Goal: Task Accomplishment & Management: Manage account settings

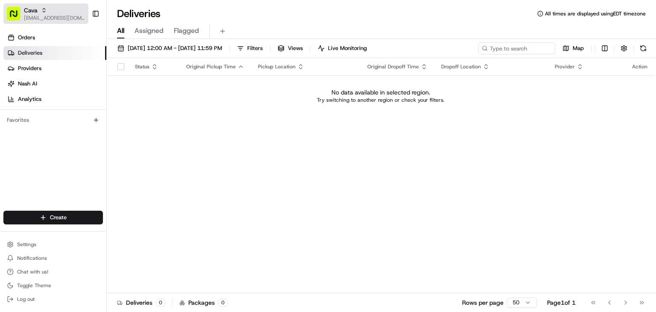
click at [38, 12] on div "Cava" at bounding box center [54, 10] width 61 height 9
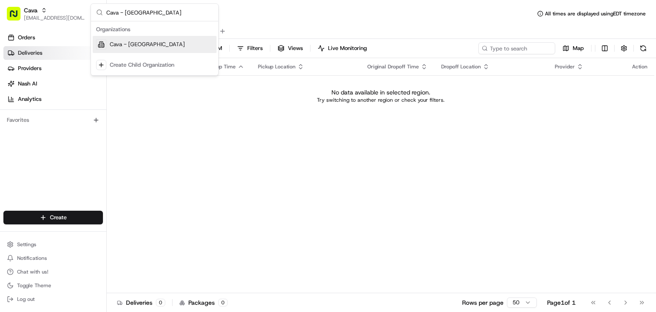
type input "Cava - [GEOGRAPHIC_DATA]"
click at [140, 45] on span "Cava - [GEOGRAPHIC_DATA]" at bounding box center [147, 45] width 75 height 8
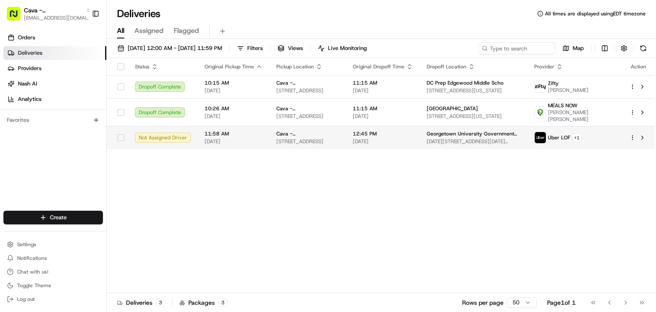
click at [451, 141] on span "1472-1498 37th St NW, Washington, DC 20057, USA" at bounding box center [474, 141] width 94 height 7
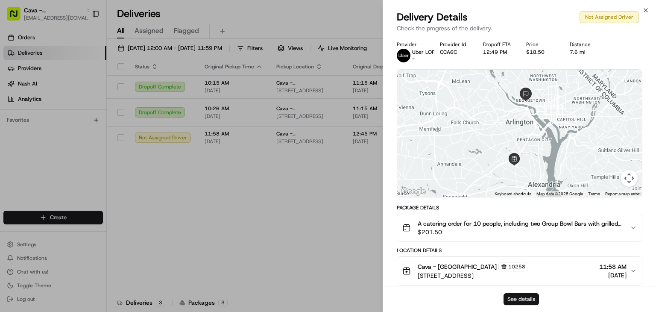
click at [506, 299] on button "See details" at bounding box center [521, 299] width 35 height 12
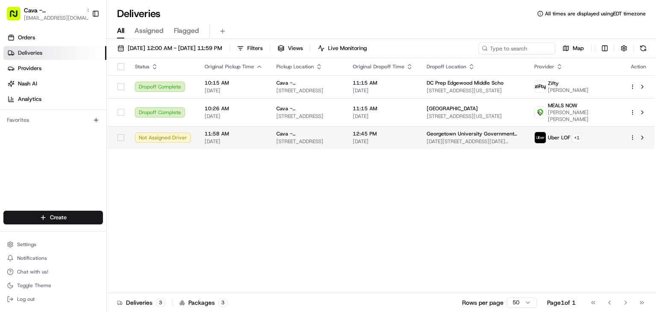
drag, startPoint x: 329, startPoint y: 155, endPoint x: 336, endPoint y: 144, distance: 12.7
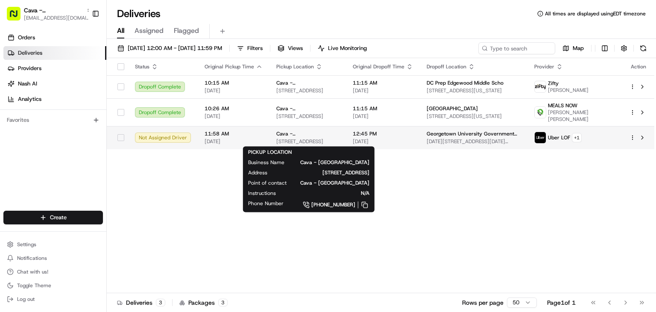
click at [317, 137] on div "Cava - Alexandria 3644 King St, Alexandria, VA 22302, USA" at bounding box center [307, 137] width 63 height 15
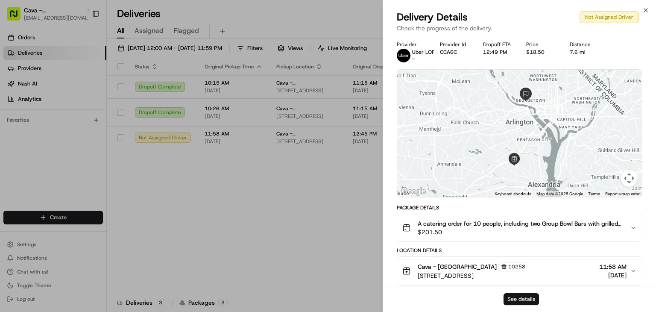
click at [508, 297] on button "See details" at bounding box center [521, 299] width 35 height 12
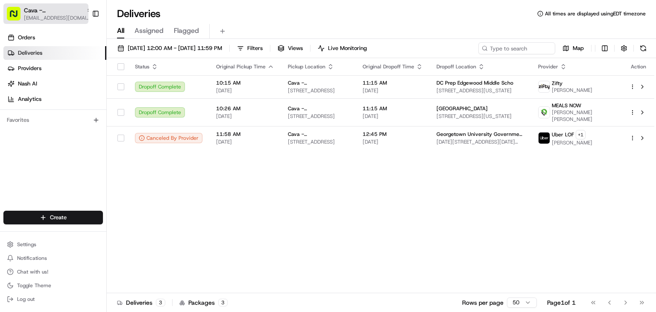
click at [34, 13] on span "Cava - Alexandria" at bounding box center [53, 10] width 59 height 9
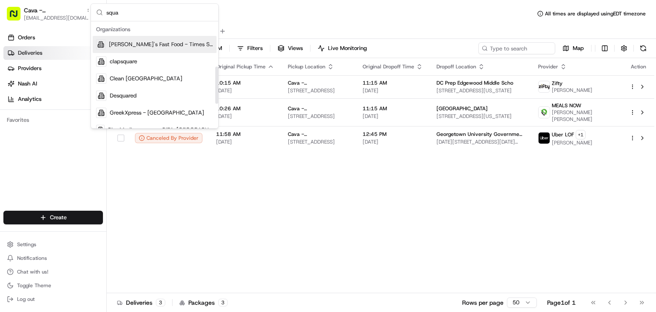
scroll to position [130, 0]
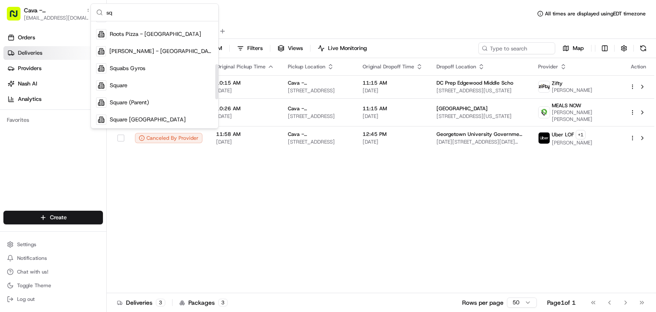
type input "s"
type input "Square"
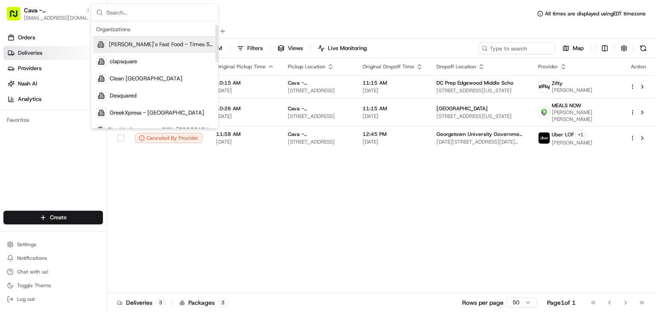
scroll to position [10, 0]
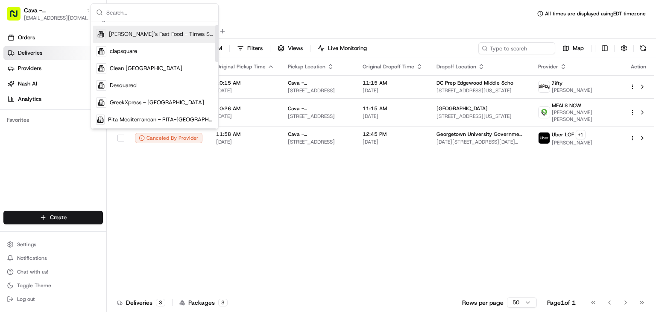
click at [336, 229] on div "Status Original Pickup Time Pickup Location Original Dropoff Time Dropoff Locat…" at bounding box center [381, 175] width 548 height 235
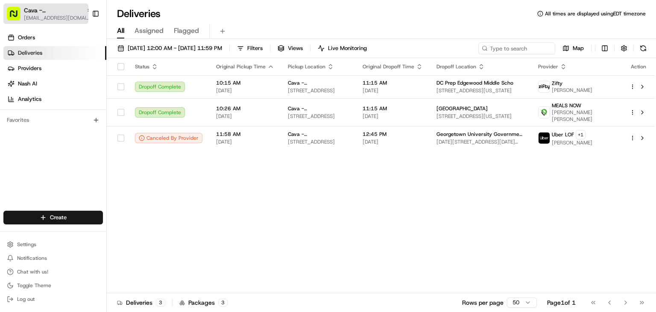
click at [52, 13] on span "Cava - Alexandria" at bounding box center [53, 10] width 59 height 9
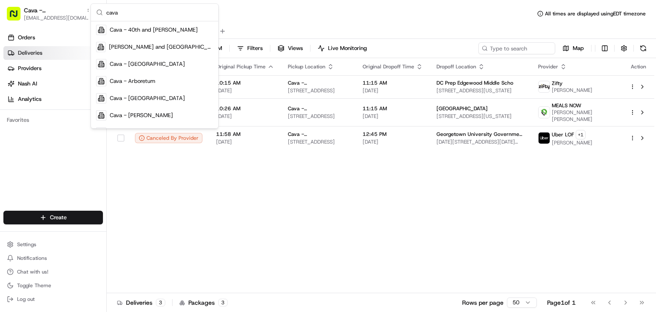
scroll to position [15, 0]
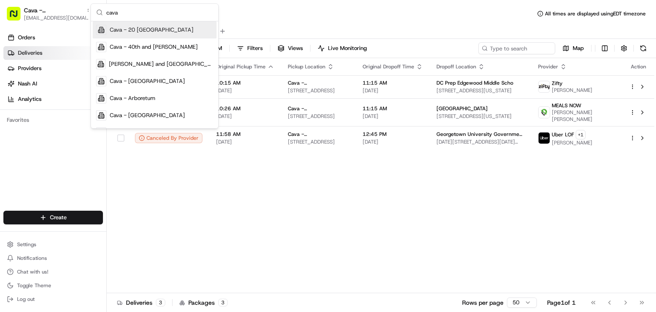
paste input "Harmon Meadows"
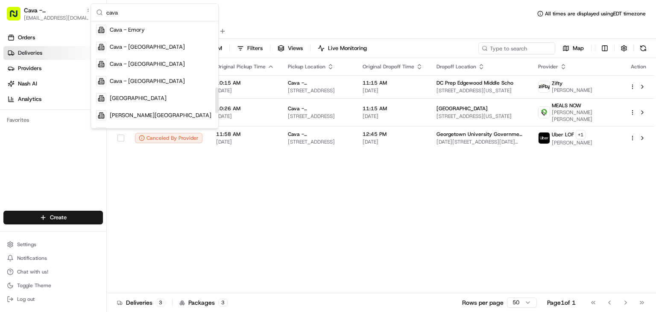
scroll to position [276, 0]
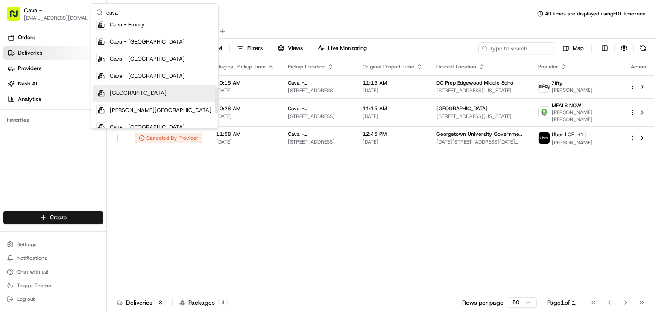
type input "cava"
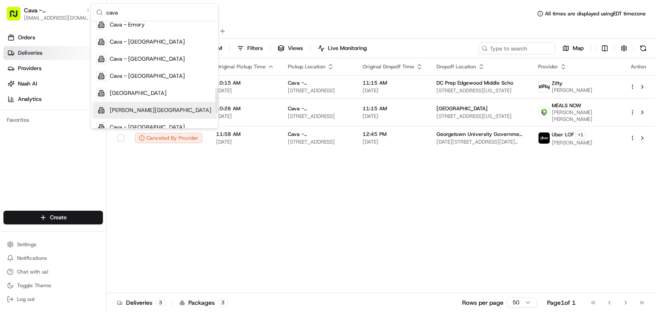
click at [154, 108] on span "[PERSON_NAME][GEOGRAPHIC_DATA]" at bounding box center [161, 110] width 102 height 8
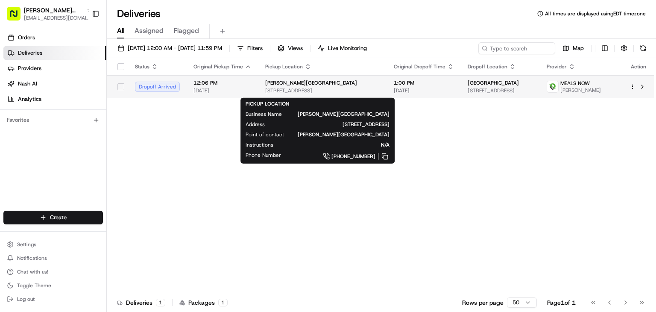
click at [362, 92] on span "[STREET_ADDRESS]" at bounding box center [322, 90] width 115 height 7
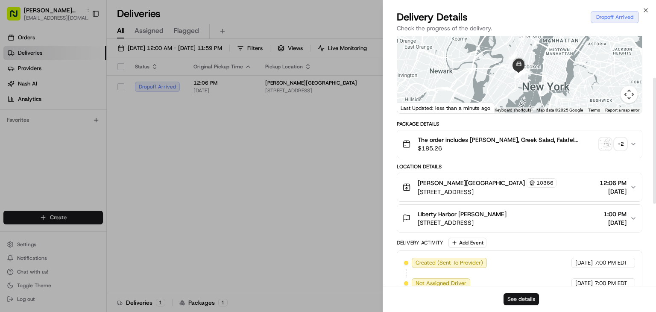
scroll to position [83, 0]
click at [524, 295] on button "See details" at bounding box center [521, 299] width 35 height 12
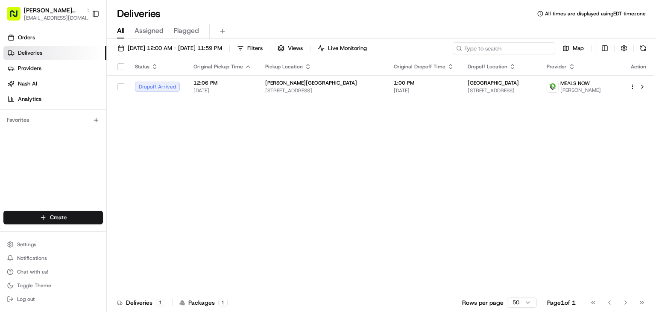
click at [514, 53] on input at bounding box center [504, 48] width 103 height 12
paste input "10193-2928959-8370945"
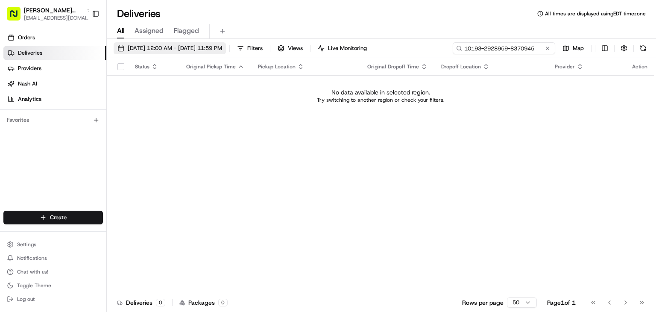
type input "10193-2928959-8370945"
click at [157, 47] on span "08/22/2025 12:00 AM - 08/22/2025 11:59 PM" at bounding box center [175, 48] width 94 height 8
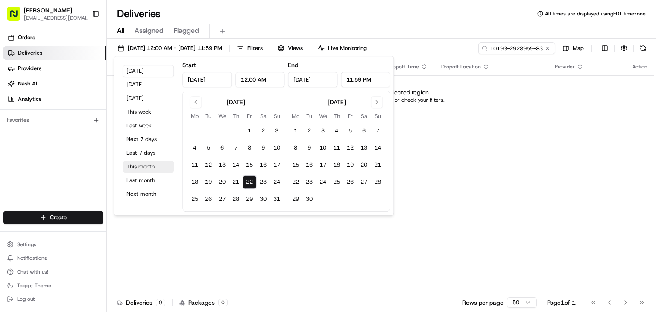
click at [138, 168] on button "This month" at bounding box center [148, 167] width 51 height 12
type input "Aug 1, 2025"
type input "Aug 31, 2025"
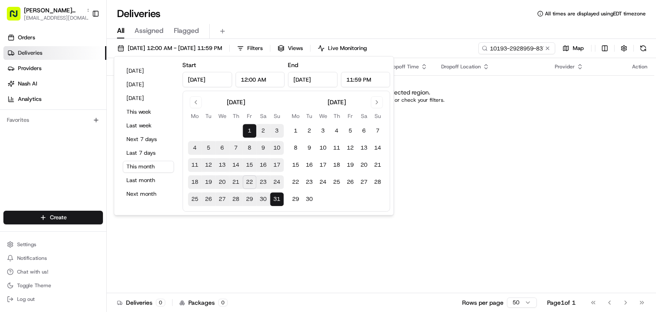
click at [484, 11] on div "Deliveries All times are displayed using EDT timezone" at bounding box center [381, 14] width 549 height 14
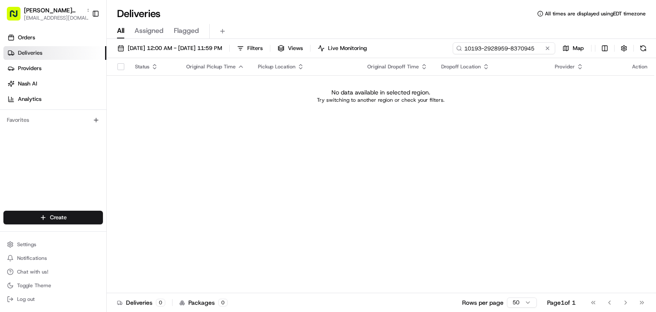
click at [504, 46] on input "10193-2928959-8370945" at bounding box center [504, 48] width 103 height 12
click at [522, 53] on input "10193-2928959-8370945" at bounding box center [504, 48] width 103 height 12
click at [521, 53] on input "10193-2928959-8370945" at bounding box center [504, 48] width 103 height 12
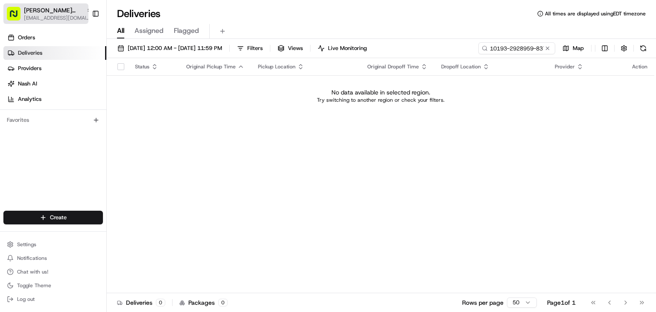
click at [48, 9] on span "[PERSON_NAME][GEOGRAPHIC_DATA]" at bounding box center [53, 10] width 59 height 9
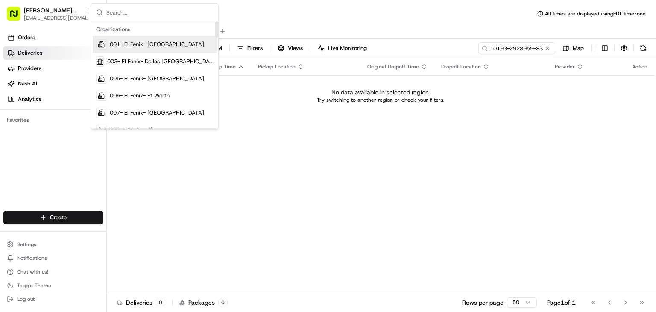
click at [138, 17] on input "text" at bounding box center [159, 12] width 107 height 17
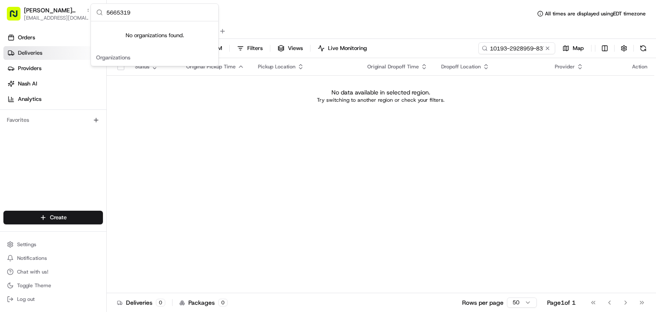
click at [115, 12] on input "5665319" at bounding box center [159, 12] width 107 height 17
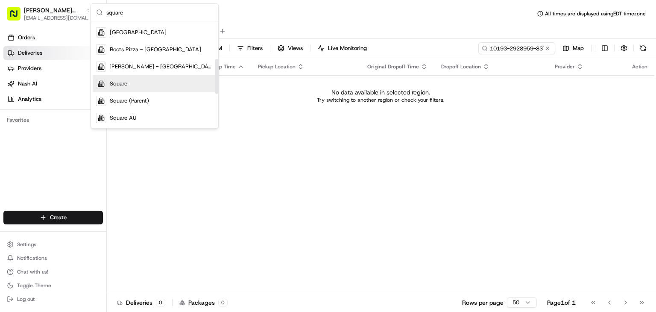
scroll to position [114, 0]
type input "square"
click at [133, 84] on div "Square" at bounding box center [155, 84] width 124 height 17
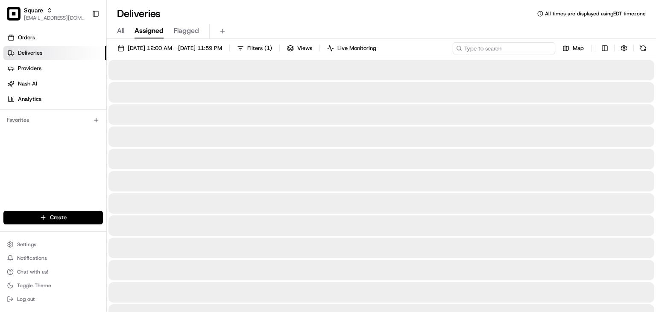
click at [520, 44] on input at bounding box center [504, 48] width 103 height 12
paste input "5665319"
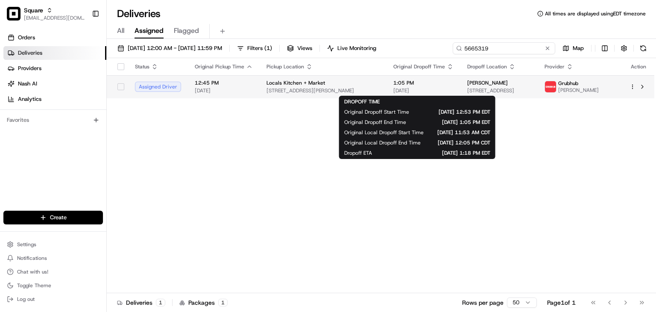
type input "5665319"
click at [451, 84] on td "1:05 PM 08/22/2025" at bounding box center [424, 86] width 74 height 23
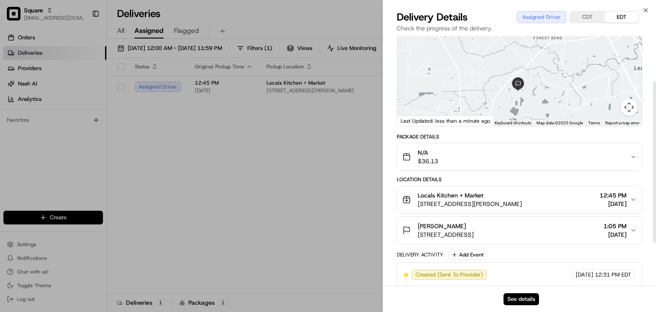
scroll to position [70, 0]
click at [517, 297] on button "See details" at bounding box center [521, 299] width 35 height 12
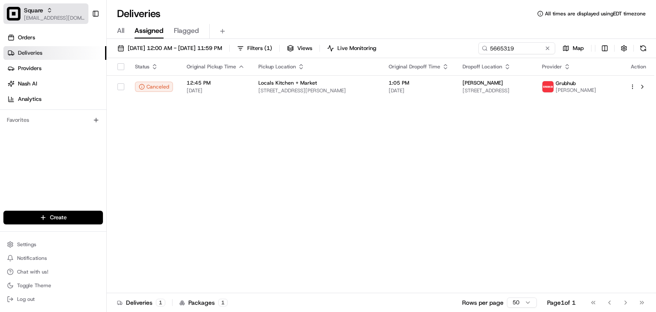
click at [46, 22] on button "Square rpajulas@nashhelp.com" at bounding box center [45, 13] width 85 height 21
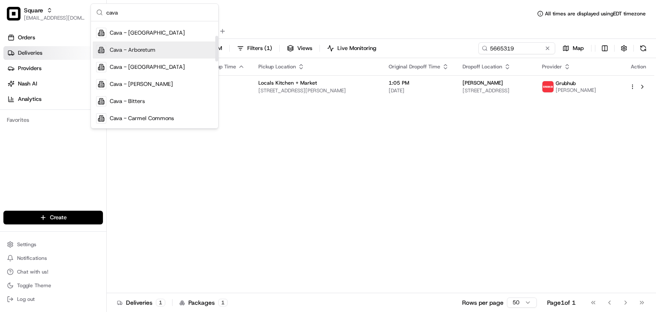
scroll to position [0, 0]
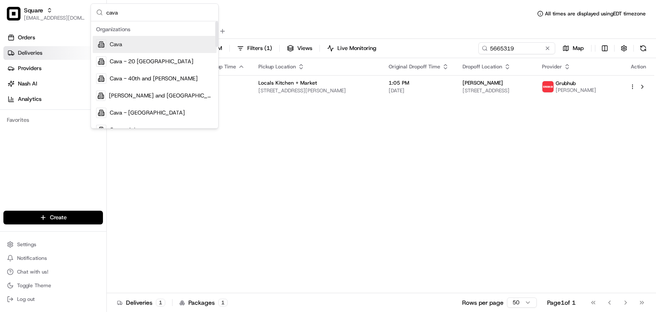
click at [133, 12] on input "cava" at bounding box center [159, 12] width 107 height 17
paste input "Harmon Meadows"
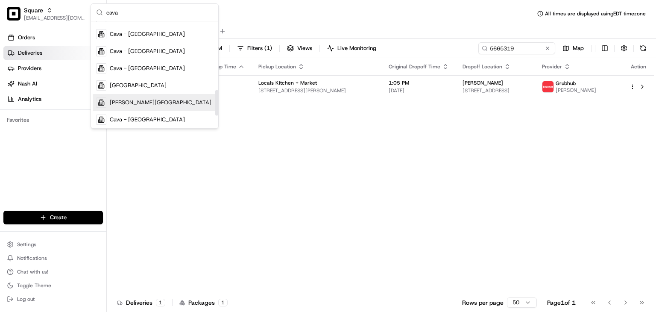
scroll to position [285, 0]
type input "cava"
click at [149, 103] on span "Cava - Harmon Meadow" at bounding box center [161, 102] width 102 height 8
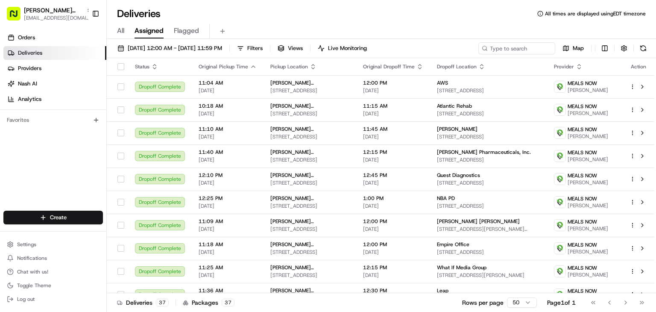
click at [120, 32] on span "All" at bounding box center [120, 31] width 7 height 10
click at [123, 32] on span "All" at bounding box center [120, 31] width 7 height 10
click at [150, 49] on span "08/01/2025 12:00 AM - 08/31/2025 11:59 PM" at bounding box center [175, 48] width 94 height 8
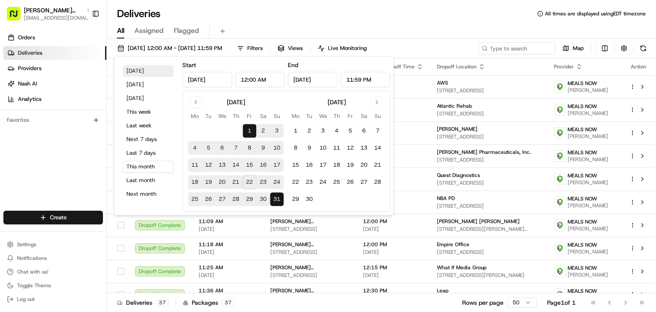
click at [137, 68] on button "Today" at bounding box center [148, 71] width 51 height 12
type input "Aug 22, 2025"
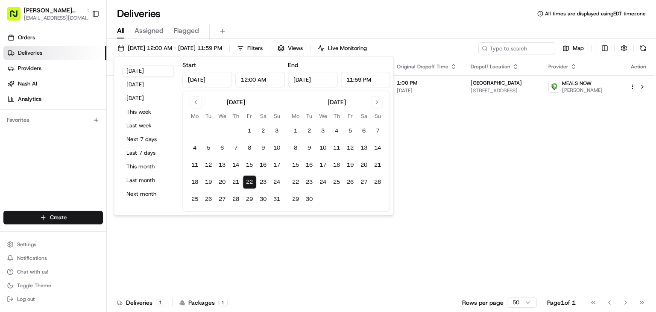
click at [412, 21] on div "All Assigned Flagged" at bounding box center [381, 30] width 549 height 18
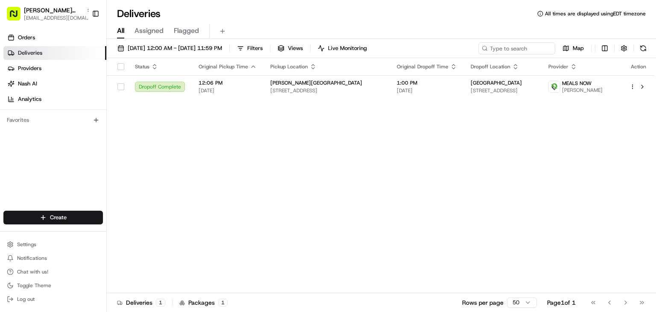
click at [271, 148] on div "Status Original Pickup Time Pickup Location Original Dropoff Time Dropoff Locat…" at bounding box center [381, 175] width 548 height 235
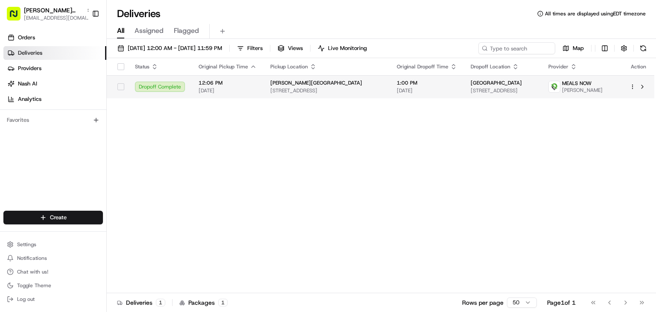
click at [471, 91] on span "348 9th St, Jersey City, NJ 07302, USA" at bounding box center [503, 90] width 64 height 7
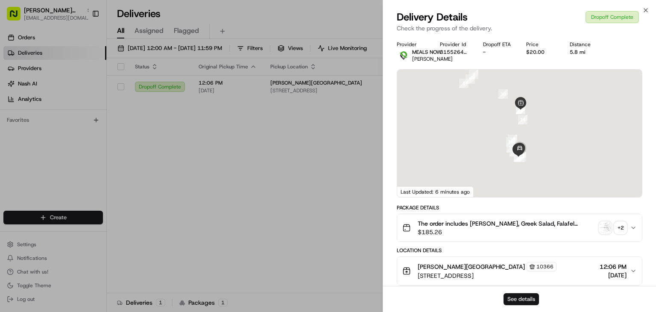
click at [530, 302] on button "See details" at bounding box center [521, 299] width 35 height 12
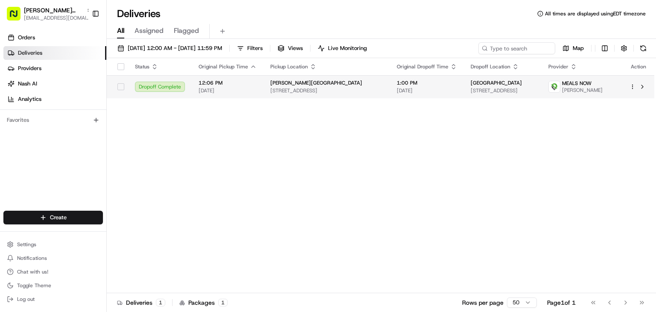
click at [479, 94] on span "348 9th St, Jersey City, NJ 07302, USA" at bounding box center [503, 90] width 64 height 7
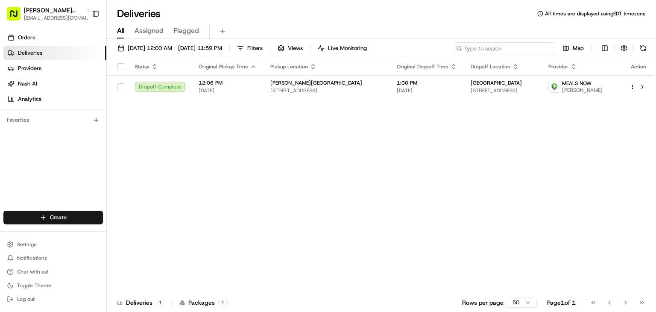
click at [535, 45] on input at bounding box center [504, 48] width 103 height 12
paste input "221 River St. Floor 5, Hoboken NJ 07030"
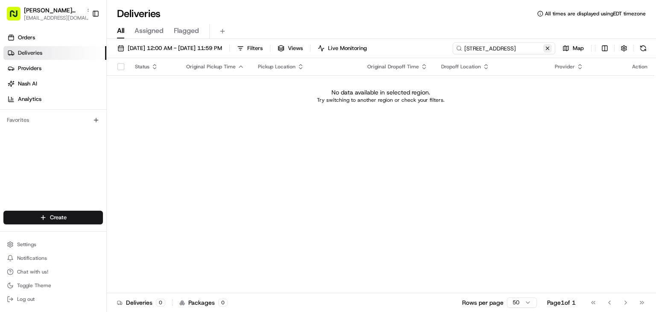
type input "221 River St. Floor 5, Hoboken NJ 07030"
click at [549, 48] on button at bounding box center [547, 48] width 9 height 9
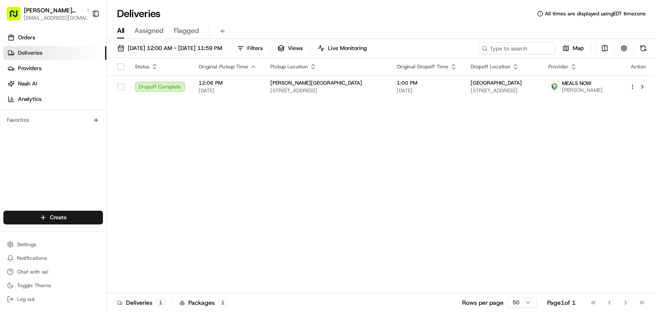
drag, startPoint x: 330, startPoint y: 145, endPoint x: 350, endPoint y: 147, distance: 20.6
click at [330, 145] on div "Status Original Pickup Time Pickup Location Original Dropoff Time Dropoff Locat…" at bounding box center [381, 175] width 548 height 235
drag, startPoint x: 502, startPoint y: 242, endPoint x: 261, endPoint y: 226, distance: 241.5
click at [261, 226] on div "Status Original Pickup Time Pickup Location Original Dropoff Time Dropoff Locat…" at bounding box center [381, 175] width 548 height 235
drag, startPoint x: 39, startPoint y: 38, endPoint x: 73, endPoint y: 52, distance: 37.4
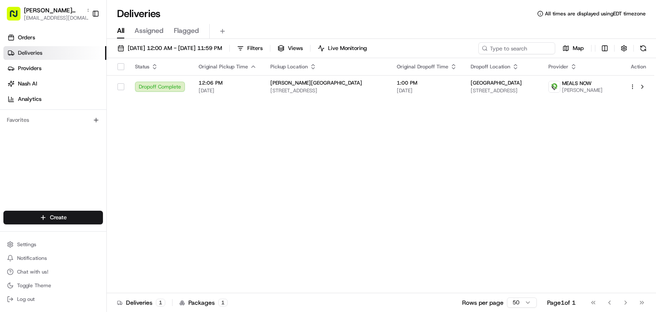
click at [39, 38] on link "Orders" at bounding box center [54, 38] width 103 height 14
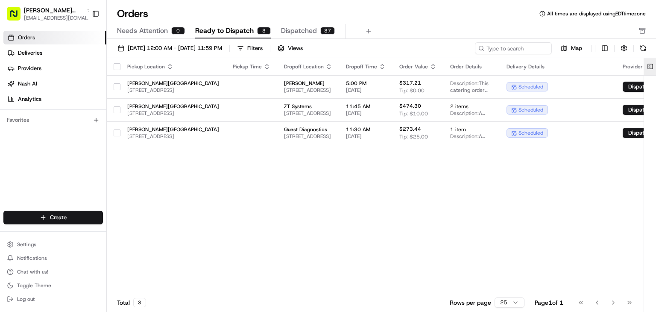
click at [649, 67] on button at bounding box center [650, 66] width 14 height 17
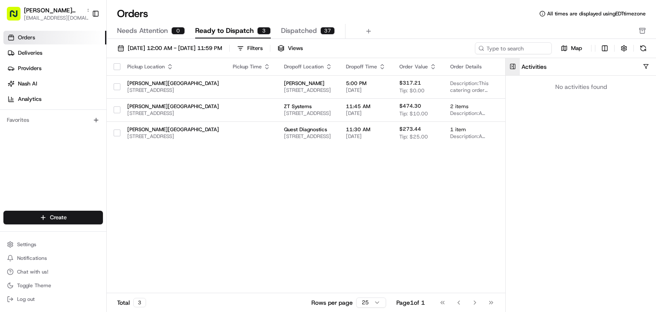
click at [649, 67] on button "button" at bounding box center [646, 66] width 6 height 6
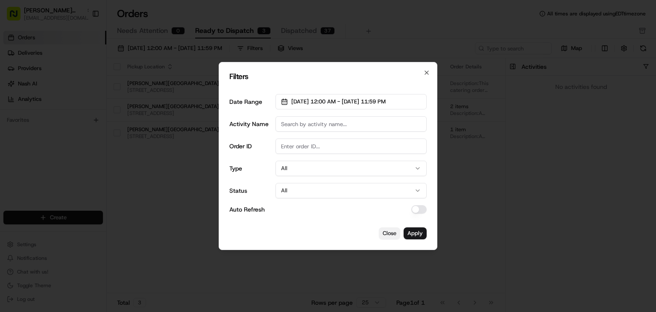
click at [386, 231] on button "Close" at bounding box center [389, 233] width 21 height 12
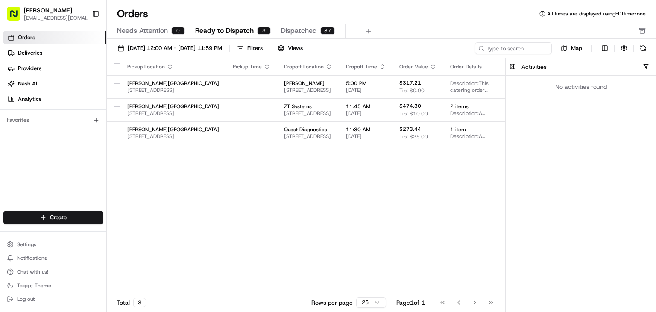
drag, startPoint x: 439, startPoint y: 171, endPoint x: 479, endPoint y: 153, distance: 43.6
click at [439, 172] on div "Pickup Location Pickup Time Dropoff Location Dropoff Time Order Value Order Det…" at bounding box center [408, 175] width 602 height 235
click at [27, 50] on span "Deliveries" at bounding box center [30, 53] width 24 height 8
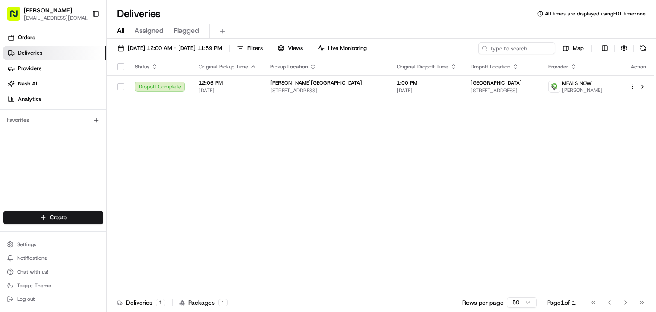
click at [627, 303] on div "Go to first page Go to previous page Go to next page Go to last page" at bounding box center [617, 303] width 63 height 12
click at [639, 303] on div "Go to first page Go to previous page Go to next page Go to last page" at bounding box center [617, 303] width 63 height 12
drag, startPoint x: 259, startPoint y: 277, endPoint x: 326, endPoint y: 268, distance: 67.3
click at [326, 268] on div "Status Original Pickup Time Pickup Location Original Dropoff Time Dropoff Locat…" at bounding box center [381, 175] width 548 height 235
click at [321, 269] on div "Status Original Pickup Time Pickup Location Original Dropoff Time Dropoff Locat…" at bounding box center [381, 175] width 548 height 235
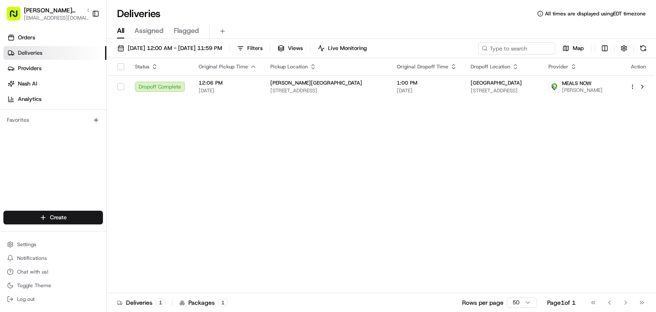
drag, startPoint x: 50, startPoint y: 13, endPoint x: 75, endPoint y: 28, distance: 28.9
click at [50, 12] on span "Cava - Harmon Meadow" at bounding box center [53, 10] width 59 height 9
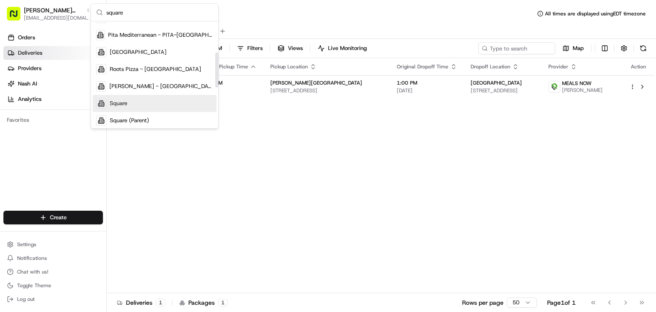
scroll to position [94, 0]
type input "square"
click at [125, 102] on span "Square" at bounding box center [119, 105] width 18 height 8
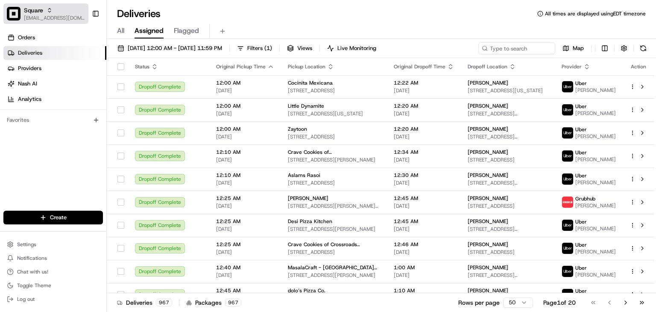
click at [49, 15] on span "[EMAIL_ADDRESS][DOMAIN_NAME]" at bounding box center [54, 18] width 61 height 7
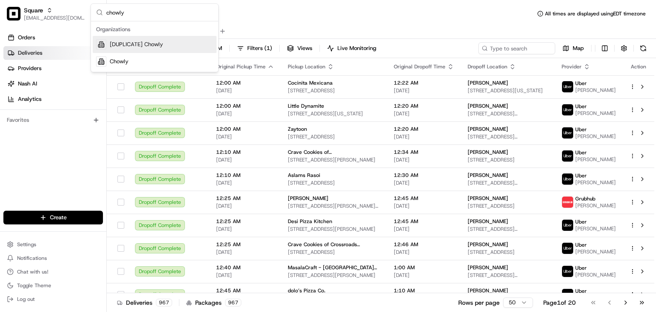
type input "chowly"
click at [143, 43] on span "[DUPLICATE] Chowly" at bounding box center [136, 45] width 53 height 8
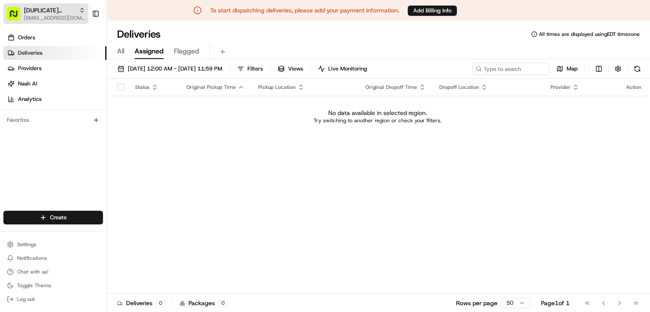
click at [40, 8] on span "[DUPLICATE] Chowly" at bounding box center [50, 10] width 52 height 9
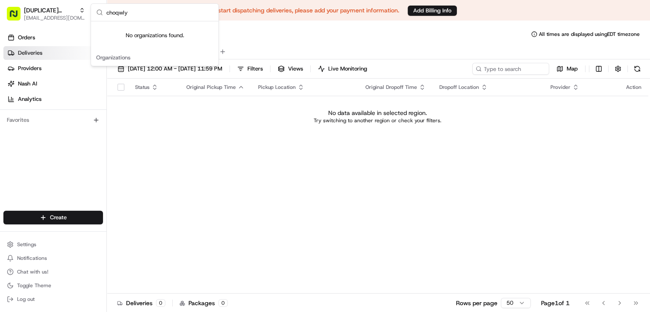
click at [118, 14] on input "choqwly" at bounding box center [159, 12] width 107 height 17
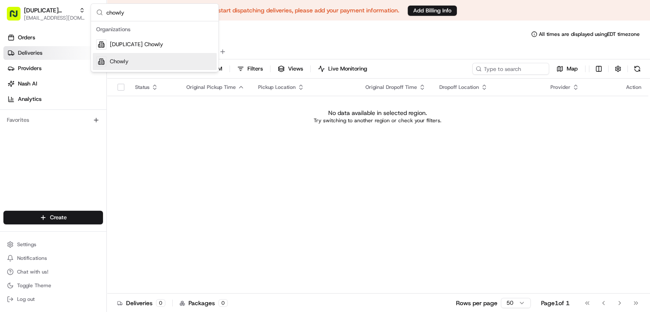
type input "chowly"
click at [118, 56] on div "Chowly" at bounding box center [155, 61] width 124 height 17
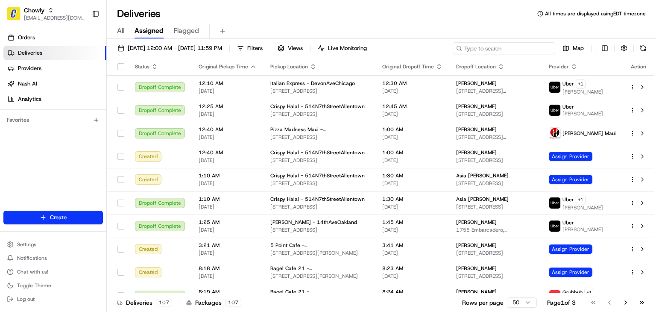
click at [497, 47] on input at bounding box center [504, 48] width 103 height 12
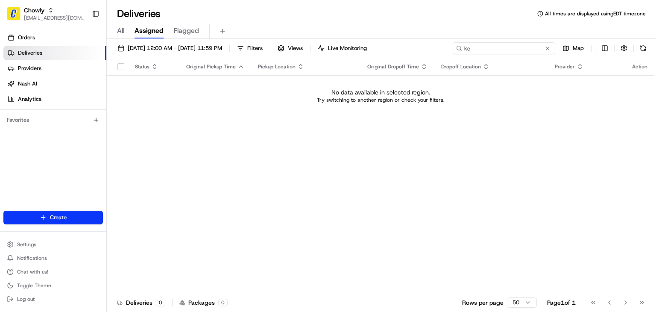
type input "k"
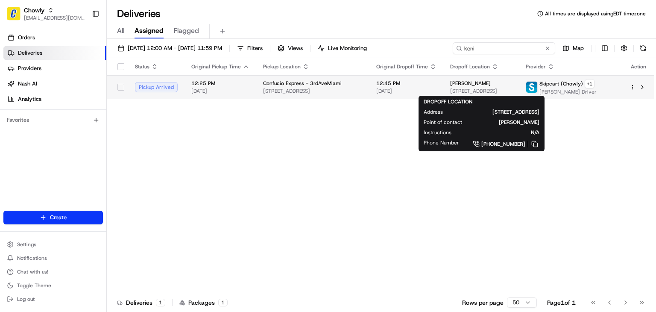
type input "keni"
click at [456, 88] on span "444 SW 2nd Ave, Miami, FL 33130, USA" at bounding box center [481, 91] width 62 height 7
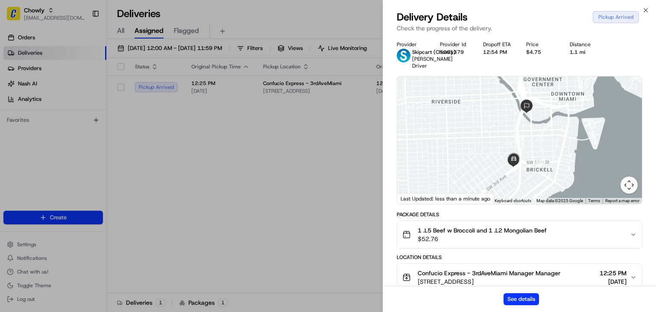
click at [525, 307] on div "See details" at bounding box center [519, 299] width 273 height 26
click at [526, 295] on button "See details" at bounding box center [521, 299] width 35 height 12
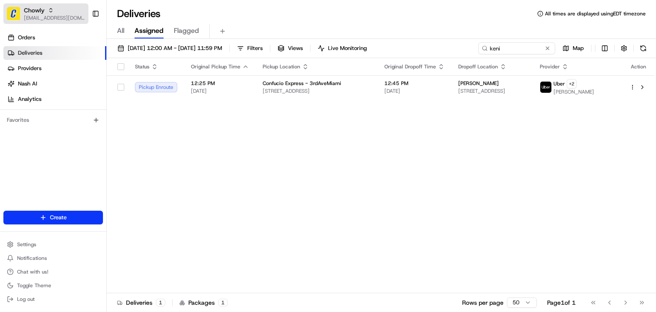
click at [47, 15] on span "[EMAIL_ADDRESS][DOMAIN_NAME]" at bounding box center [54, 18] width 61 height 7
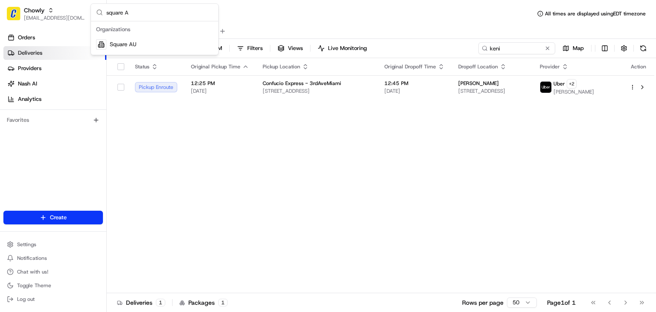
drag, startPoint x: 132, startPoint y: 11, endPoint x: 87, endPoint y: 3, distance: 45.5
click at [87, 3] on body "Chowly rpajulas@nashhelp.com Toggle Sidebar Orders Deliveries Providers Nash AI…" at bounding box center [328, 156] width 656 height 312
type input "s"
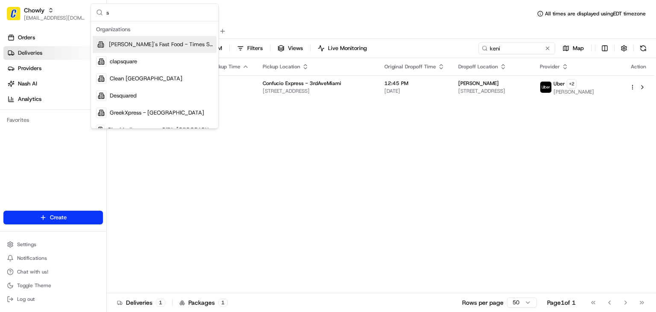
scroll to position [147, 0]
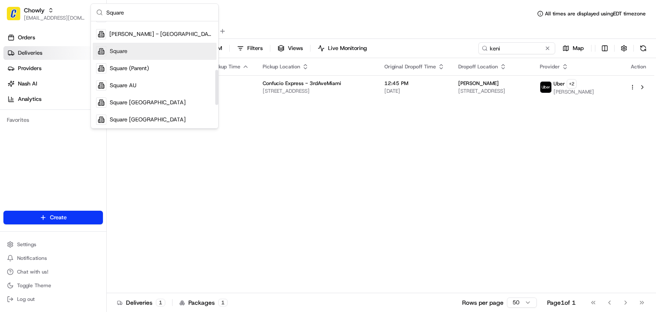
type input "Square"
click at [116, 51] on span "Square" at bounding box center [119, 51] width 18 height 8
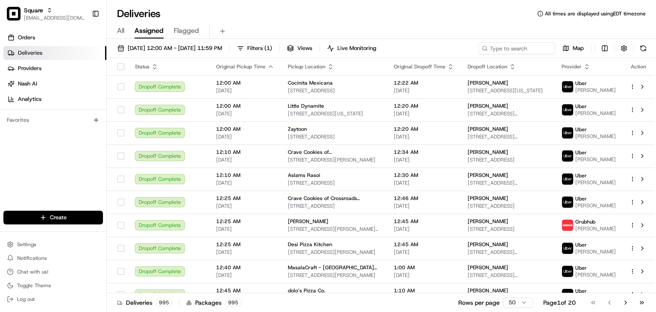
click at [320, 29] on div "All Assigned Flagged" at bounding box center [381, 31] width 549 height 15
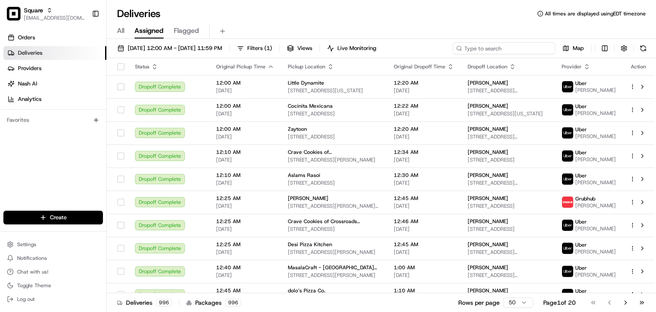
click at [526, 47] on input at bounding box center [504, 48] width 103 height 12
paste input "34229291"
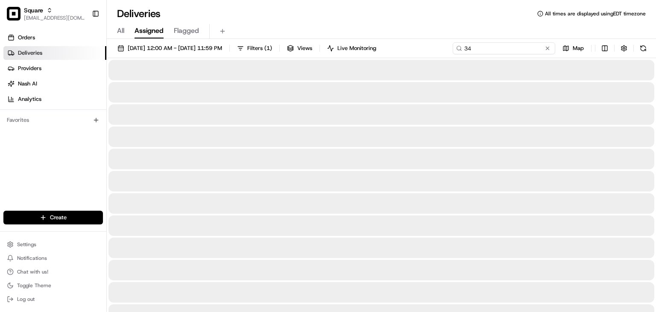
type input "3"
type input "34229"
type input "3"
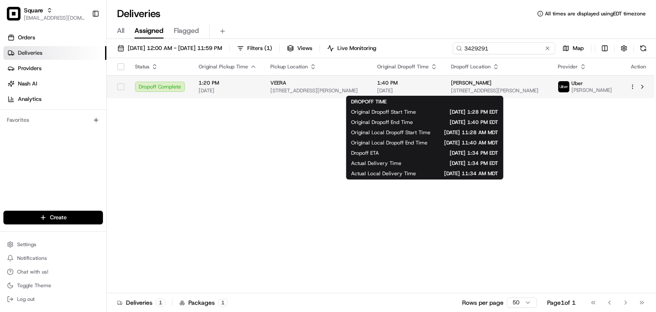
type input "3429291"
click at [432, 90] on span "[DATE]" at bounding box center [407, 90] width 60 height 7
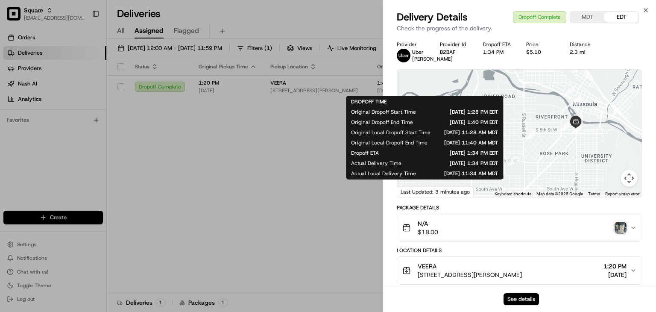
click at [510, 297] on button "See details" at bounding box center [521, 299] width 35 height 12
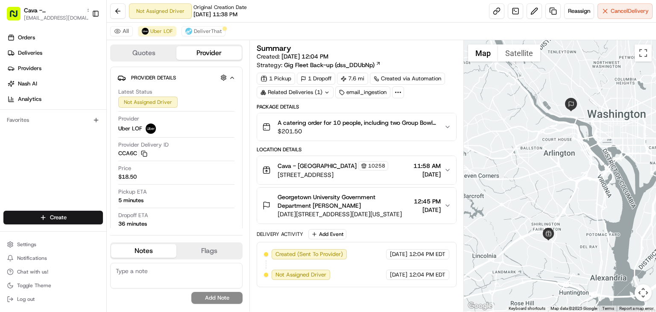
click at [441, 166] on span "11:58 AM" at bounding box center [427, 166] width 27 height 9
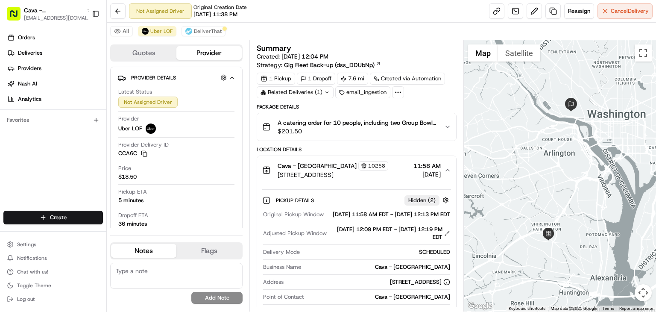
click at [441, 166] on span "11:58 AM" at bounding box center [427, 166] width 27 height 9
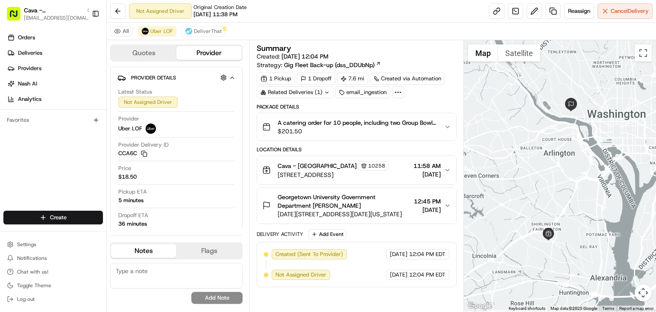
click at [441, 165] on span "11:58 AM" at bounding box center [427, 166] width 27 height 9
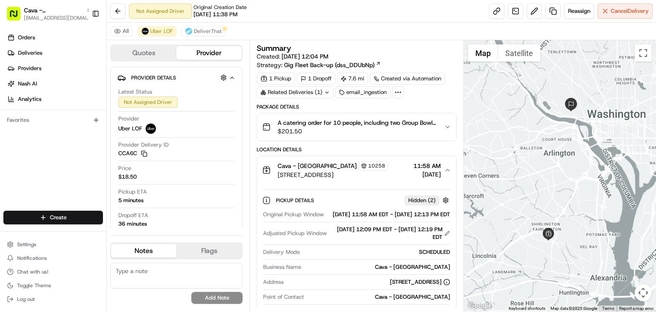
click at [441, 165] on span "11:58 AM" at bounding box center [427, 166] width 27 height 9
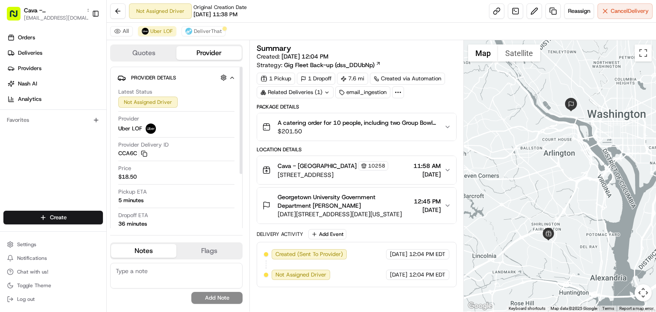
click at [202, 24] on div "All Uber LOF DeliverThat" at bounding box center [381, 32] width 549 height 18
click at [205, 32] on span "DeliverThat" at bounding box center [208, 31] width 28 height 7
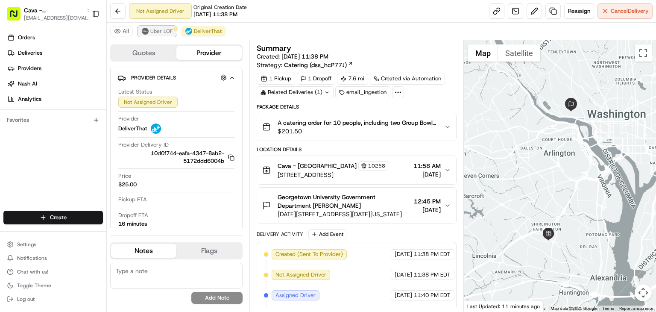
click at [144, 34] on img at bounding box center [145, 31] width 7 height 7
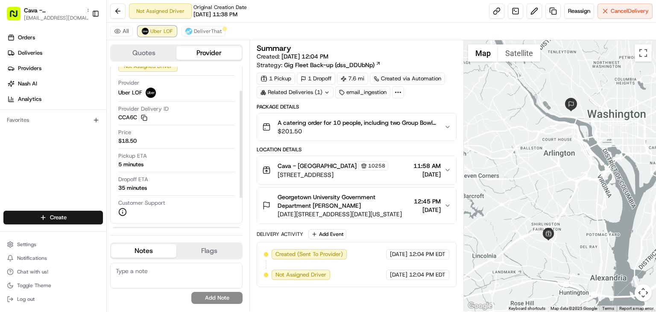
scroll to position [35, 0]
click at [26, 101] on span "Analytics" at bounding box center [29, 99] width 23 height 8
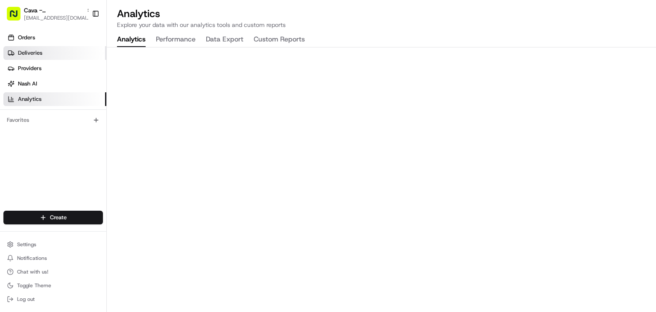
click at [40, 59] on link "Deliveries" at bounding box center [54, 53] width 103 height 14
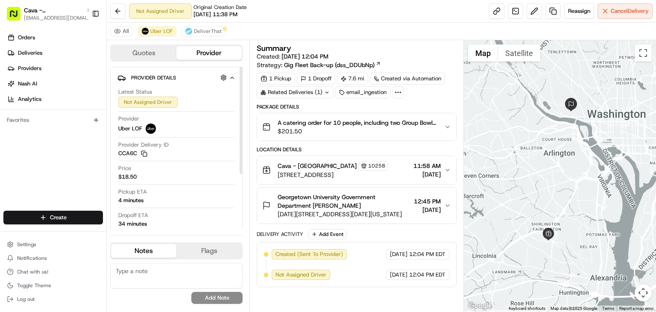
drag, startPoint x: 118, startPoint y: 29, endPoint x: 130, endPoint y: 48, distance: 22.6
click at [117, 29] on button "All" at bounding box center [121, 31] width 23 height 10
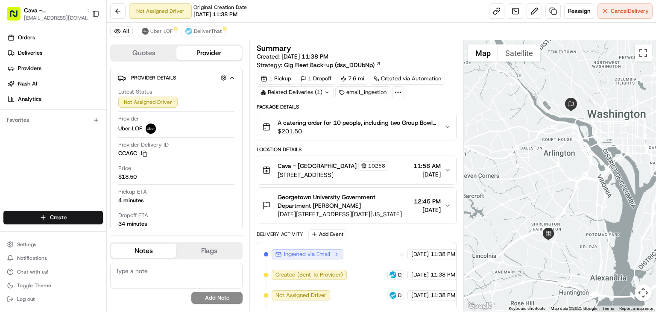
click at [139, 52] on button "Quotes" at bounding box center [143, 53] width 65 height 14
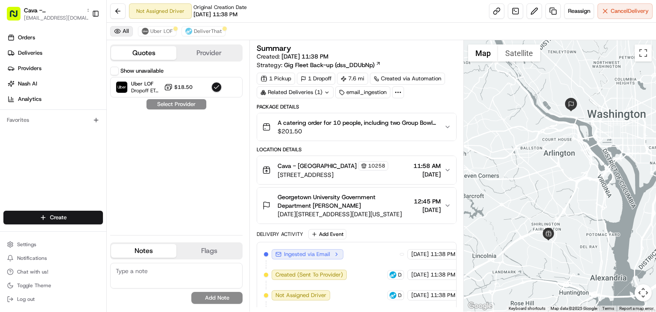
click at [116, 29] on button "All" at bounding box center [121, 31] width 23 height 10
drag, startPoint x: 120, startPoint y: 27, endPoint x: 123, endPoint y: 32, distance: 5.6
click at [120, 27] on button "All" at bounding box center [121, 31] width 23 height 10
click at [157, 31] on span "Uber LOF" at bounding box center [161, 31] width 22 height 7
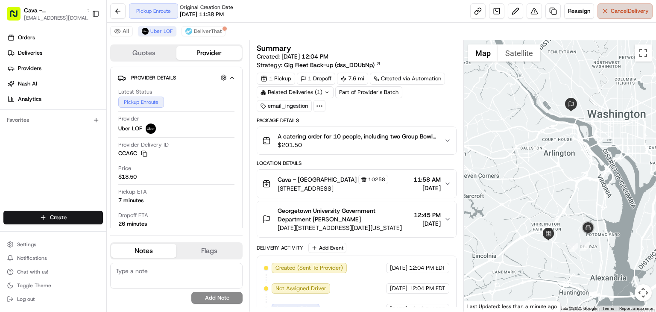
click at [604, 11] on button "Cancel Delivery" at bounding box center [625, 10] width 55 height 15
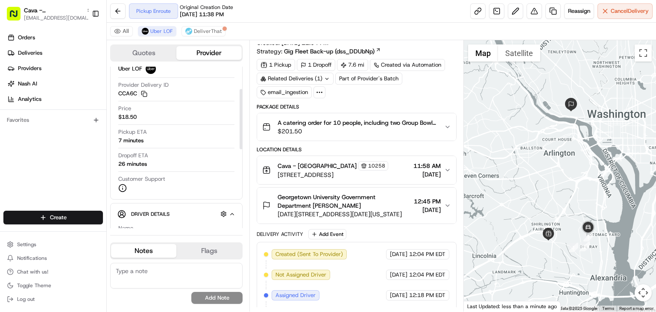
scroll to position [60, 0]
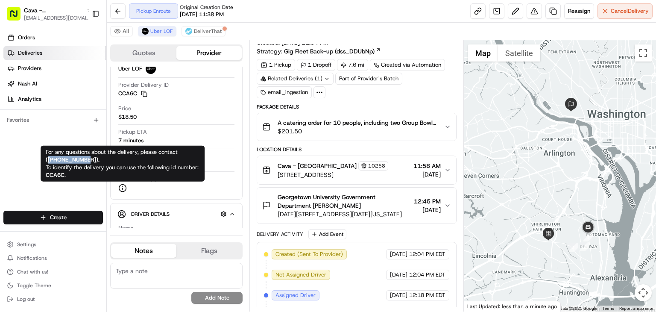
drag, startPoint x: 91, startPoint y: 159, endPoint x: 85, endPoint y: 59, distance: 100.1
click at [47, 156] on strong "( +18669873750 )." at bounding box center [73, 159] width 54 height 7
copy strong "+18669873750"
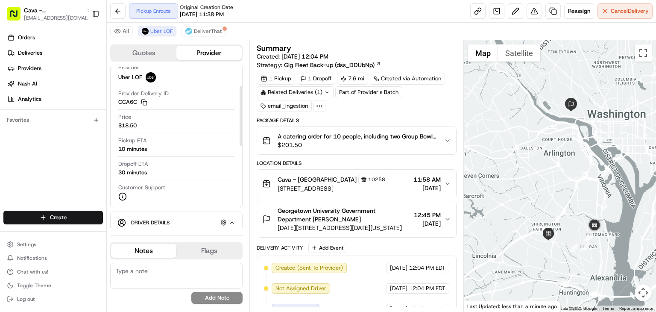
scroll to position [51, 0]
click at [444, 178] on div "Cava - Alexandria 10258 3644 King St, Alexandria, VA 22302, USA 11:58 AM 08/22/…" at bounding box center [353, 184] width 182 height 18
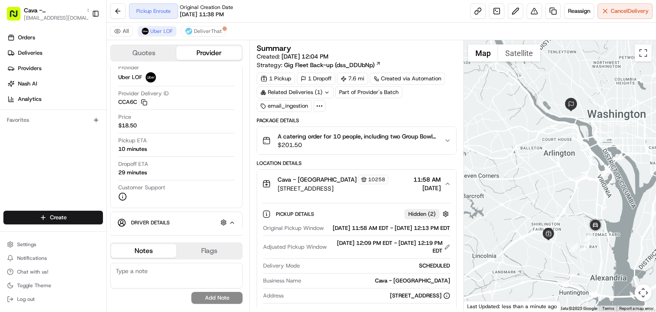
click at [444, 178] on div "Cava - Alexandria 10258 3644 King St, Alexandria, VA 22302, USA 11:58 AM 08/22/…" at bounding box center [353, 184] width 182 height 18
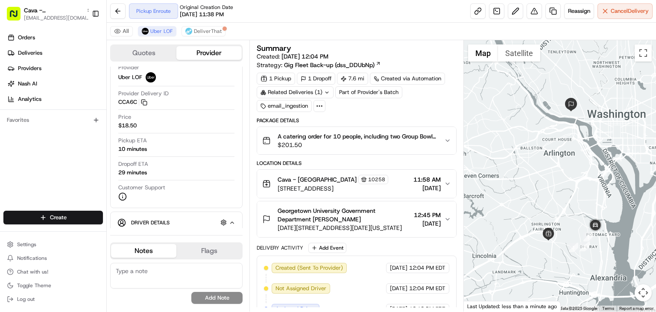
click at [443, 178] on div "Cava - Alexandria 10258 3644 King St, Alexandria, VA 22302, USA 11:58 AM 08/22/…" at bounding box center [353, 184] width 182 height 18
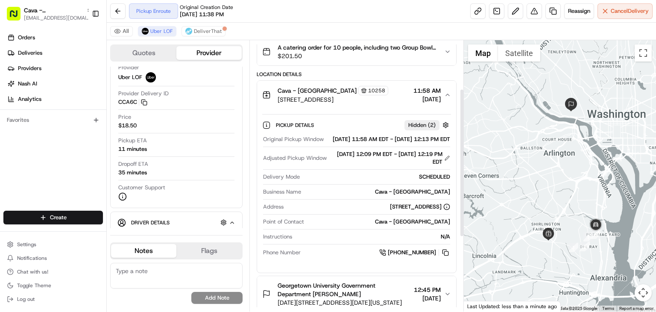
scroll to position [88, 0]
click at [56, 143] on div "Orders Deliveries Providers Nash AI Analytics Favorites" at bounding box center [53, 121] width 106 height 188
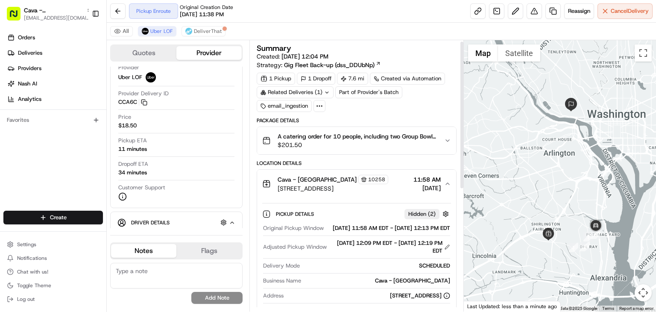
scroll to position [0, 0]
click at [447, 181] on icon "button" at bounding box center [447, 183] width 7 height 7
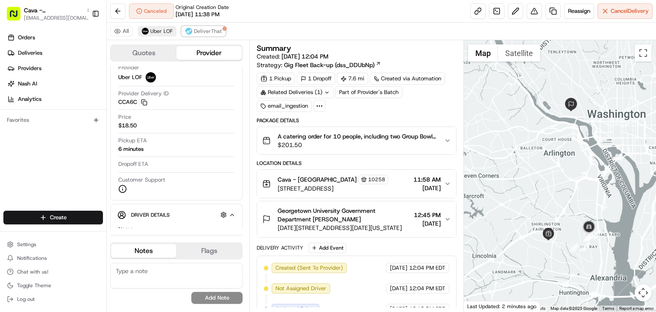
drag, startPoint x: 207, startPoint y: 31, endPoint x: 165, endPoint y: 35, distance: 42.0
click at [207, 31] on span "DeliverThat" at bounding box center [208, 31] width 28 height 7
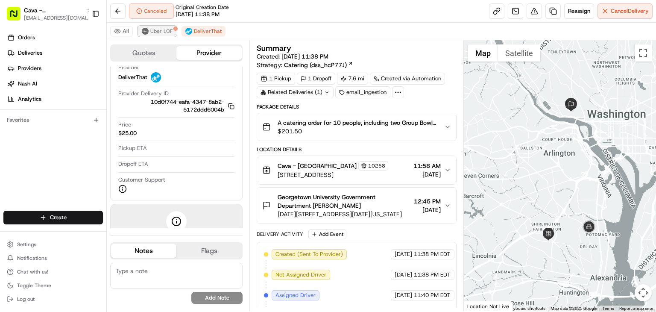
click at [156, 29] on span "Uber LOF" at bounding box center [161, 31] width 22 height 7
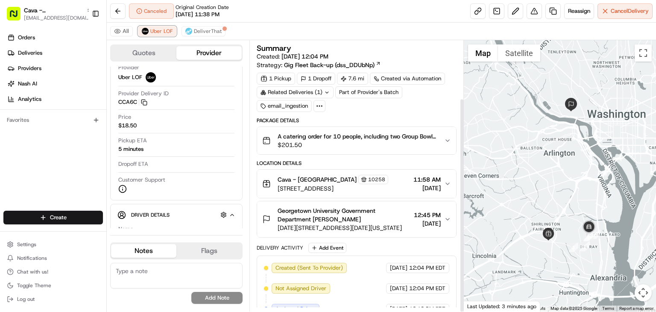
scroll to position [73, 0]
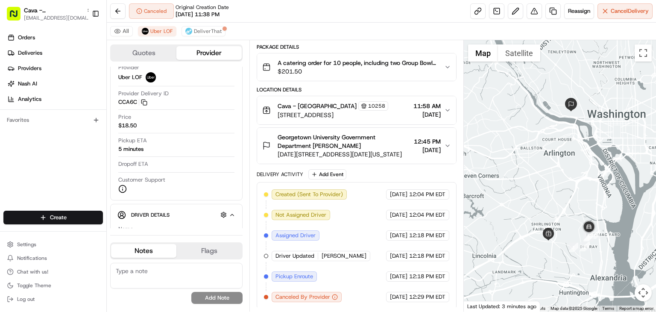
click at [77, 155] on div "Orders Deliveries Providers Nash AI Analytics Favorites" at bounding box center [53, 121] width 106 height 188
click at [186, 29] on img at bounding box center [188, 31] width 7 height 7
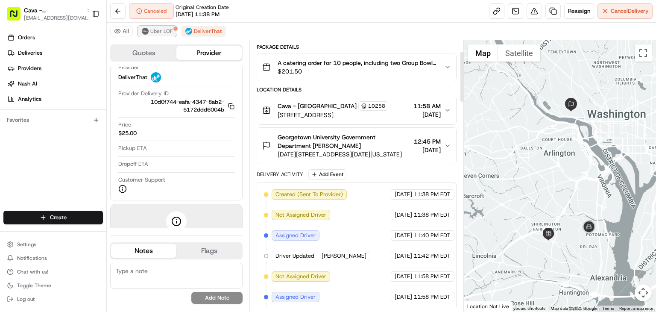
click at [147, 29] on img at bounding box center [145, 31] width 7 height 7
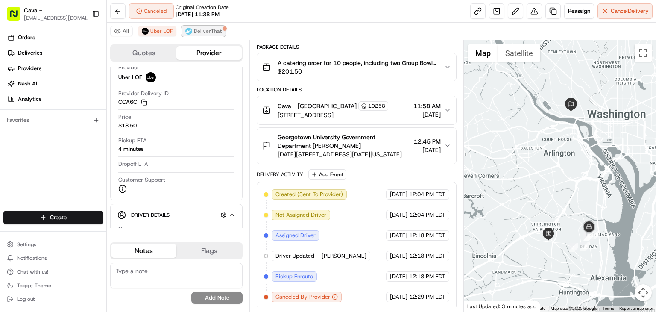
click at [194, 26] on button "DeliverThat" at bounding box center [204, 31] width 44 height 10
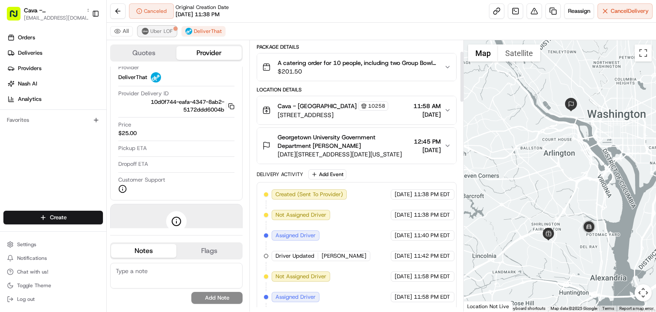
click at [153, 32] on span "Uber LOF" at bounding box center [161, 31] width 22 height 7
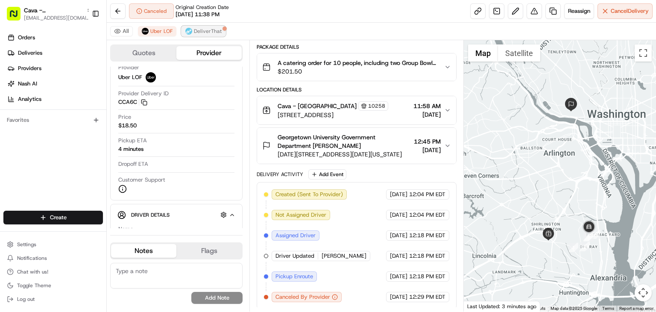
click at [200, 31] on span "DeliverThat" at bounding box center [208, 31] width 28 height 7
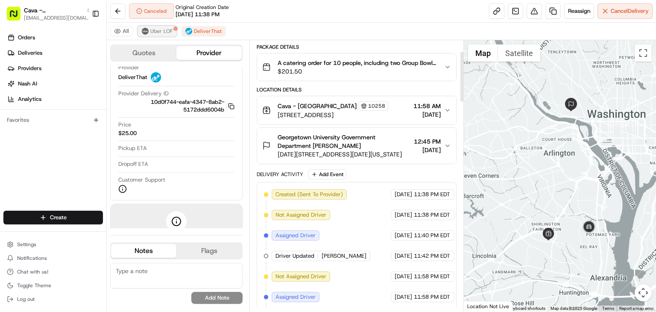
click at [167, 26] on button "Uber LOF" at bounding box center [157, 31] width 38 height 10
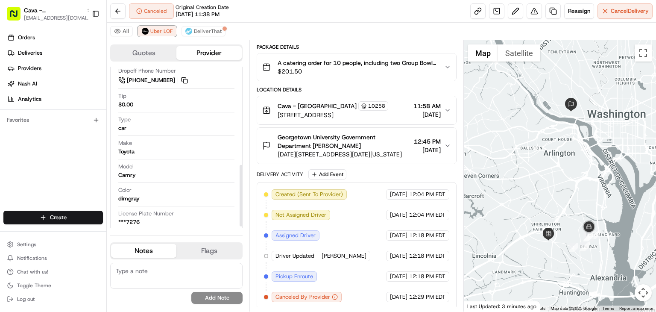
scroll to position [258, 0]
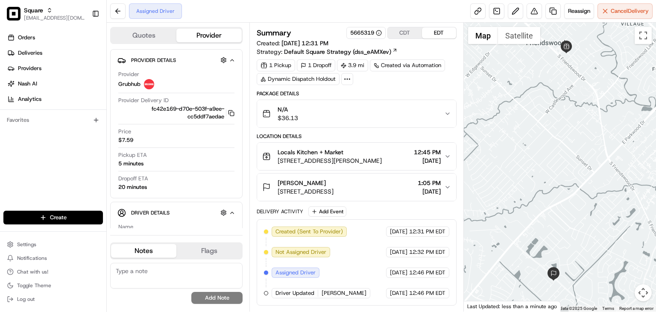
click at [411, 32] on button "CDT" at bounding box center [405, 32] width 34 height 11
click at [448, 154] on icon "button" at bounding box center [447, 156] width 7 height 7
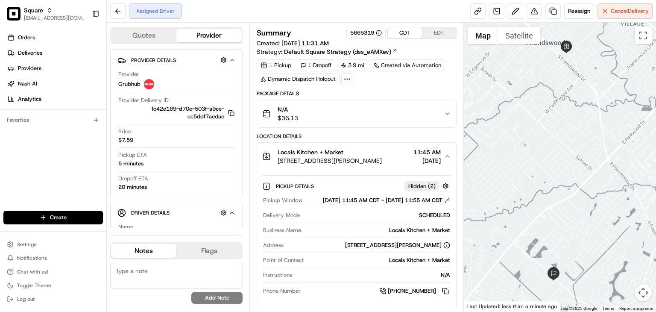
click at [448, 154] on icon "button" at bounding box center [447, 156] width 7 height 7
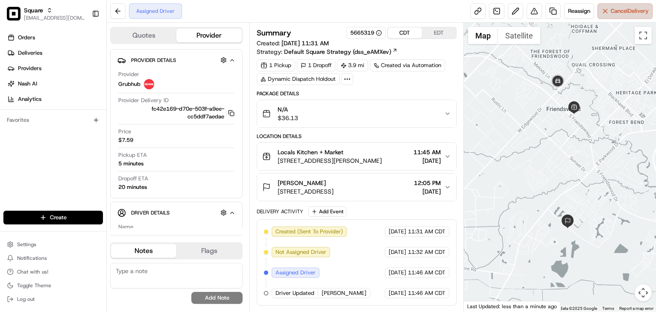
click at [607, 13] on button "Cancel Delivery" at bounding box center [625, 10] width 55 height 15
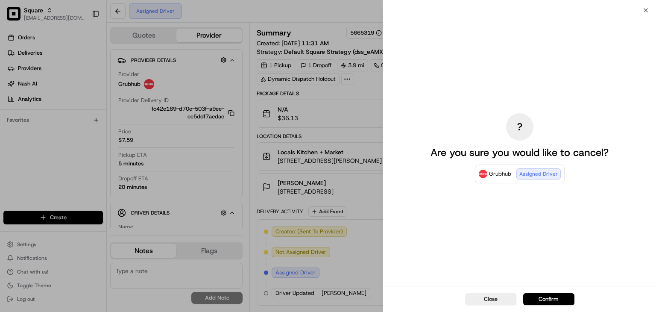
click at [545, 296] on button "Confirm" at bounding box center [548, 299] width 51 height 12
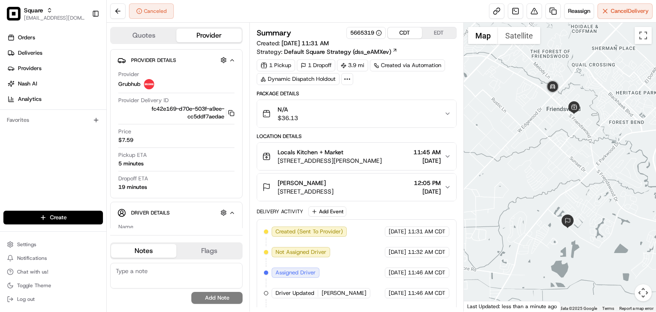
scroll to position [17, 0]
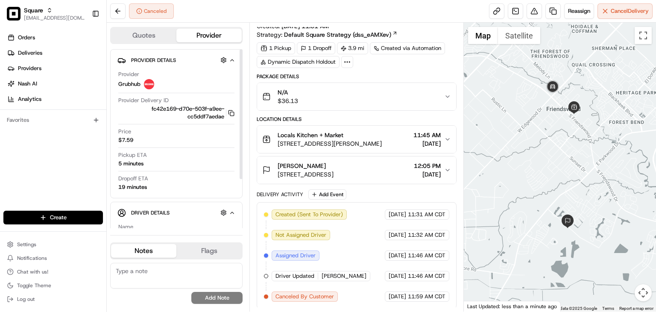
click at [151, 276] on textarea at bounding box center [176, 276] width 132 height 26
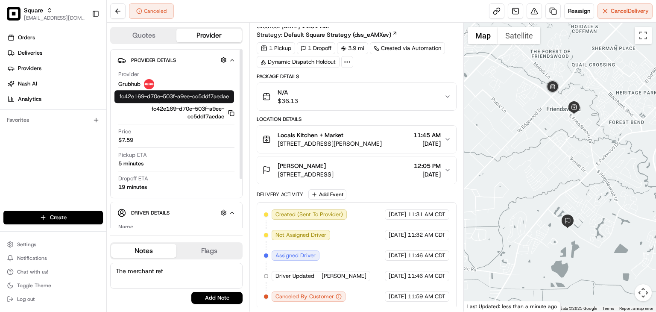
click at [52, 151] on div "Orders Deliveries Providers Nash AI Analytics Favorites" at bounding box center [53, 121] width 106 height 188
click at [82, 170] on div "Orders Deliveries Providers Nash AI Analytics Favorites" at bounding box center [53, 121] width 106 height 188
click at [167, 271] on textarea "The merchant ref" at bounding box center [176, 276] width 132 height 26
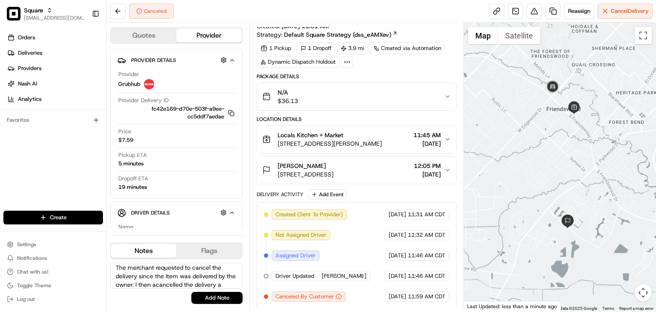
scroll to position [12, 0]
click at [170, 277] on textarea "The merchant requested to cancel the delivery since the item was delivered by t…" at bounding box center [176, 276] width 132 height 26
drag, startPoint x: 158, startPoint y: 281, endPoint x: 87, endPoint y: 257, distance: 74.9
click at [87, 257] on div "Square rpajulas@nashhelp.com Toggle Sidebar Orders Deliveries Providers Nash AI…" at bounding box center [328, 156] width 656 height 312
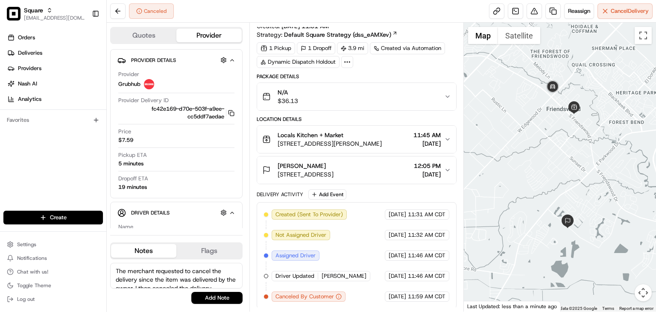
click at [179, 279] on textarea "The merchant requested to cancel the delivery since the item was delivered by t…" at bounding box center [176, 276] width 132 height 26
click at [178, 270] on textarea "The merchant requested to cancel the delivery since the item was delivered by t…" at bounding box center [176, 276] width 132 height 26
click at [170, 280] on textarea "The merchant requested to cancel the delivery since the item was delivered by t…" at bounding box center [176, 276] width 132 height 26
type textarea "The merchant requested to cancel the delivery since the item was delivered by t…"
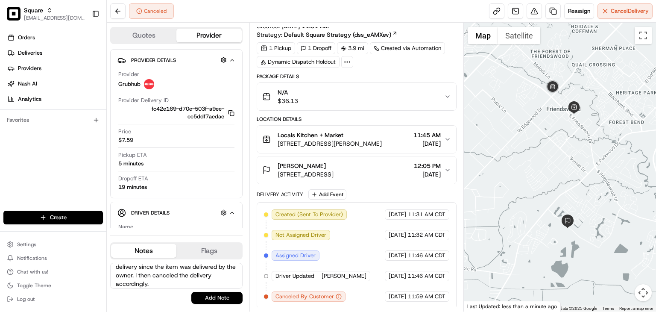
click at [219, 300] on button "Add Note" at bounding box center [216, 298] width 51 height 12
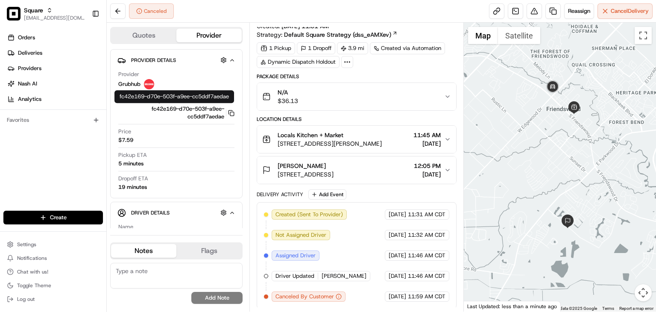
scroll to position [0, 0]
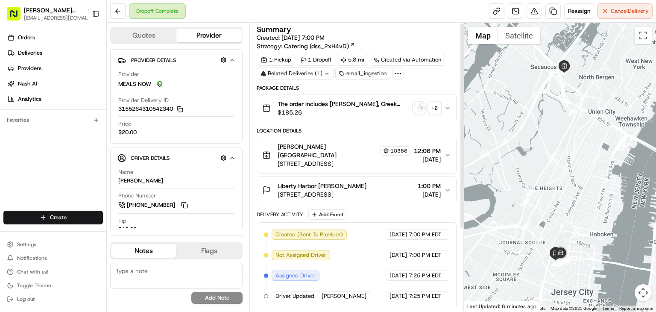
scroll to position [1, 0]
click at [364, 182] on div "Liberty Harbor Maitri Shah" at bounding box center [322, 186] width 89 height 9
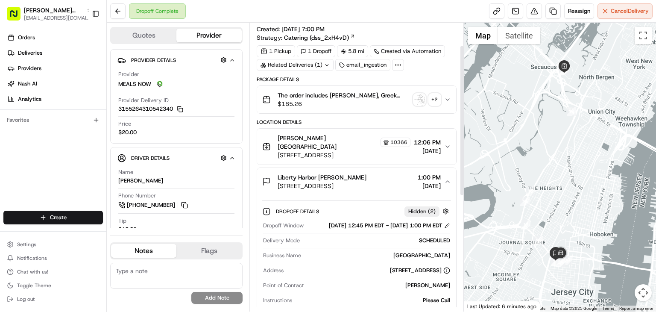
scroll to position [0, 0]
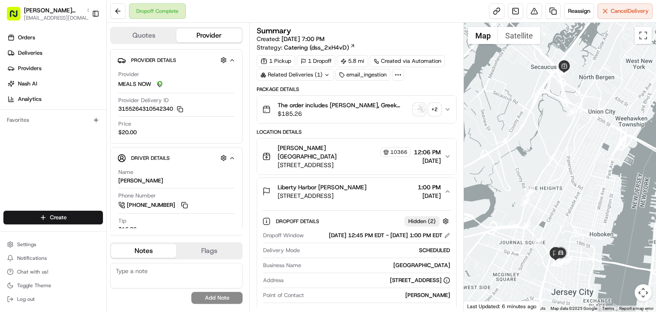
click at [443, 106] on div "The order includes Harissa Avocado, Greek Salad, Falafel Crunch Bowl, and Gallo…" at bounding box center [353, 109] width 182 height 17
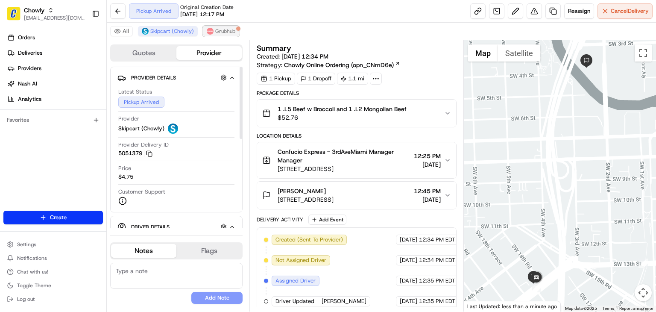
click at [226, 29] on span "Grubhub" at bounding box center [225, 31] width 20 height 7
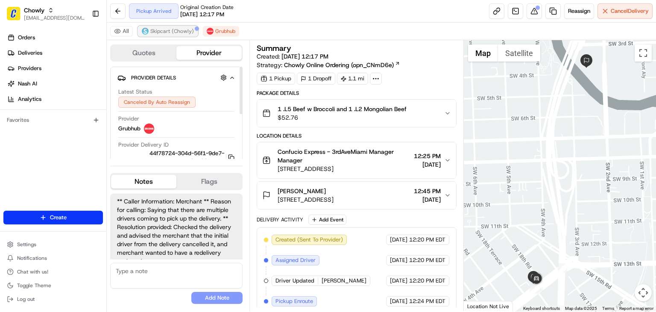
click at [186, 31] on span "Skipcart (Chowly)" at bounding box center [172, 31] width 44 height 7
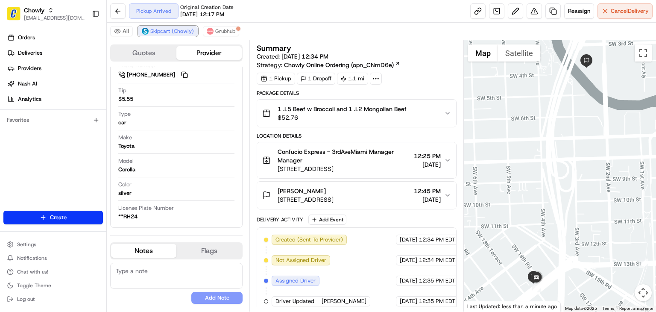
scroll to position [106, 0]
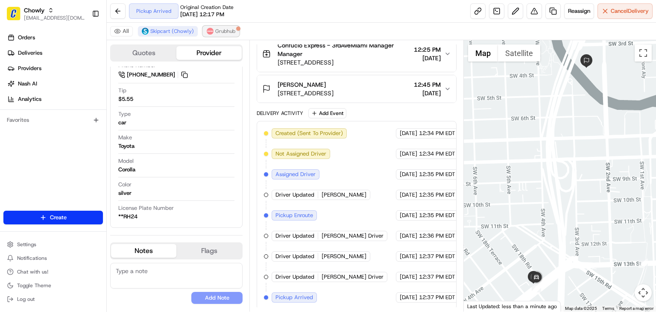
click at [224, 27] on button "Grubhub" at bounding box center [221, 31] width 36 height 10
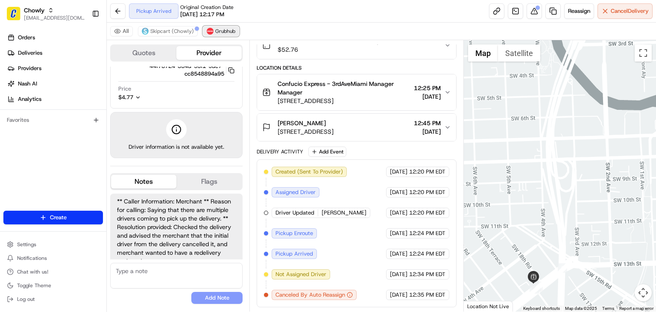
scroll to position [66, 0]
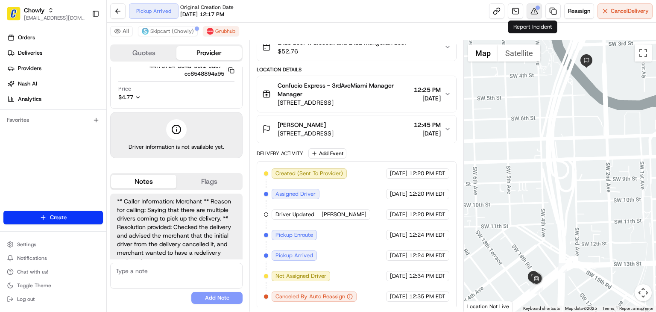
click at [532, 10] on button at bounding box center [534, 10] width 15 height 15
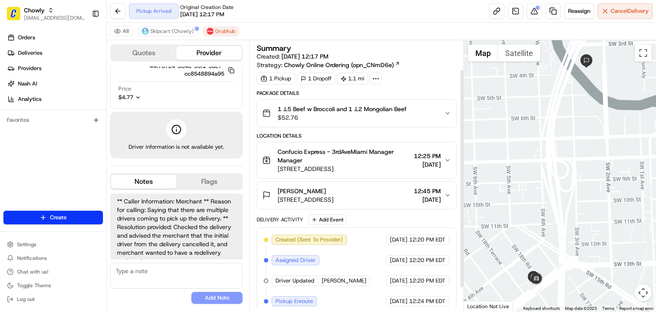
scroll to position [66, 0]
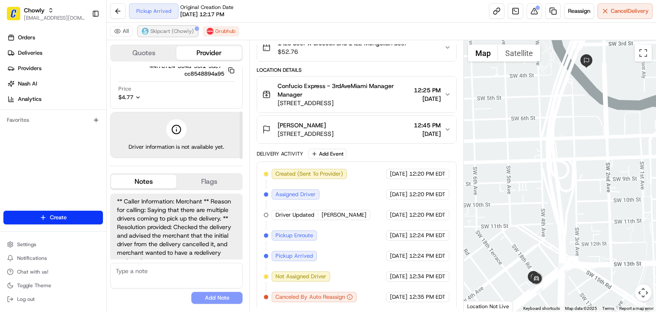
click at [160, 32] on span "Skipcart (Chowly)" at bounding box center [172, 31] width 44 height 7
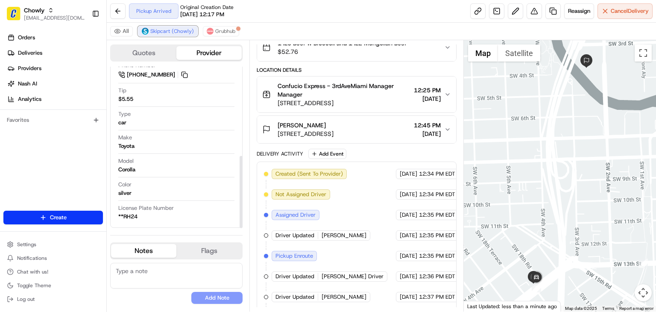
scroll to position [106, 0]
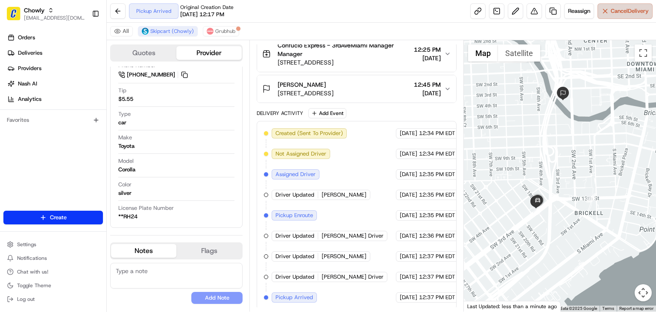
click at [606, 13] on button "Cancel Delivery" at bounding box center [625, 10] width 55 height 15
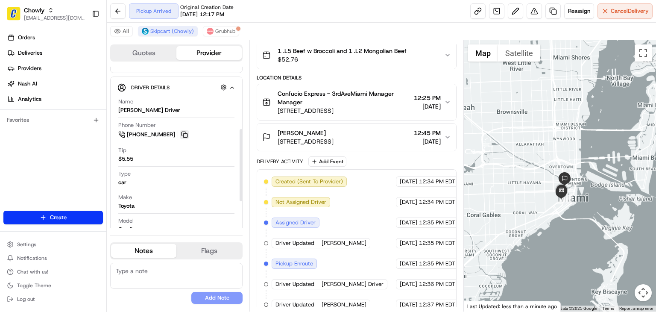
scroll to position [140, 0]
click at [183, 132] on button at bounding box center [184, 133] width 9 height 9
click at [626, 7] on button "Cancel Delivery" at bounding box center [625, 10] width 55 height 15
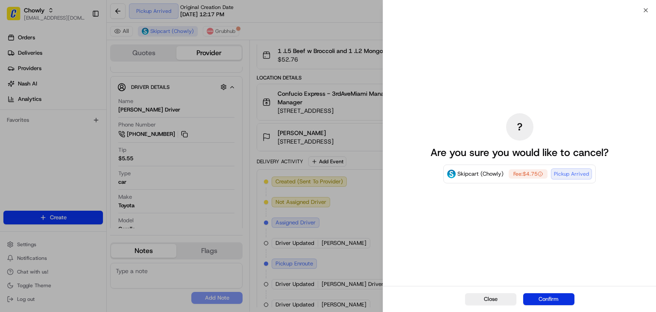
click at [540, 298] on button "Confirm" at bounding box center [548, 299] width 51 height 12
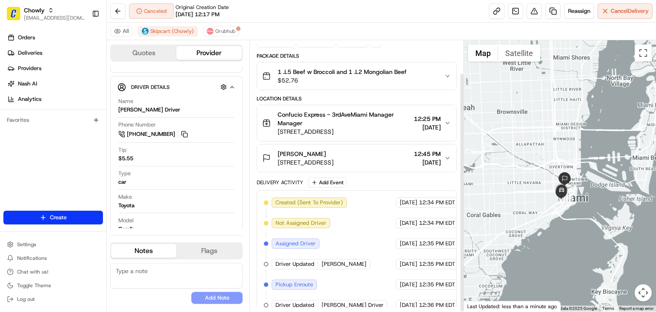
scroll to position [58, 0]
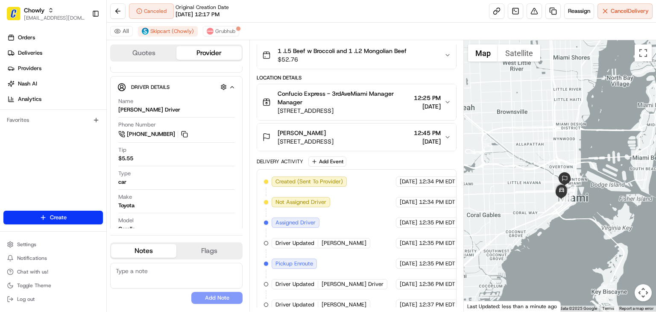
click at [438, 137] on span "[DATE]" at bounding box center [427, 141] width 27 height 9
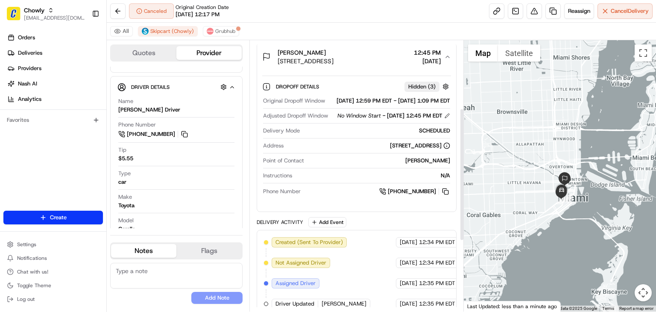
scroll to position [138, 0]
click at [447, 119] on button at bounding box center [447, 116] width 6 height 6
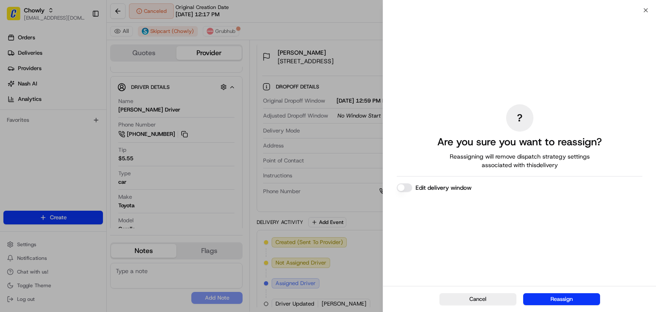
click at [408, 188] on button "Edit delivery window" at bounding box center [404, 187] width 15 height 9
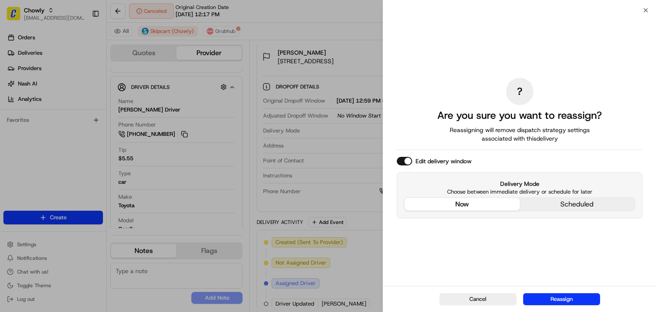
click at [448, 144] on div "? Are you sure you want to reassign? Reassigning will remove dispatch strategy …" at bounding box center [520, 148] width 246 height 272
click at [549, 296] on button "Reassign" at bounding box center [561, 299] width 77 height 12
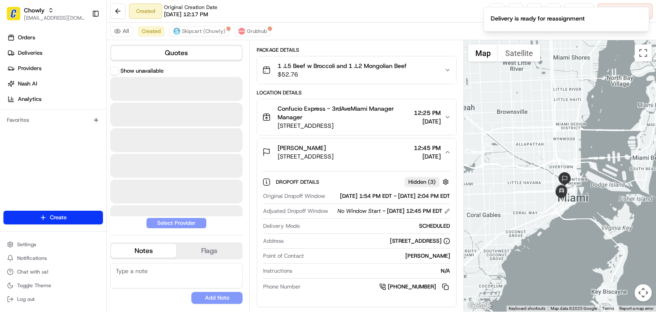
scroll to position [58, 0]
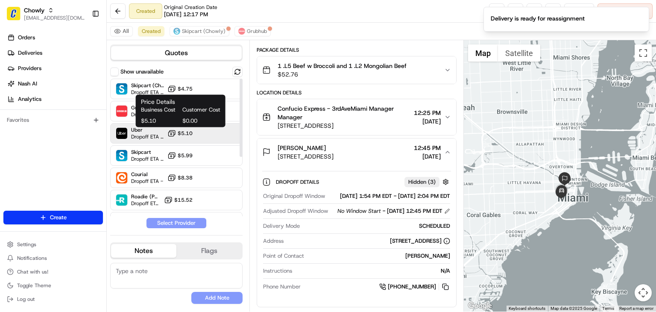
click at [191, 131] on span "$5.10" at bounding box center [185, 133] width 15 height 7
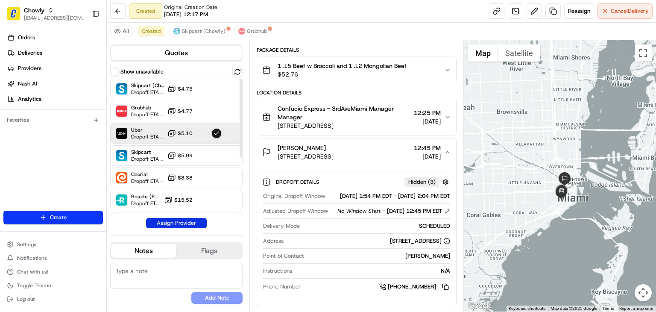
click at [186, 224] on button "Assign Provider" at bounding box center [176, 223] width 61 height 10
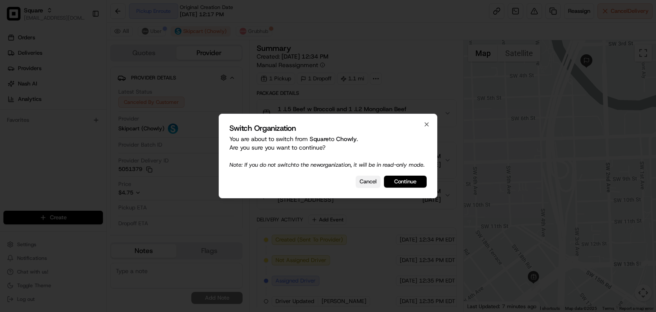
click at [369, 187] on button "Cancel" at bounding box center [368, 182] width 25 height 12
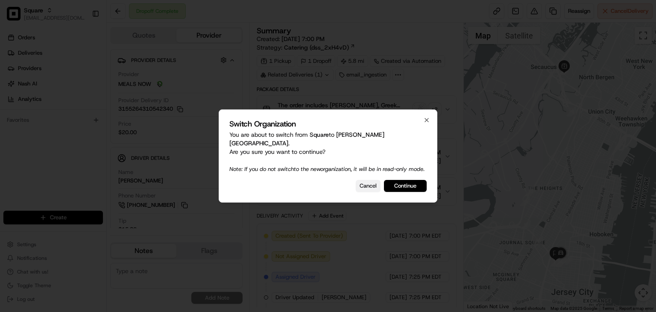
click at [368, 183] on button "Cancel" at bounding box center [368, 186] width 25 height 12
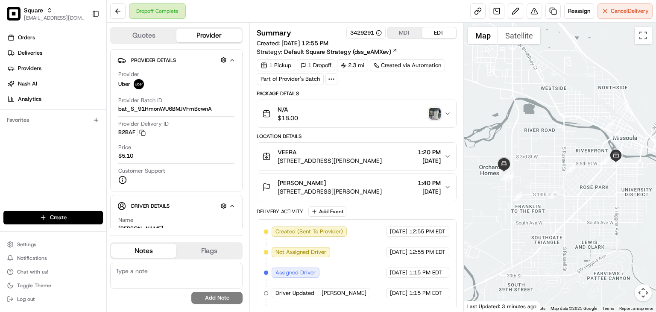
click at [446, 181] on button "Sierra Franck [STREET_ADDRESS] 1:40 PM [DATE]" at bounding box center [356, 186] width 199 height 27
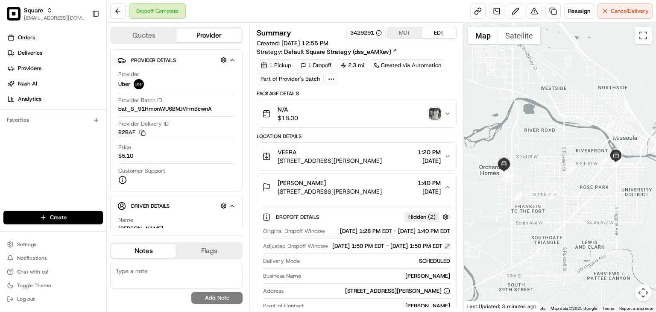
click at [445, 249] on button at bounding box center [447, 246] width 6 height 6
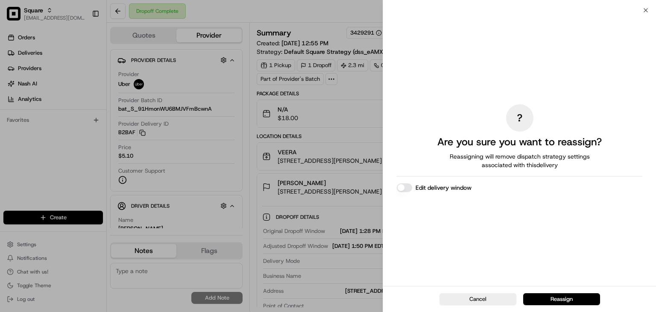
click at [405, 186] on button "Edit delivery window" at bounding box center [404, 187] width 15 height 9
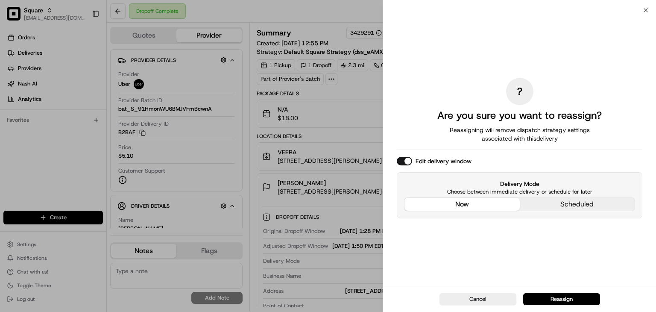
click at [438, 136] on div "? Are you sure you want to reassign? Reassigning will remove dispatch strategy …" at bounding box center [520, 148] width 246 height 272
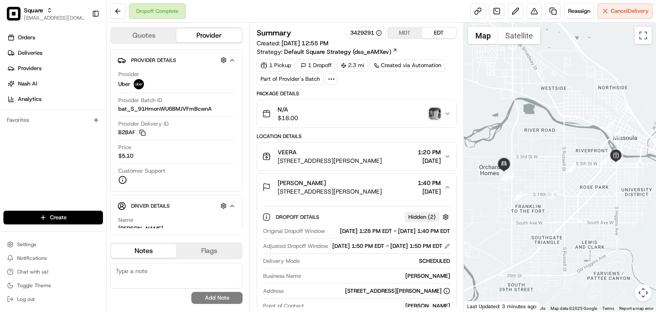
click at [435, 111] on img "button" at bounding box center [435, 114] width 12 height 12
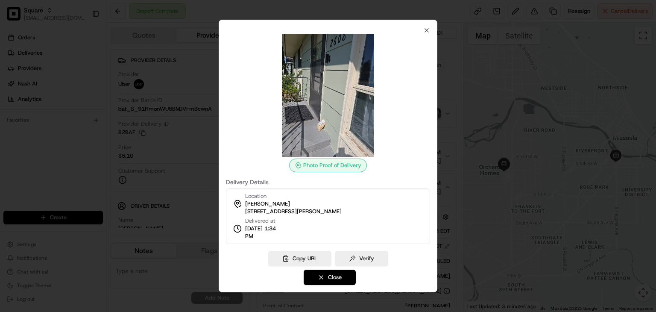
click at [333, 276] on button "Close" at bounding box center [330, 277] width 52 height 15
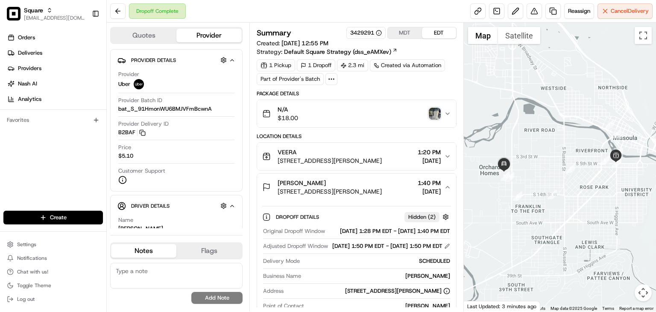
click at [437, 110] on img "button" at bounding box center [435, 114] width 12 height 12
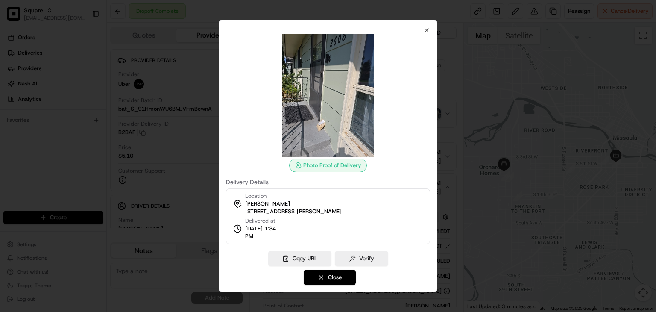
click at [314, 276] on button "Close" at bounding box center [330, 277] width 52 height 15
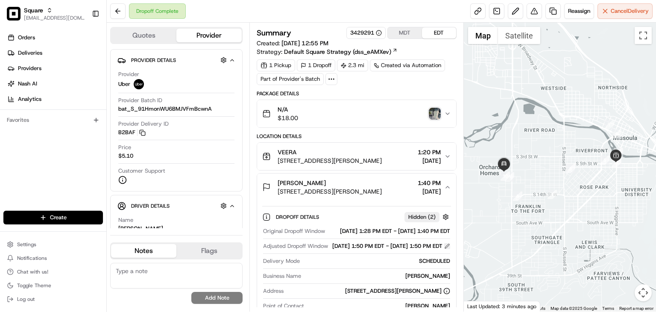
click at [447, 249] on button at bounding box center [447, 246] width 6 height 6
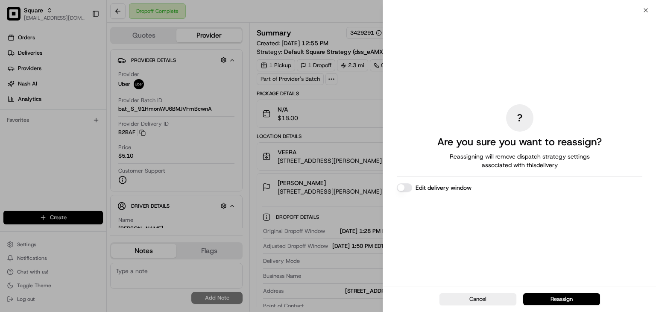
click at [408, 188] on button "Edit delivery window" at bounding box center [404, 187] width 15 height 9
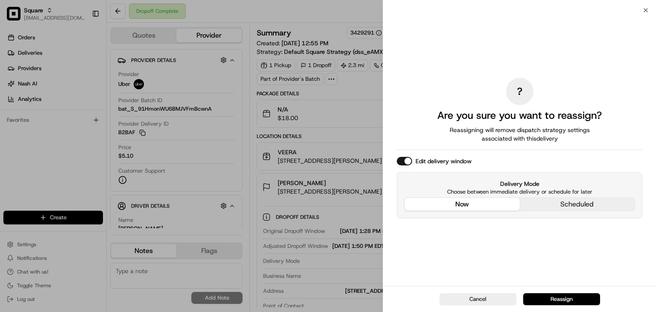
click at [456, 137] on div "? Are you sure you want to reassign? Reassigning will remove dispatch strategy …" at bounding box center [520, 148] width 246 height 272
click at [544, 300] on button "Reassign" at bounding box center [561, 299] width 77 height 12
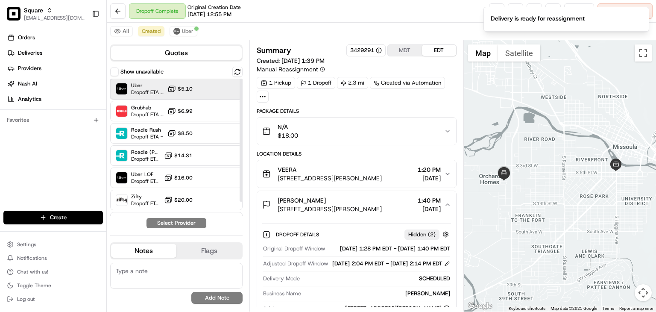
click at [194, 86] on div "Uber Dropoff ETA 40 minutes $5.10" at bounding box center [176, 89] width 132 height 21
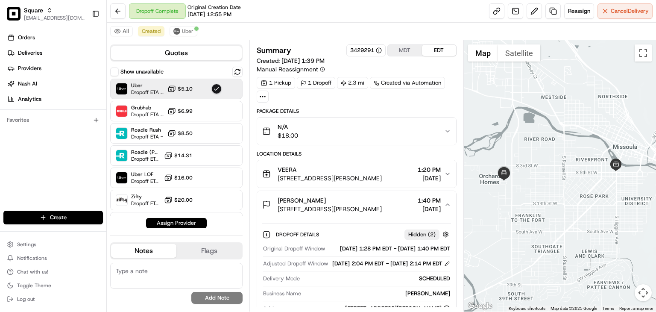
click at [181, 223] on button "Assign Provider" at bounding box center [176, 223] width 61 height 10
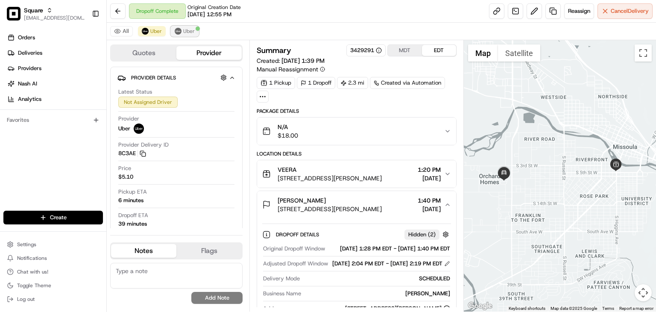
click at [178, 31] on img at bounding box center [178, 31] width 7 height 7
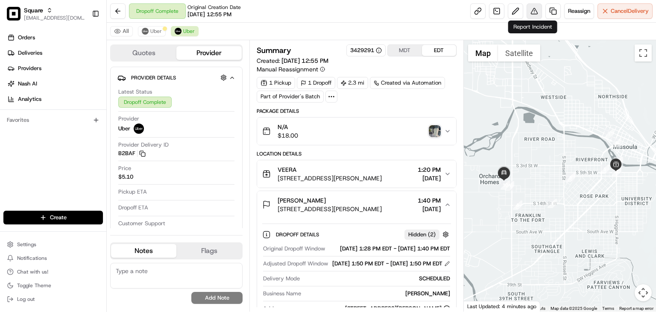
click at [530, 9] on button at bounding box center [534, 10] width 15 height 15
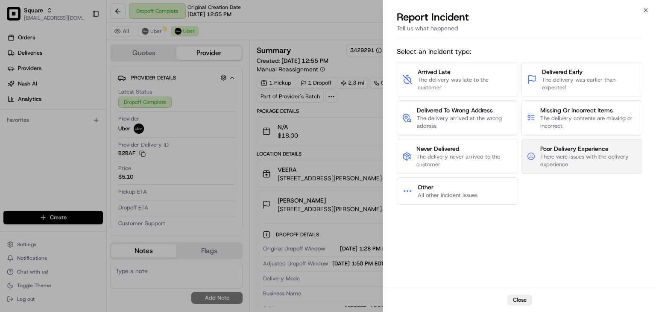
click at [567, 153] on span "There were issues with the delivery experience" at bounding box center [588, 160] width 97 height 15
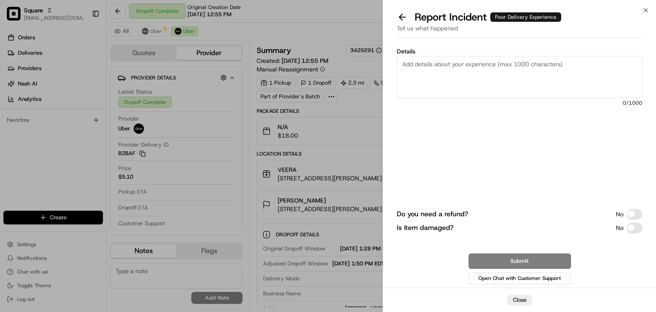
click at [481, 81] on textarea "Details" at bounding box center [520, 77] width 246 height 42
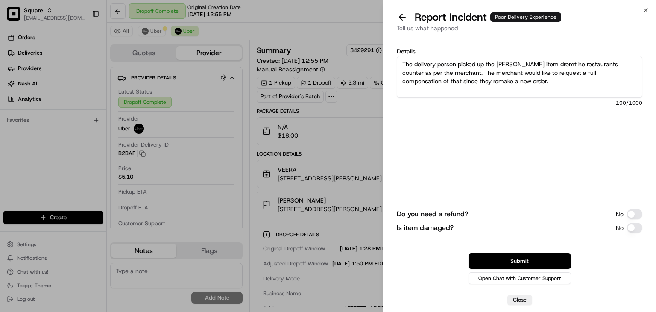
drag, startPoint x: 397, startPoint y: 55, endPoint x: 367, endPoint y: 35, distance: 36.0
click at [367, 35] on body "Square rpajulas@nashhelp.com Toggle Sidebar Orders Deliveries Providers Nash AI…" at bounding box center [328, 156] width 656 height 312
drag, startPoint x: 488, startPoint y: 96, endPoint x: 479, endPoint y: 84, distance: 14.4
click at [488, 96] on textarea "The delivery person picked up the drong item dromt he restaurants counter as pe…" at bounding box center [520, 77] width 246 height 42
click at [479, 84] on textarea "The delivery person picked up the drong item dromt he restaurants counter as pe…" at bounding box center [520, 77] width 246 height 42
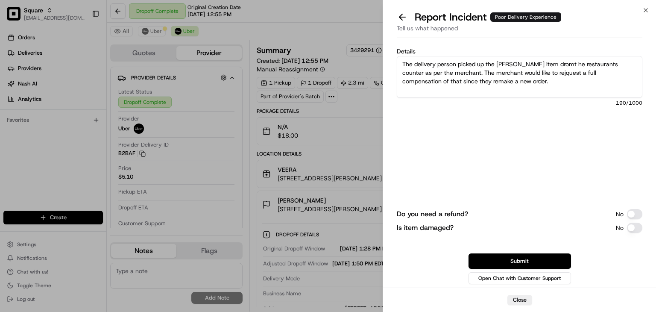
drag, startPoint x: 485, startPoint y: 82, endPoint x: 344, endPoint y: 48, distance: 145.2
click at [344, 48] on body "Square rpajulas@nashhelp.com Toggle Sidebar Orders Deliveries Providers Nash AI…" at bounding box center [328, 156] width 656 height 312
paste textarea ""According to the merchant, the delivery person collected the wrong item from t…"
click at [405, 64] on textarea ""According to the merchant, the delivery person collected the wrong item from t…" at bounding box center [520, 77] width 246 height 42
click at [497, 81] on textarea ""According to the merchant, the delivery person collected the wrong item from t…" at bounding box center [520, 77] width 246 height 42
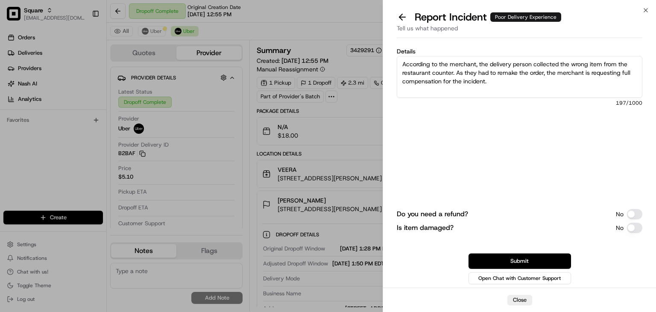
click at [500, 82] on textarea ""According to the merchant, the delivery person collected the wrong item from t…" at bounding box center [520, 77] width 246 height 42
drag, startPoint x: 487, startPoint y: 82, endPoint x: 410, endPoint y: 65, distance: 78.2
click at [393, 54] on div "Details According to the merchant, the delivery person collected the wrong item…" at bounding box center [519, 164] width 273 height 246
click at [542, 79] on textarea "According to the merchant, the delivery person collected the wrong item from th…" at bounding box center [520, 77] width 246 height 42
drag, startPoint x: 486, startPoint y: 81, endPoint x: 412, endPoint y: 72, distance: 74.8
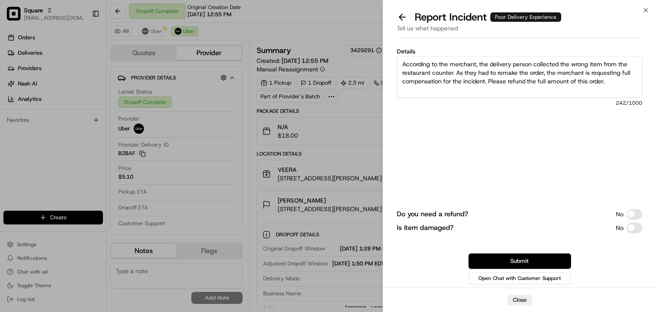
click at [401, 56] on textarea "According to the merchant, the delivery person collected the wrong item from th…" at bounding box center [520, 77] width 246 height 42
type textarea "According to the merchant, the delivery person collected the wrong item from th…"
click at [548, 257] on button "Submit" at bounding box center [520, 260] width 103 height 15
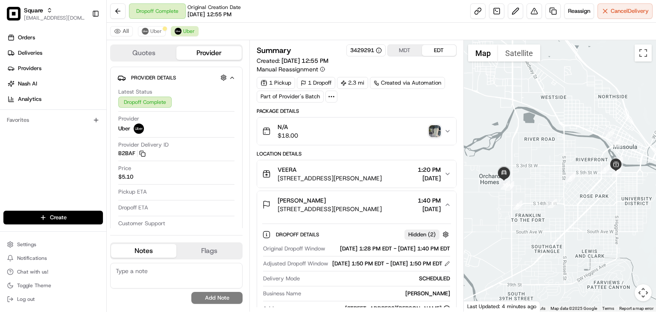
click at [203, 274] on textarea at bounding box center [176, 276] width 132 height 26
paste textarea "According to the merchant, the delivery person collected the wrong item from th…"
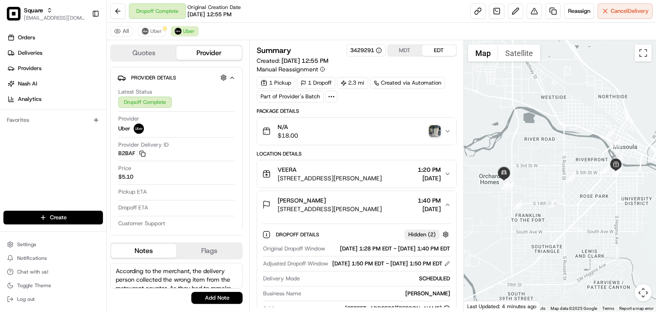
scroll to position [29, 0]
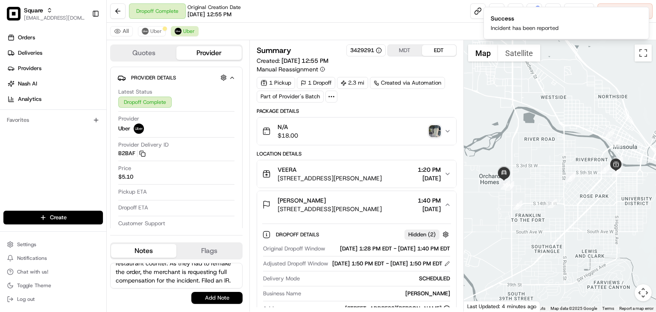
type textarea "According to the merchant, the delivery person collected the wrong item from th…"
click at [222, 293] on button "Add Note" at bounding box center [216, 298] width 51 height 12
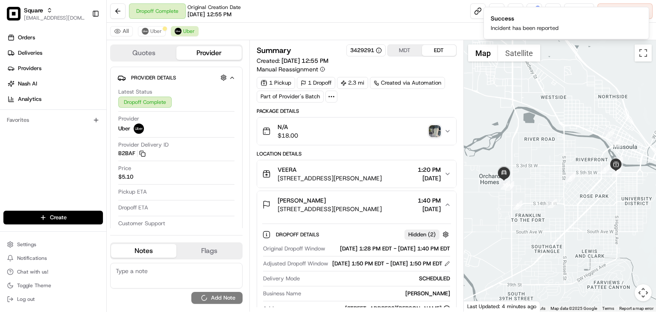
scroll to position [0, 0]
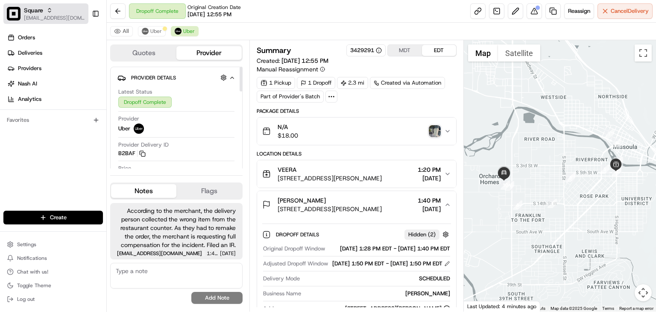
click at [31, 12] on span "Square" at bounding box center [33, 10] width 19 height 9
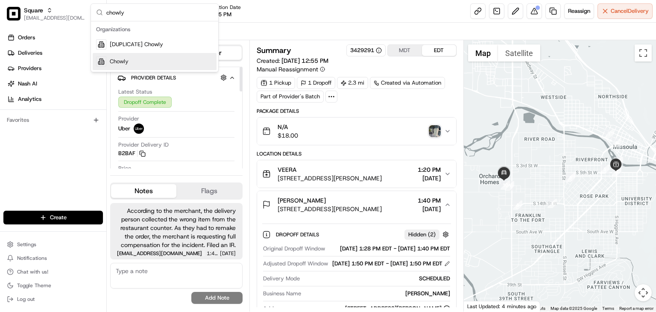
type input "chowly"
click at [131, 62] on div "Chowly" at bounding box center [155, 61] width 124 height 17
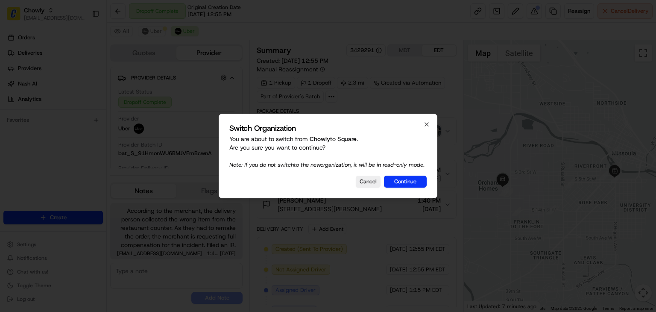
click at [401, 183] on button "Continue" at bounding box center [405, 182] width 43 height 12
click at [365, 187] on button "Cancel" at bounding box center [368, 182] width 25 height 12
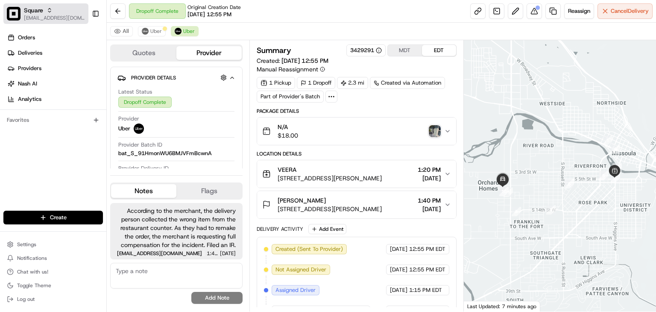
click at [32, 16] on span "[EMAIL_ADDRESS][DOMAIN_NAME]" at bounding box center [54, 18] width 61 height 7
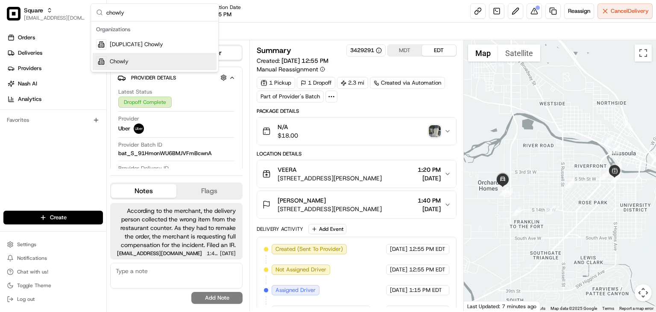
type input "chowly"
click at [133, 62] on div "Chowly" at bounding box center [155, 61] width 124 height 17
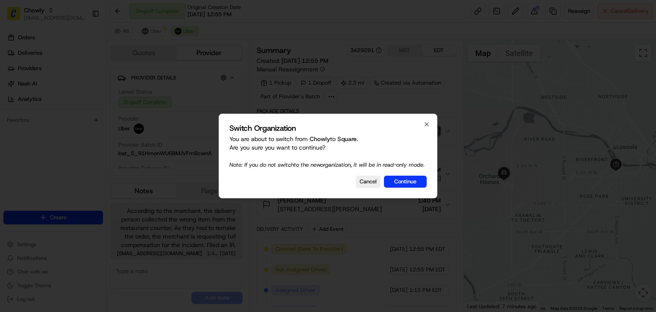
drag, startPoint x: 374, startPoint y: 187, endPoint x: 406, endPoint y: 297, distance: 115.2
click at [373, 187] on button "Cancel" at bounding box center [368, 182] width 25 height 12
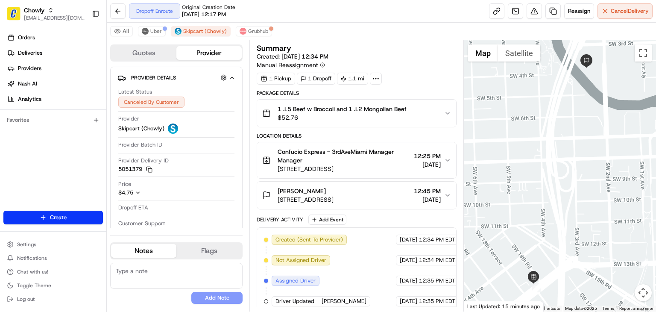
click at [42, 151] on div "Orders Deliveries Providers [PERSON_NAME] Analytics Favorites" at bounding box center [53, 121] width 106 height 188
click at [533, 10] on button at bounding box center [534, 10] width 15 height 15
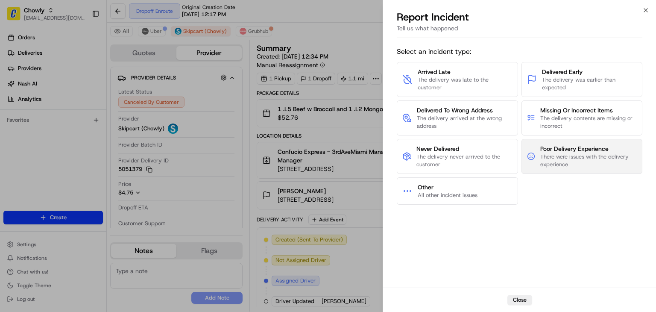
click at [565, 158] on span "There were issues with the delivery experience" at bounding box center [588, 160] width 97 height 15
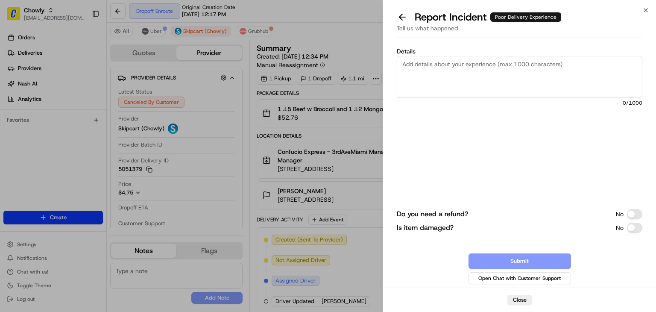
click at [468, 85] on textarea "Details" at bounding box center [520, 77] width 246 height 42
paste textarea ""The delivery driver experienced a delay and was stuck for an extended period. …"
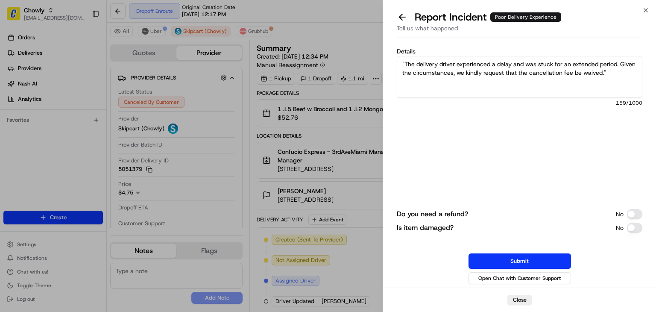
click at [406, 62] on textarea ""The delivery driver experienced a delay and was stuck for an extended period. …" at bounding box center [520, 77] width 246 height 42
click at [611, 74] on textarea "The delivery driver experienced a delay and was stuck for an extended period. G…" at bounding box center [520, 77] width 246 height 42
click at [448, 64] on textarea "The delivery driver experienced a delay and was stuck for an extended period. G…" at bounding box center [520, 77] width 246 height 42
drag, startPoint x: 618, startPoint y: 65, endPoint x: 383, endPoint y: 62, distance: 235.0
click at [383, 62] on div "Close Report Incident Poor Delivery Experience Tell us what happened Details Th…" at bounding box center [519, 156] width 273 height 312
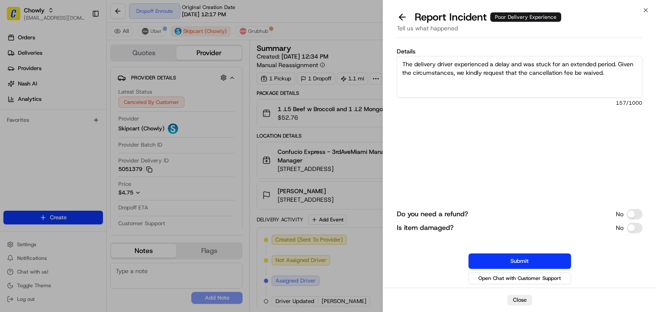
type textarea "The delivery driver experienced a delay and was stuck for an extended period. G…"
click at [508, 267] on button "Submit" at bounding box center [520, 260] width 103 height 15
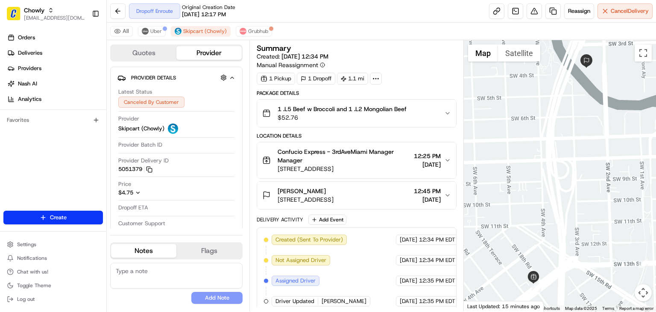
click at [172, 267] on textarea at bounding box center [176, 276] width 132 height 26
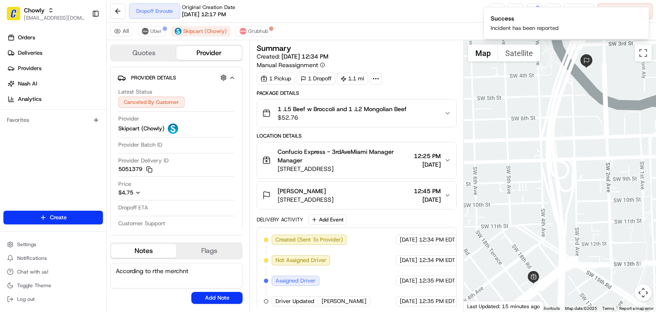
paste textarea "The delivery driver experienced a delay and was stuck for an extended period"
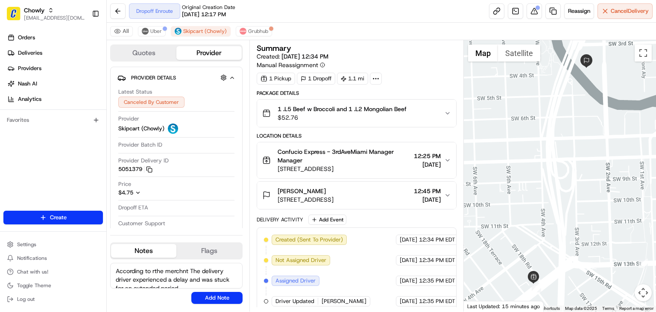
scroll to position [3, 0]
click at [154, 265] on textarea "According to rthe merchnt The delivery driver experienced a delay and was stuck…" at bounding box center [176, 276] width 132 height 26
click at [178, 268] on textarea "According to the merchnt, the delivery driver experienced a delay and was stuck…" at bounding box center [176, 276] width 132 height 26
click at [179, 267] on textarea "According to the merchnt, the delivery driver experienced a delay and was stuck…" at bounding box center [176, 276] width 132 height 26
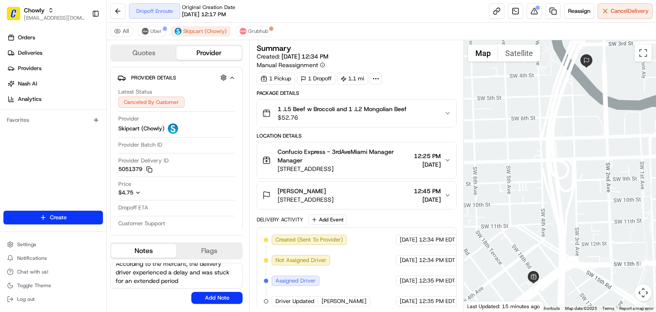
scroll to position [7, 0]
click at [183, 279] on textarea "According to the mercant, the delivery driver experienced a delay and was stuck…" at bounding box center [176, 276] width 132 height 26
click at [128, 282] on textarea "According to the mercant, the delivery driver experienced a delay and was stuck…" at bounding box center [176, 276] width 132 height 26
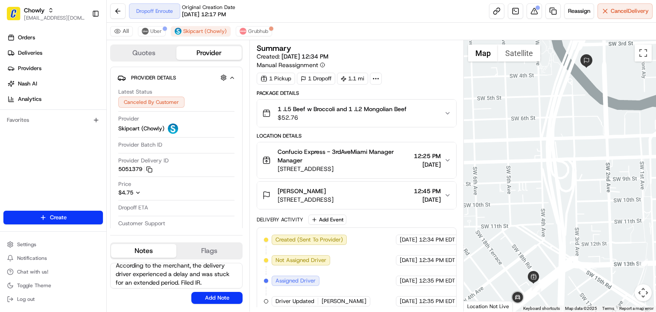
scroll to position [7, 0]
type textarea "According to the merchant, the delivery driver experienced a delay and was stuc…"
click at [205, 295] on button "Add Note" at bounding box center [216, 298] width 51 height 12
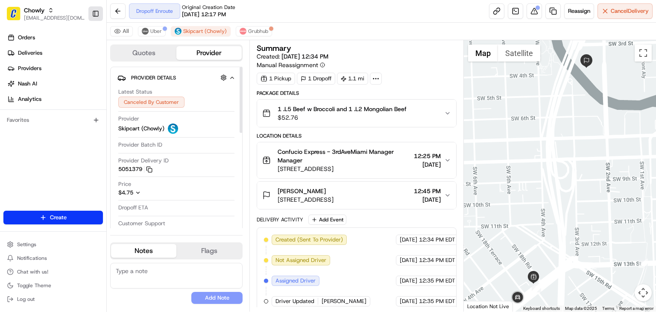
scroll to position [0, 0]
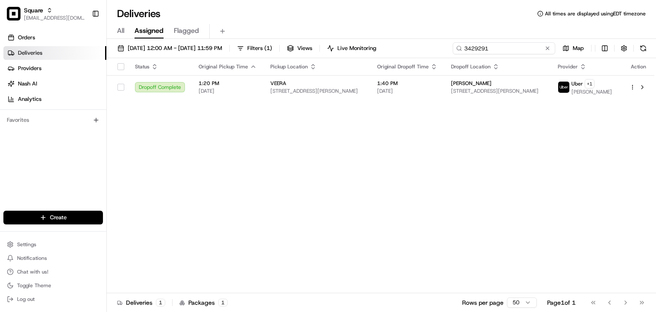
drag, startPoint x: 510, startPoint y: 50, endPoint x: 429, endPoint y: 51, distance: 81.2
click at [428, 50] on div "[DATE] 12:00 AM - [DATE] 11:59 PM Filters ( 1 ) Views Live Monitoring 3429291 M…" at bounding box center [381, 50] width 549 height 16
paste input "4617719"
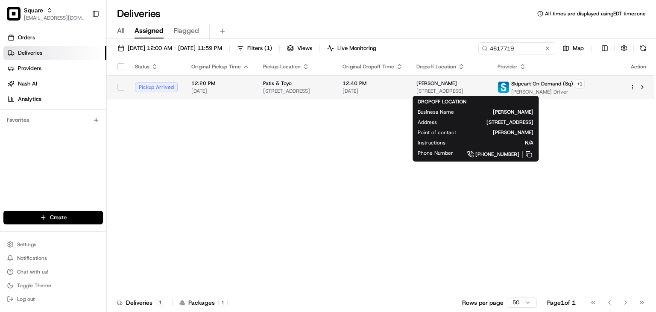
click at [460, 88] on span "[STREET_ADDRESS]" at bounding box center [451, 91] width 68 height 7
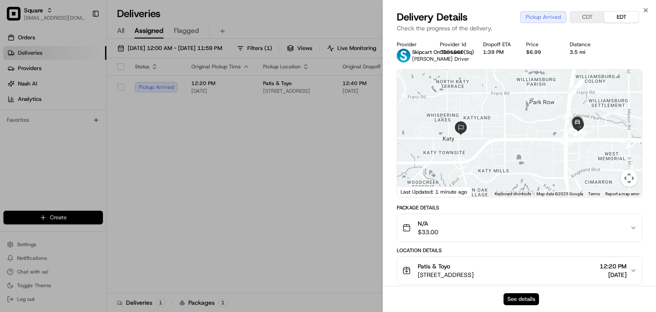
click at [517, 300] on button "See details" at bounding box center [521, 299] width 35 height 12
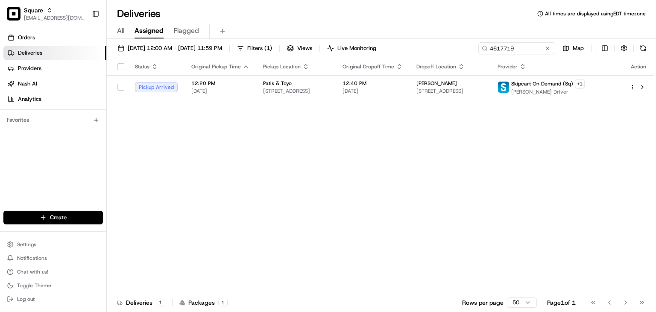
click at [203, 137] on div "Status Original Pickup Time Pickup Location Original Dropoff Time Dropoff Locat…" at bounding box center [381, 175] width 548 height 235
click at [520, 49] on input "4617719" at bounding box center [504, 48] width 103 height 12
click at [476, 43] on input "4617719" at bounding box center [504, 48] width 103 height 12
click at [221, 151] on div "Status Original Pickup Time Pickup Location Original Dropoff Time Dropoff Locat…" at bounding box center [381, 175] width 548 height 235
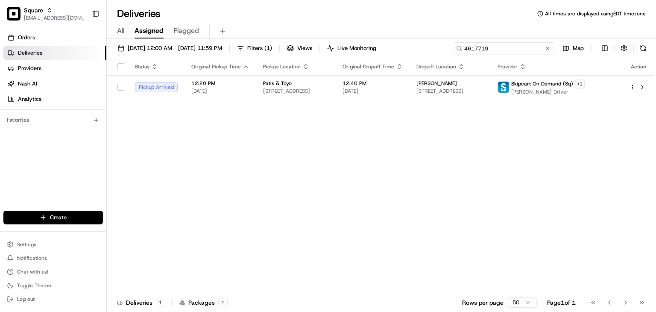
click at [504, 47] on input "4617719" at bounding box center [504, 48] width 103 height 12
paste input "390468"
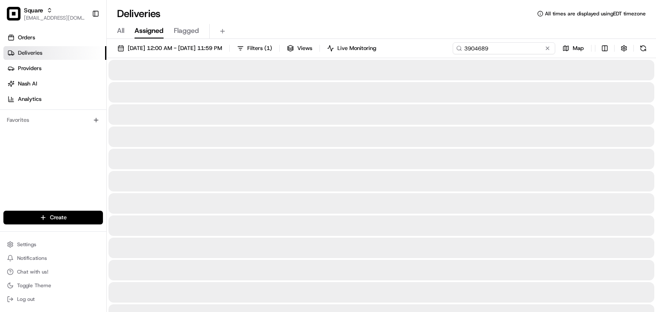
type input "3904689"
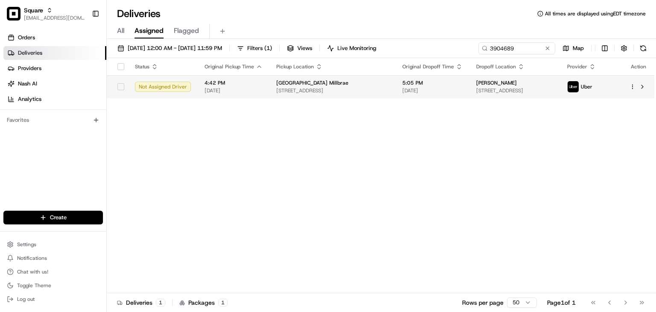
click at [349, 80] on div "Bagel Street Cafe Millbrae" at bounding box center [332, 82] width 112 height 7
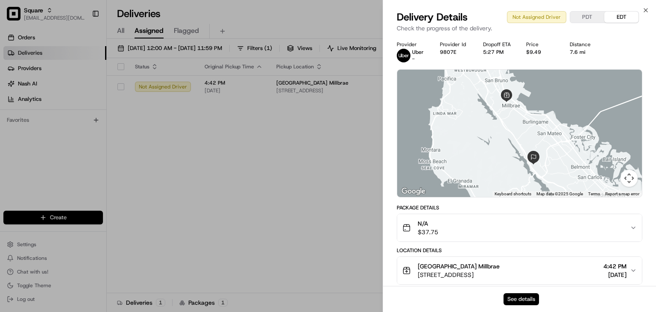
click at [532, 296] on button "See details" at bounding box center [521, 299] width 35 height 12
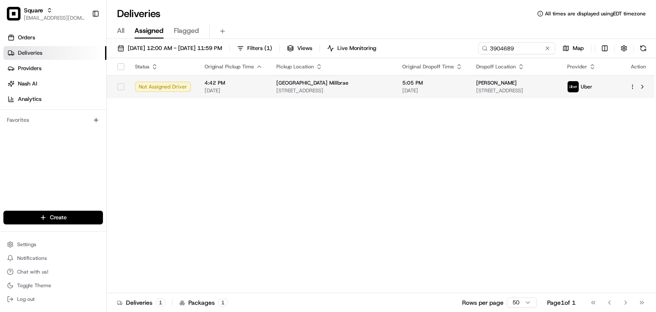
click at [289, 89] on span "537 Broadway, Millbrae, CA 94030, USA" at bounding box center [332, 90] width 112 height 7
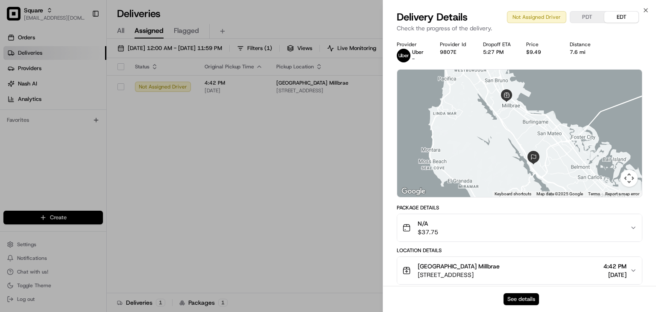
click at [525, 298] on button "See details" at bounding box center [521, 299] width 35 height 12
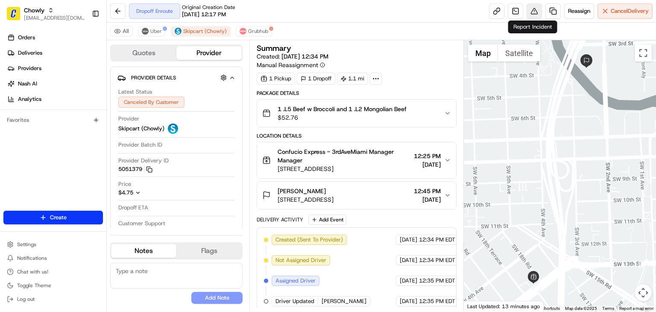
click at [535, 11] on button at bounding box center [534, 10] width 15 height 15
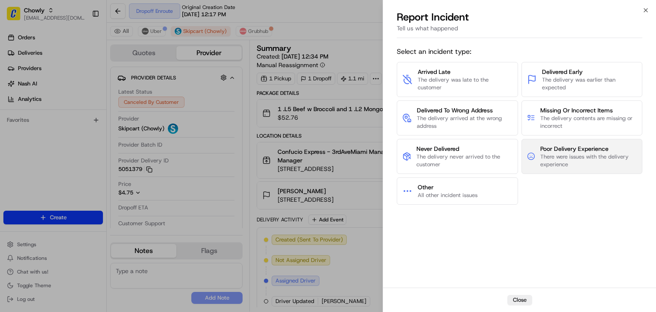
click at [577, 165] on span "There were issues with the delivery experience" at bounding box center [588, 160] width 97 height 15
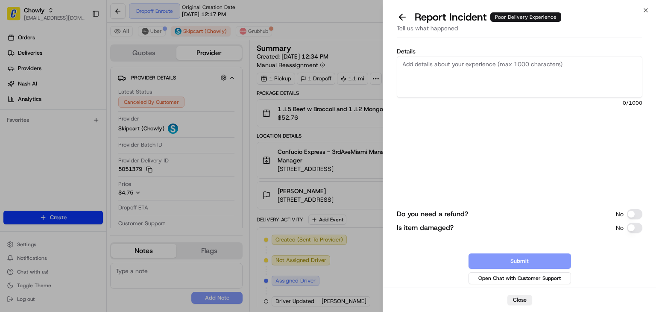
click at [466, 67] on textarea "Details" at bounding box center [520, 77] width 246 height 42
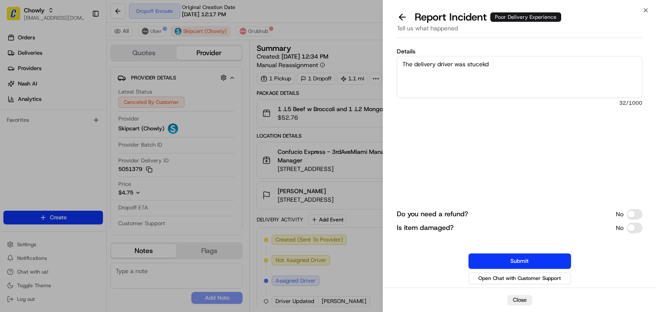
drag, startPoint x: 512, startPoint y: 59, endPoint x: 490, endPoint y: 57, distance: 21.4
click at [490, 57] on textarea "The delivery driver was stucekd" at bounding box center [520, 77] width 246 height 42
drag, startPoint x: 411, startPoint y: 70, endPoint x: 370, endPoint y: 119, distance: 64.1
click at [388, 52] on div "Details The delivery driver was stuck. They waited for so long. Please waive th…" at bounding box center [519, 164] width 273 height 246
type textarea "The delivery driver was stuck. They waited for so long. Please waive the cancel…"
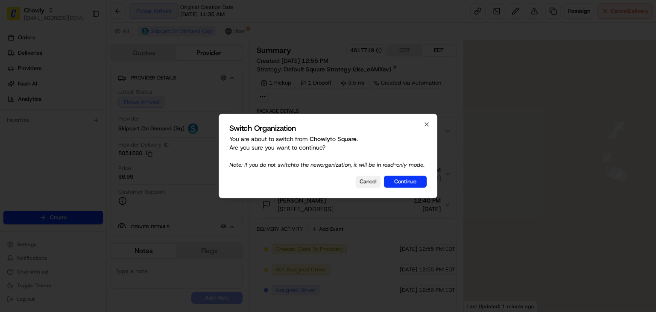
click at [367, 182] on button "Cancel" at bounding box center [368, 182] width 25 height 12
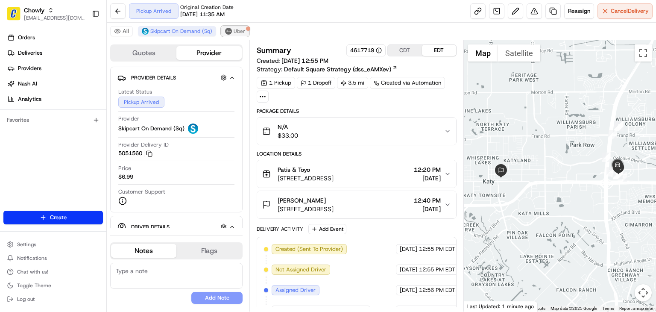
click at [234, 36] on button "Uber" at bounding box center [235, 31] width 28 height 10
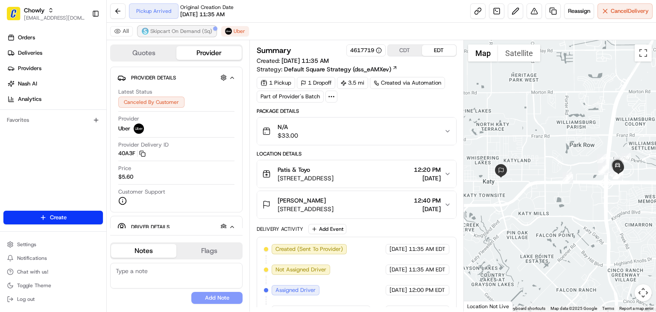
click at [182, 34] on span "Skipcart On Demand (Sq)" at bounding box center [181, 31] width 62 height 7
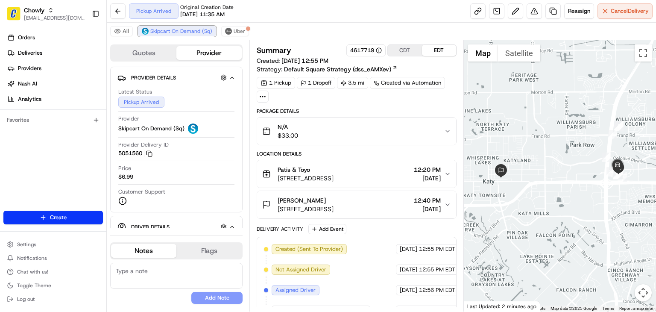
click at [138, 26] on button "Skipcart On Demand (Sq)" at bounding box center [177, 31] width 78 height 10
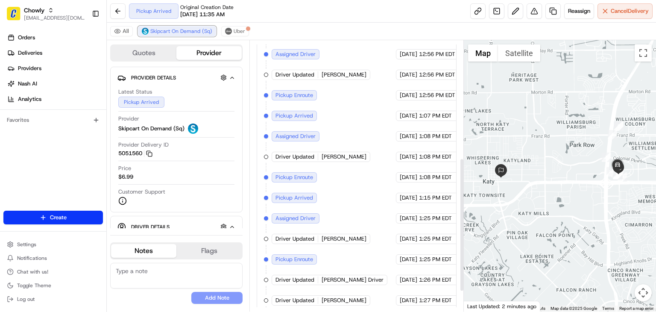
scroll to position [237, 0]
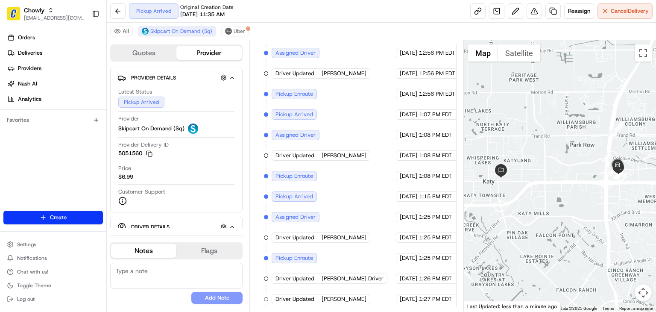
click at [65, 165] on div "Orders Deliveries Providers Nash AI Analytics Favorites" at bounding box center [53, 121] width 106 height 188
click at [144, 276] on textarea at bounding box center [176, 276] width 132 height 26
type textarea "P"
type textarea "maeks as drop off complete"
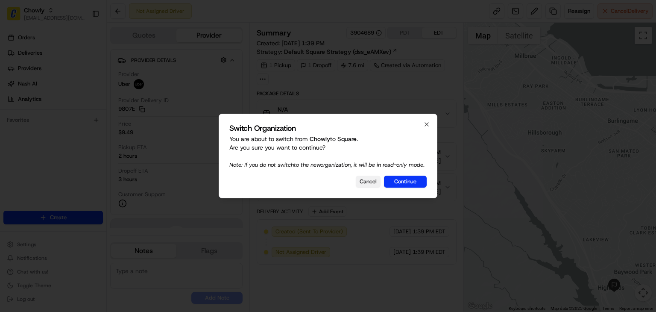
click at [368, 187] on button "Cancel" at bounding box center [368, 182] width 25 height 12
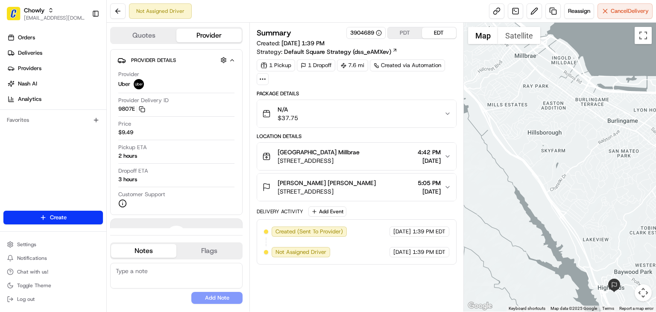
click at [398, 24] on div "Summary 3904689 PDT EDT Created: [DATE] 1:39 PM Strategy: Default Square Strate…" at bounding box center [357, 167] width 214 height 289
click at [400, 29] on button "PDT" at bounding box center [405, 32] width 34 height 11
click at [437, 35] on button "EDT" at bounding box center [439, 32] width 34 height 11
click at [404, 29] on button "PDT" at bounding box center [405, 32] width 34 height 11
click at [402, 14] on div "Not Assigned Driver Reassign Cancel Delivery" at bounding box center [381, 11] width 549 height 23
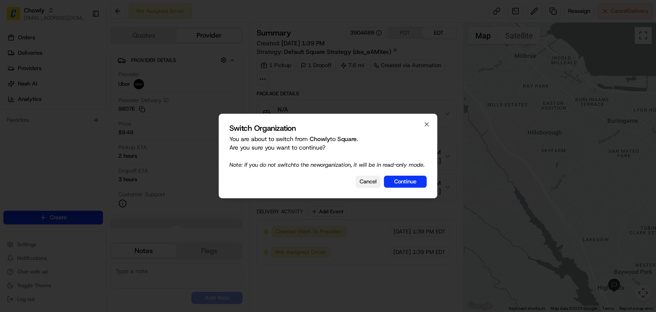
click at [362, 187] on button "Cancel" at bounding box center [368, 182] width 25 height 12
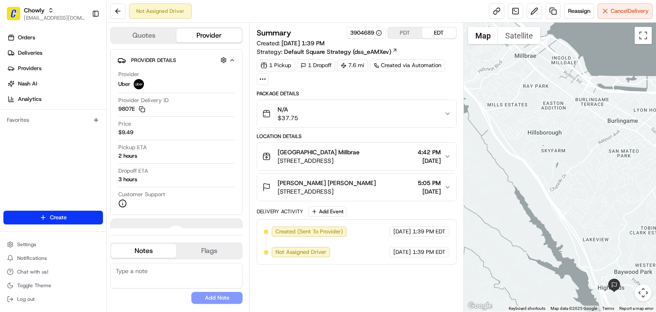
click at [360, 158] on span "[STREET_ADDRESS]" at bounding box center [319, 160] width 82 height 9
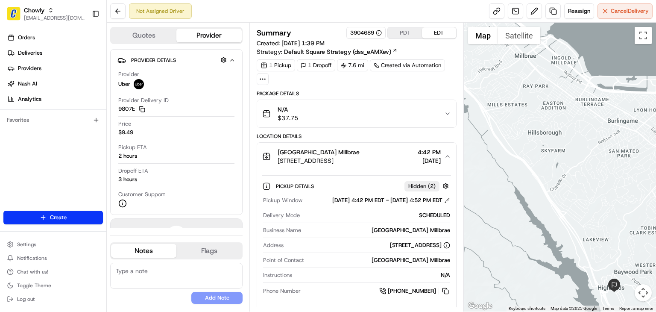
click at [360, 154] on div "[GEOGRAPHIC_DATA] Millbrae" at bounding box center [319, 152] width 82 height 9
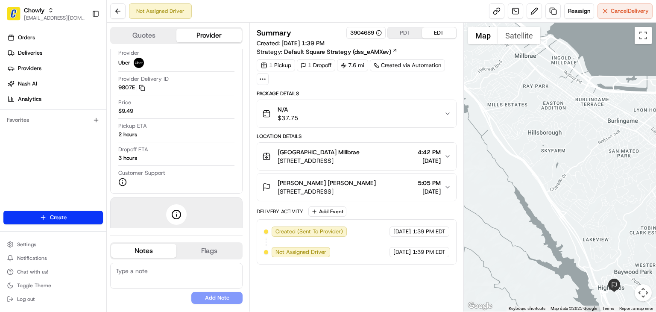
scroll to position [6, 0]
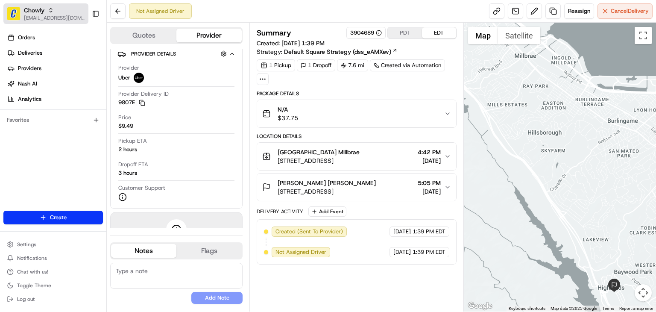
click at [80, 5] on button "Chowly rpajulas@nashhelp.com" at bounding box center [45, 13] width 85 height 21
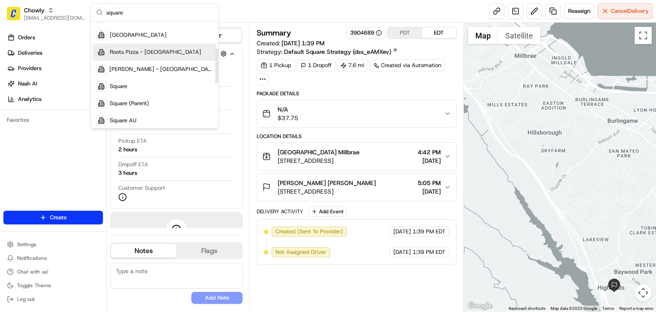
scroll to position [116, 0]
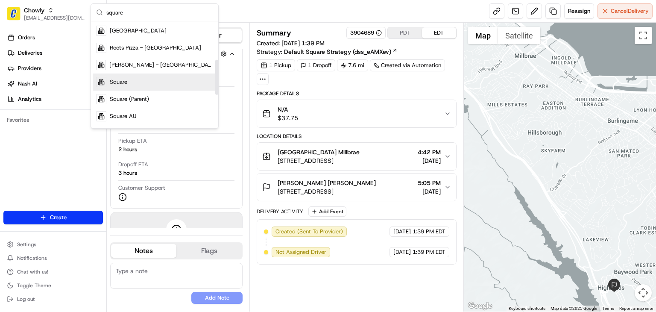
type input "square"
click at [123, 79] on span "Square" at bounding box center [119, 82] width 18 height 8
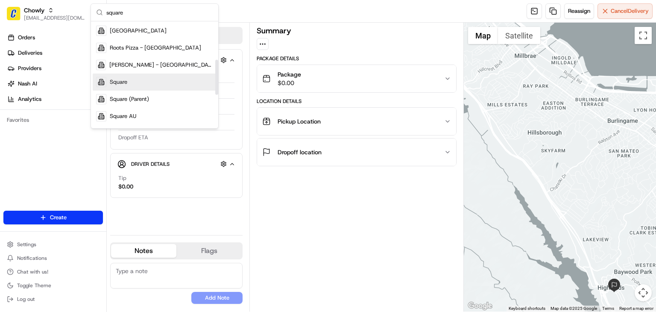
scroll to position [0, 0]
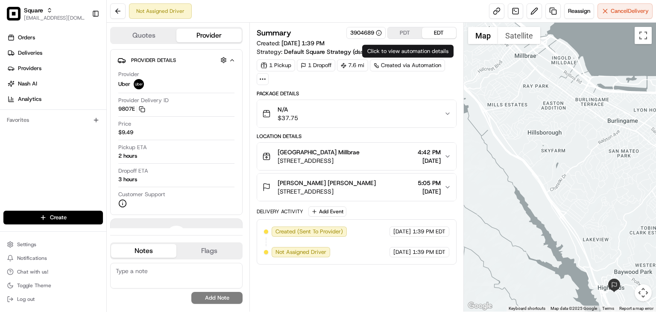
click at [401, 26] on div "Summary 3904689 PDT EDT Created: 08/22/2025 1:39 PM Strategy: Default Square St…" at bounding box center [357, 167] width 214 height 289
drag, startPoint x: 399, startPoint y: 29, endPoint x: 473, endPoint y: 20, distance: 74.5
click at [399, 29] on button "PDT" at bounding box center [405, 32] width 34 height 11
click at [446, 182] on button "Julia Michael-Charnes Julia Michael-Charnes 1668 Lexington Ave, San Mateo, CA 9…" at bounding box center [356, 186] width 199 height 27
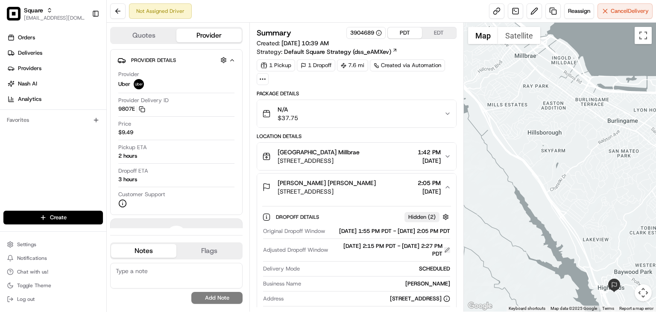
click at [450, 255] on div "Original Dropoff Window 08/22/2025 1:55 PM PDT - 08/22/2025 2:05 PM PDT Adjuste…" at bounding box center [356, 288] width 189 height 129
click at [448, 253] on button at bounding box center [447, 250] width 6 height 6
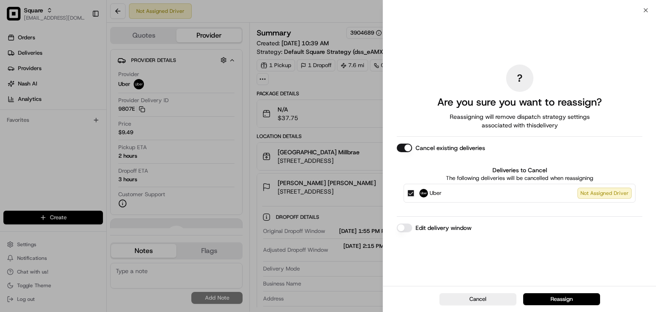
click at [401, 226] on button "Edit delivery window" at bounding box center [404, 227] width 15 height 9
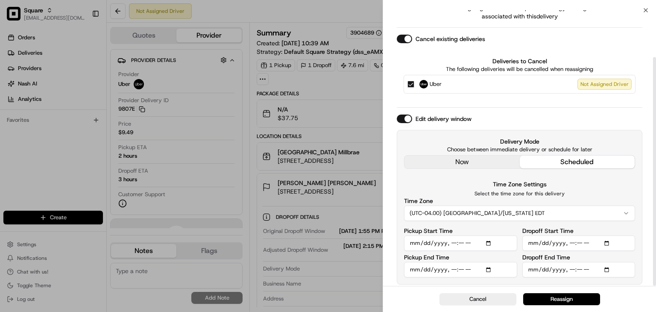
scroll to position [56, 0]
click at [488, 241] on input "Pickup Start Time" at bounding box center [460, 243] width 113 height 15
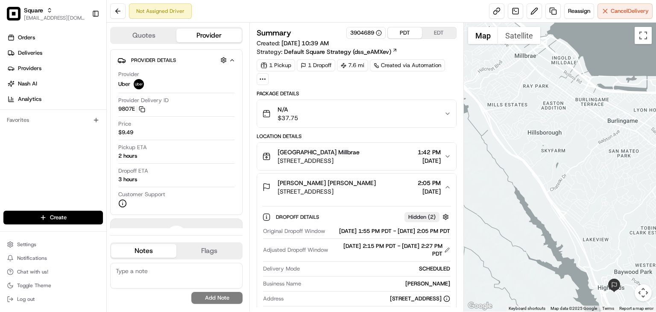
click at [445, 179] on button "Julia Michael-Charnes Julia Michael-Charnes 1668 Lexington Ave, San Mateo, CA 9…" at bounding box center [356, 186] width 199 height 27
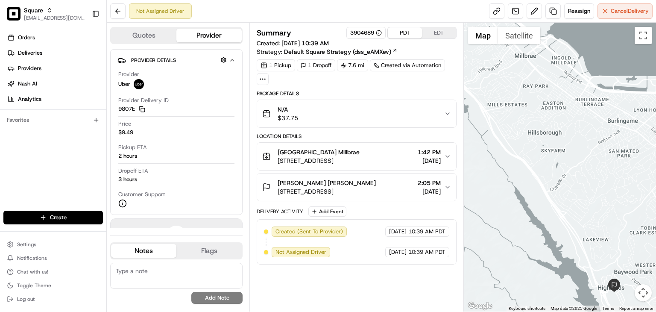
click at [445, 179] on button "Julia Michael-Charnes Julia Michael-Charnes 1668 Lexington Ave, San Mateo, CA 9…" at bounding box center [356, 186] width 199 height 27
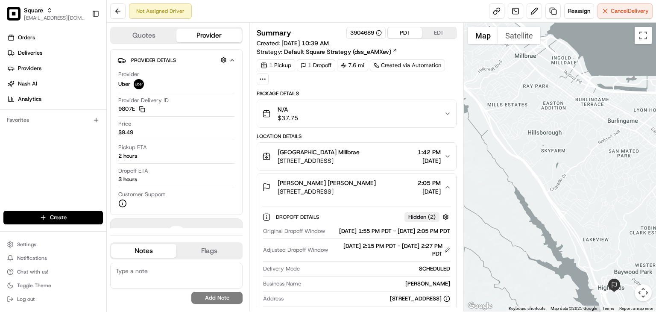
click at [445, 179] on button "Julia Michael-Charnes Julia Michael-Charnes 1668 Lexington Ave, San Mateo, CA 9…" at bounding box center [356, 186] width 199 height 27
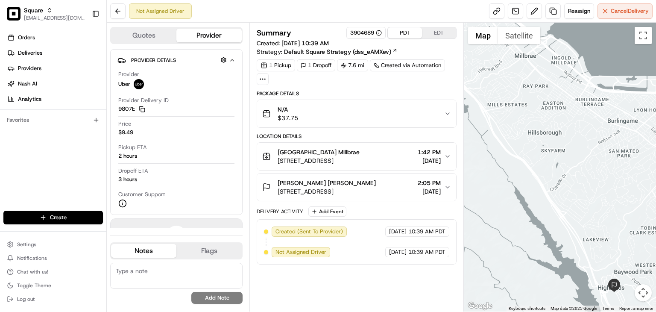
click at [445, 179] on button "Julia Michael-Charnes Julia Michael-Charnes 1668 Lexington Ave, San Mateo, CA 9…" at bounding box center [356, 186] width 199 height 27
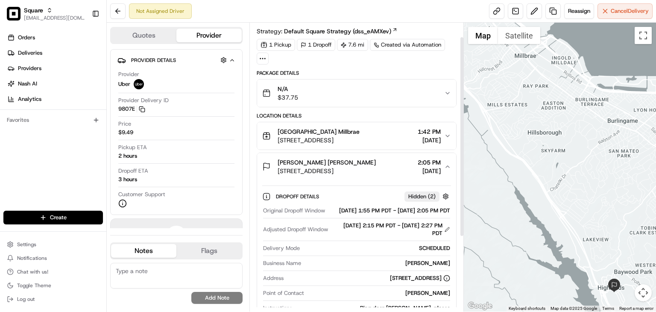
scroll to position [20, 0]
click at [441, 159] on div "Julia Michael-Charnes Julia Michael-Charnes 1668 Lexington Ave, San Mateo, CA 9…" at bounding box center [353, 167] width 182 height 17
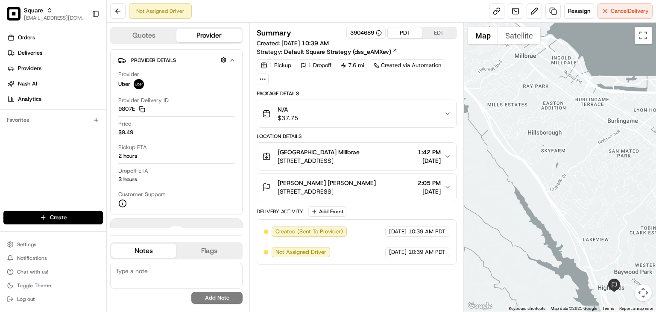
click at [444, 162] on div "Bagel Street Cafe Millbrae 537 Broadway, Millbrae, CA 94030, USA 1:42 PM 08/22/…" at bounding box center [353, 156] width 182 height 17
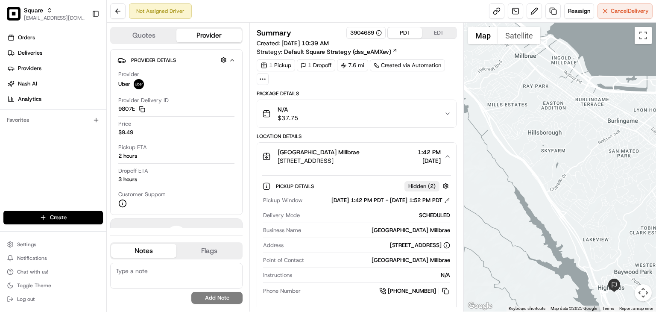
click at [448, 156] on icon "button" at bounding box center [447, 157] width 3 height 2
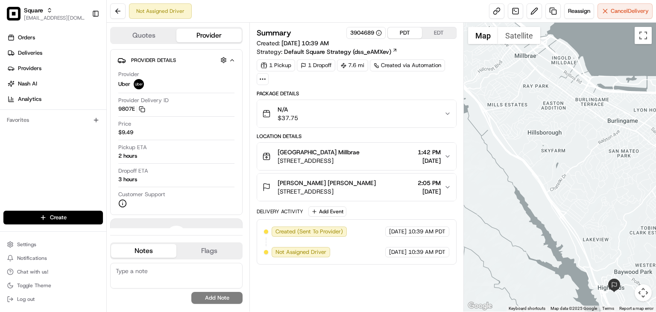
click at [445, 174] on button "Julia Michael-Charnes Julia Michael-Charnes 1668 Lexington Ave, San Mateo, CA 9…" at bounding box center [356, 186] width 199 height 27
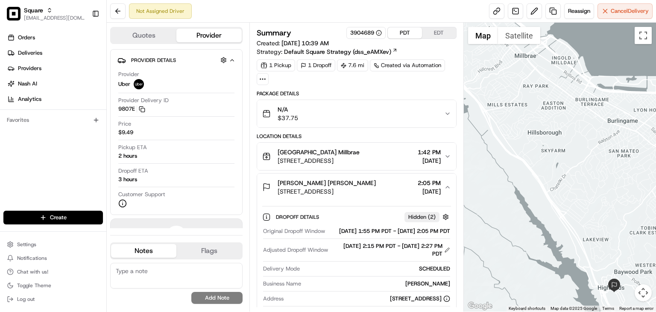
click at [418, 182] on span "2:05 PM" at bounding box center [429, 183] width 23 height 9
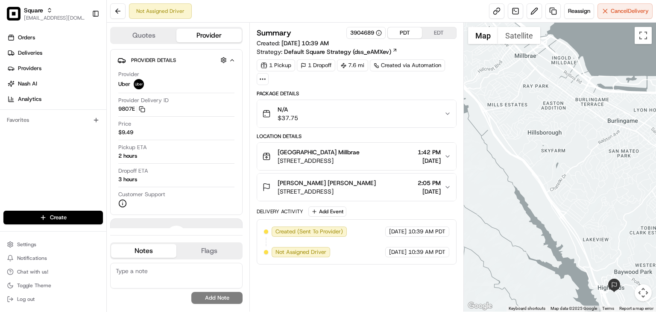
click at [418, 182] on span "2:05 PM" at bounding box center [429, 183] width 23 height 9
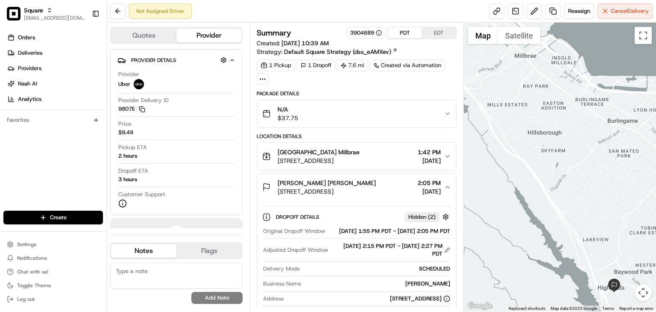
click at [425, 191] on span "[DATE]" at bounding box center [429, 191] width 23 height 9
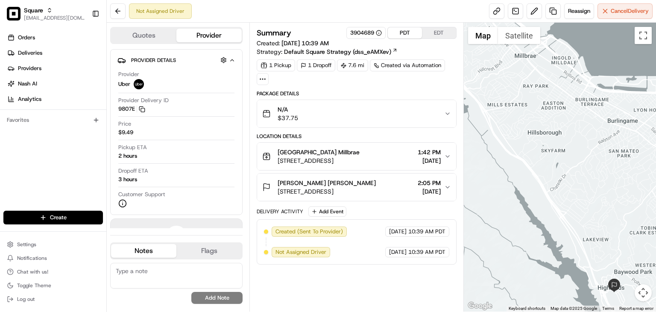
click at [425, 191] on span "[DATE]" at bounding box center [429, 191] width 23 height 9
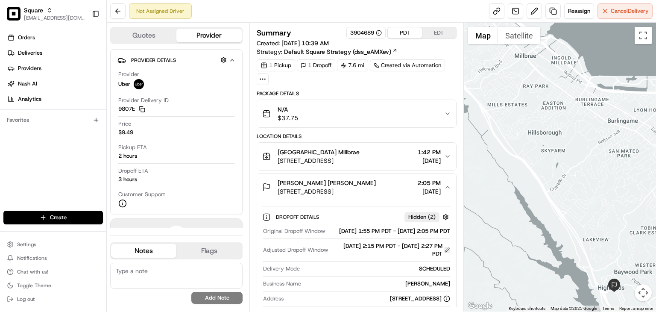
click at [446, 253] on button at bounding box center [447, 250] width 6 height 6
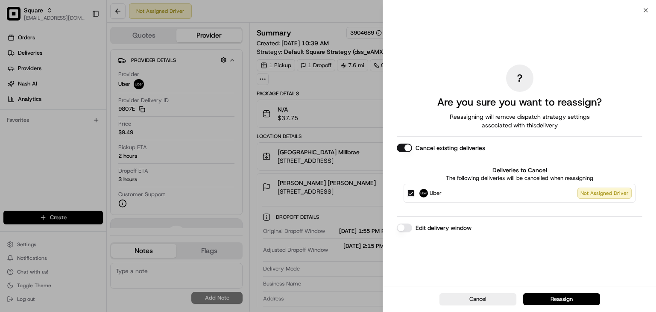
click at [395, 226] on div "? Are you sure you want to reassign? Reassigning will remove dispatch strategy …" at bounding box center [519, 148] width 273 height 276
click at [408, 226] on button "Edit delivery window" at bounding box center [404, 227] width 15 height 9
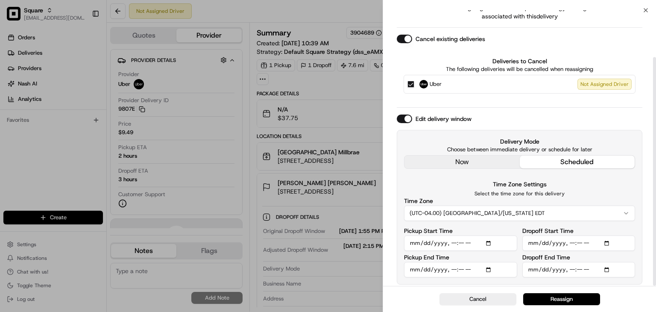
scroll to position [56, 0]
click at [487, 241] on input "Pickup Start Time" at bounding box center [460, 243] width 113 height 15
click at [490, 242] on input "Pickup Start Time" at bounding box center [460, 243] width 113 height 15
type input "2025-08-22T16:20"
click at [590, 194] on p "Select the time zone for this delivery" at bounding box center [519, 194] width 231 height 7
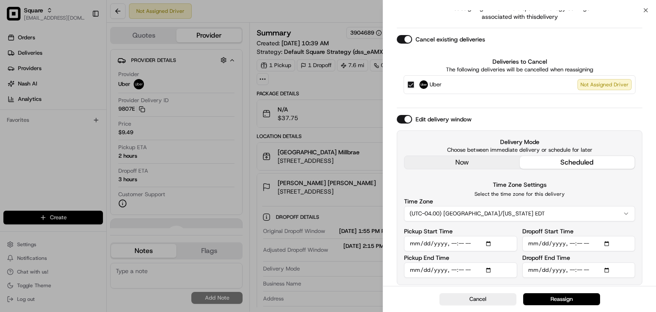
click at [490, 269] on input "Pickup End Time" at bounding box center [460, 269] width 113 height 15
type input "2025-08-22T16:30"
click at [602, 188] on div "Time Zone Settings Select the time zone for this delivery Time Zone (UTC-04.00)…" at bounding box center [519, 200] width 231 height 42
click at [605, 241] on input "Dropoff Start Time" at bounding box center [579, 243] width 113 height 15
type input "2025-08-22T16:40"
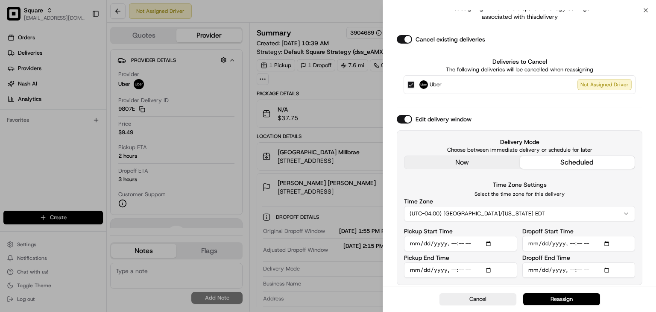
click at [641, 246] on div "Delivery Mode Choose between immediate delivery or schedule for later now sched…" at bounding box center [520, 207] width 246 height 155
click at [608, 269] on input "Dropoff End Time" at bounding box center [579, 269] width 113 height 15
type input "2025-08-22T16:49"
click at [638, 224] on div "Delivery Mode Choose between immediate delivery or schedule for later now sched…" at bounding box center [520, 207] width 246 height 155
click at [587, 297] on button "Reassign" at bounding box center [561, 299] width 77 height 12
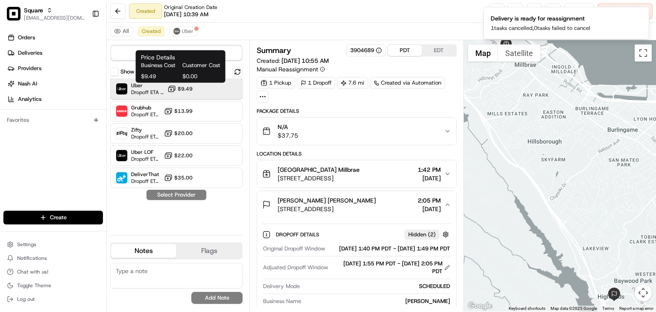
click at [205, 88] on div "Uber Dropoff ETA 3 hours $9.49" at bounding box center [176, 89] width 132 height 21
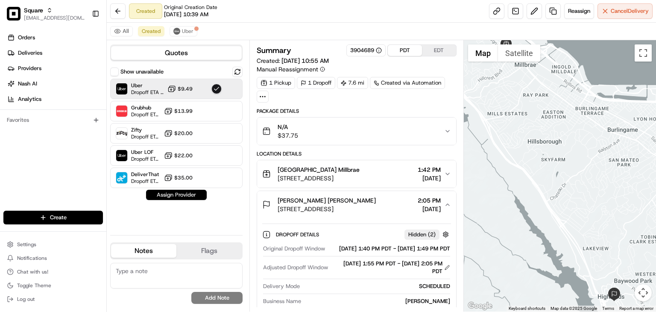
click at [185, 191] on button "Assign Provider" at bounding box center [176, 195] width 61 height 10
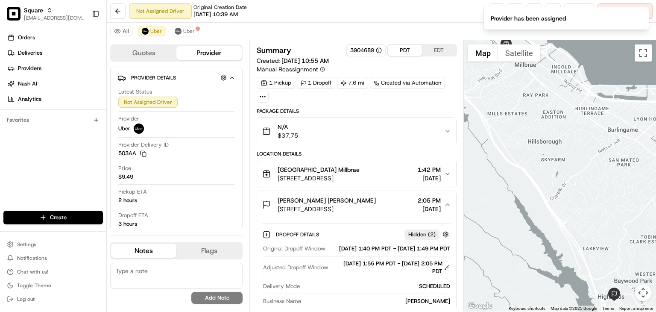
click at [152, 272] on textarea at bounding box center [176, 276] width 132 height 26
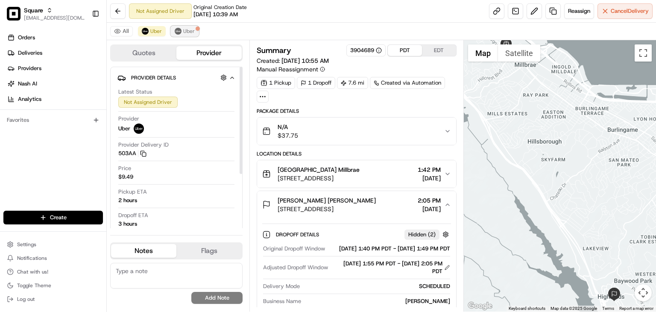
click at [184, 33] on span "Uber" at bounding box center [189, 31] width 12 height 7
click at [162, 282] on textarea at bounding box center [176, 276] width 132 height 26
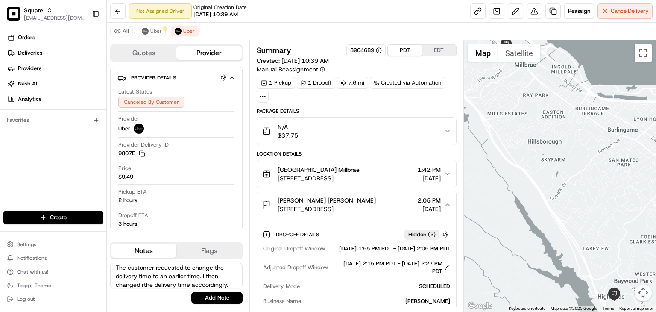
scroll to position [3, 0]
click at [142, 280] on textarea "The customer requested to change the delivery time to an earlier time. I then c…" at bounding box center [176, 276] width 132 height 26
click at [145, 282] on textarea "The customer requested to change the delivery time to an earlier time. I then c…" at bounding box center [176, 276] width 132 height 26
click at [150, 270] on textarea "The customer requested to change the delivery time to an earlier time. I then c…" at bounding box center [176, 276] width 132 height 26
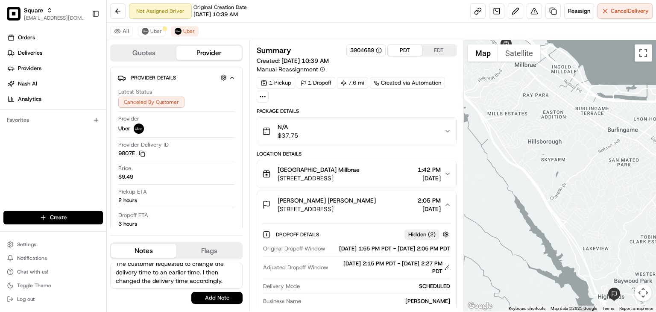
scroll to position [7, 0]
type textarea "The customer requested to change the delivery time to an earlier time. I then c…"
click at [206, 294] on button "Add Note" at bounding box center [216, 298] width 51 height 12
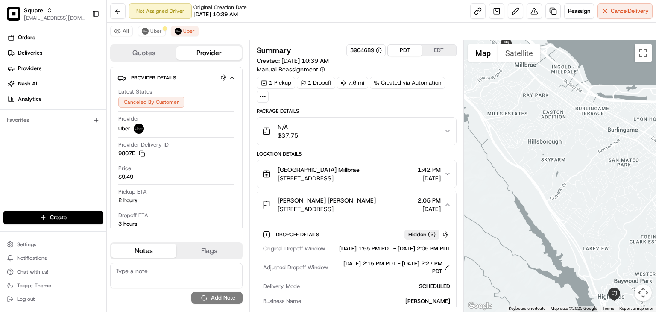
scroll to position [0, 0]
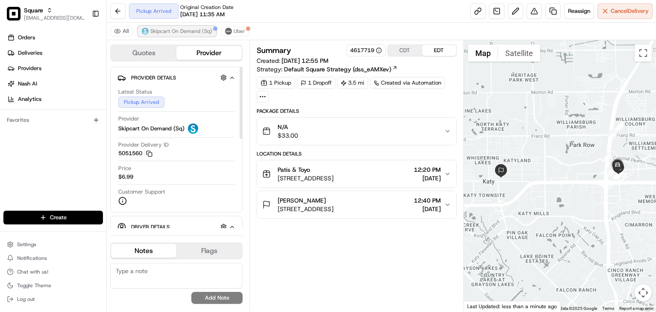
click at [168, 33] on span "Skipcart On Demand (Sq)" at bounding box center [181, 31] width 62 height 7
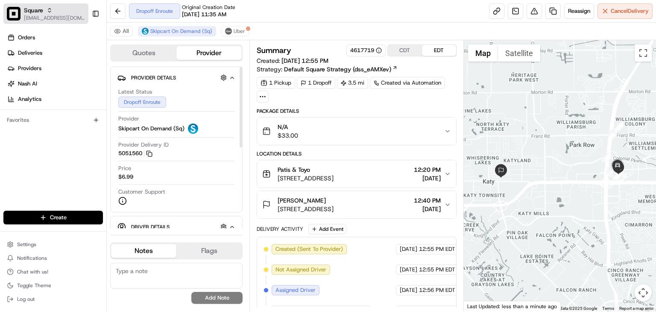
click at [46, 15] on span "[EMAIL_ADDRESS][DOMAIN_NAME]" at bounding box center [54, 18] width 61 height 7
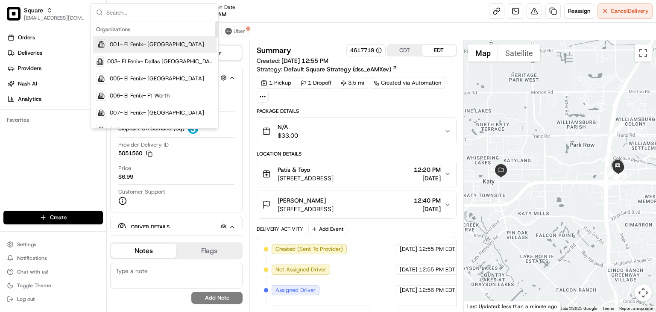
click at [323, 21] on div "Dropoff Enroute Original Creation Date 08/22/2025 11:35 AM Reassign Cancel Deli…" at bounding box center [381, 11] width 549 height 23
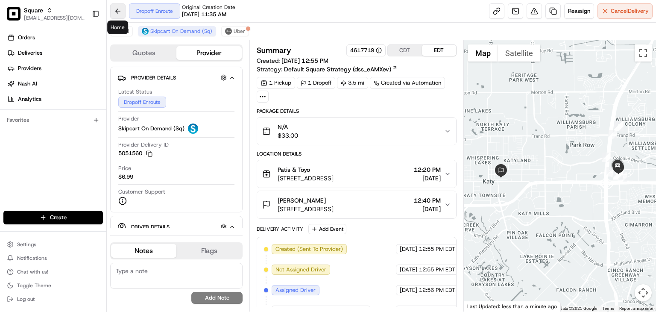
click at [120, 12] on button at bounding box center [117, 10] width 15 height 15
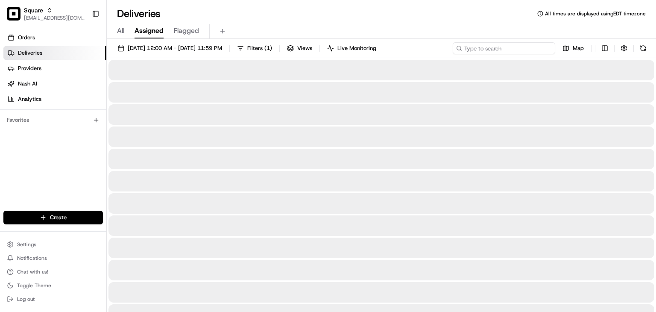
click at [514, 46] on input at bounding box center [504, 48] width 103 height 12
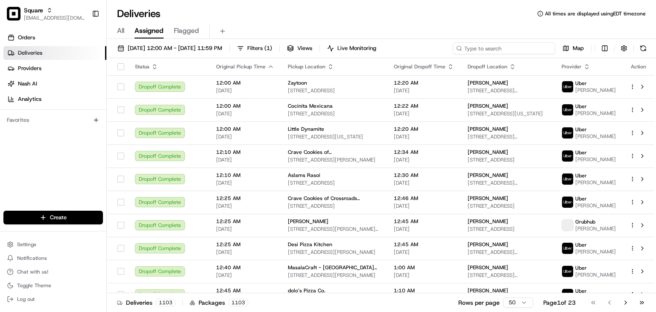
click at [514, 50] on input at bounding box center [504, 48] width 103 height 12
type input "5"
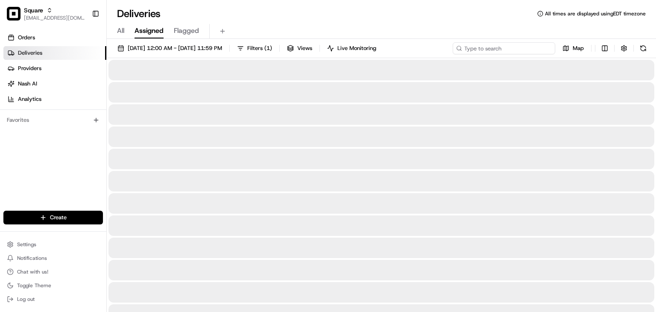
click at [511, 48] on input at bounding box center [504, 48] width 103 height 12
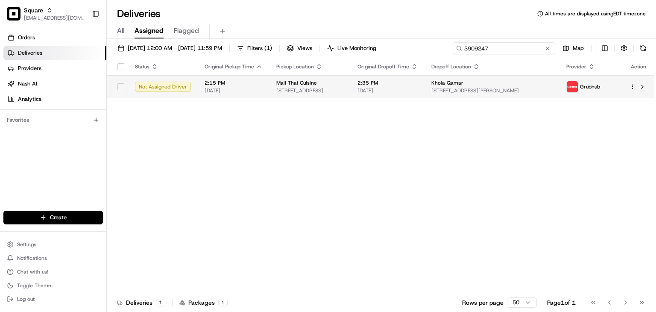
type input "3909247"
click at [349, 94] on td "Mali Thai Cuisine 864 Beltline Rd, Springfield, OR 97477, USA" at bounding box center [310, 86] width 81 height 23
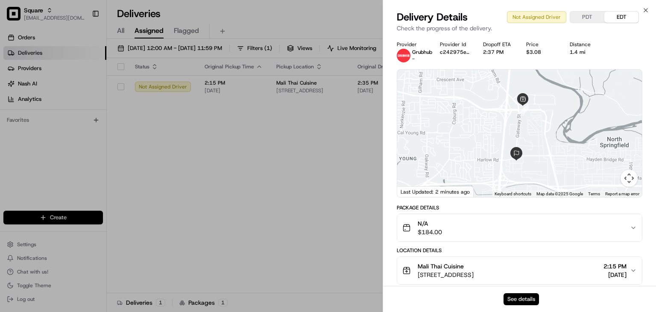
click at [523, 298] on button "See details" at bounding box center [521, 299] width 35 height 12
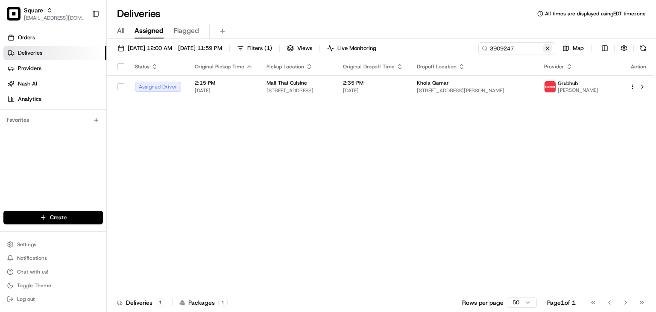
click at [547, 47] on button at bounding box center [547, 48] width 9 height 9
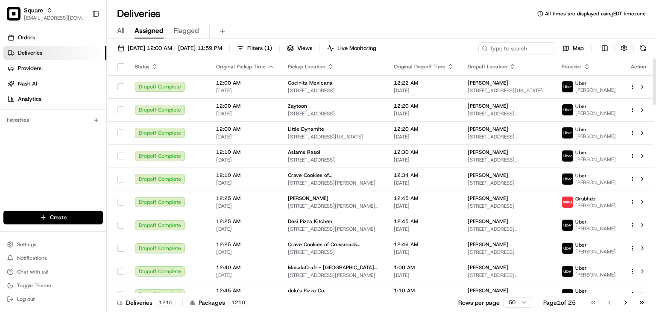
click at [310, 13] on div "Deliveries All times are displayed using EDT timezone" at bounding box center [381, 14] width 549 height 14
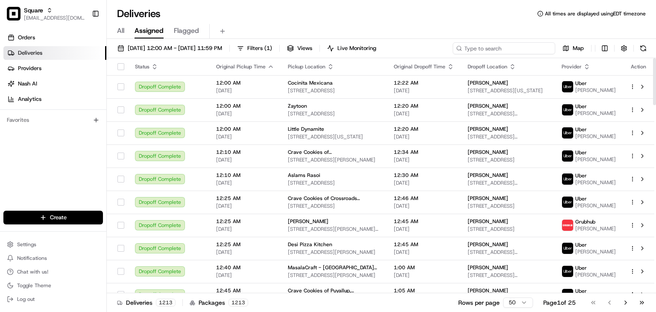
click at [504, 44] on input at bounding box center [504, 48] width 103 height 12
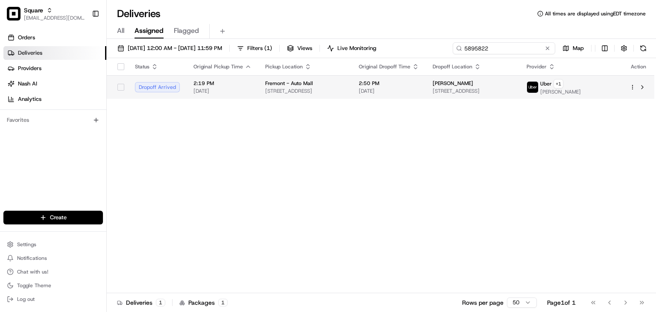
type input "5895822"
click at [419, 90] on span "[DATE]" at bounding box center [389, 91] width 60 height 7
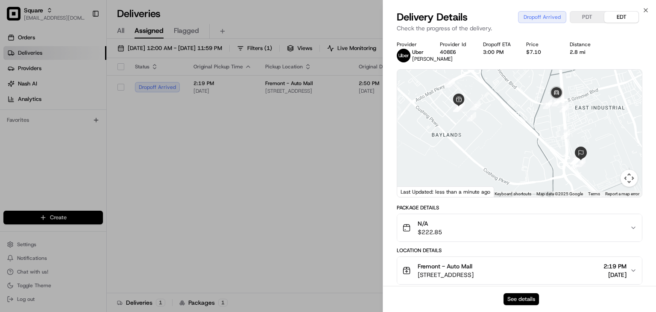
click at [525, 297] on button "See details" at bounding box center [521, 299] width 35 height 12
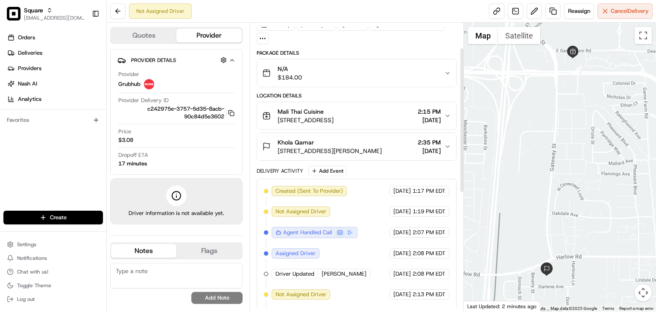
scroll to position [23, 0]
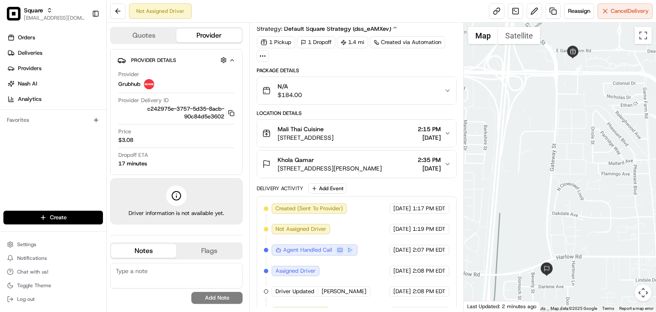
click at [442, 127] on div "Mali Thai Cuisine [STREET_ADDRESS] 2:15 PM [DATE]" at bounding box center [353, 133] width 182 height 17
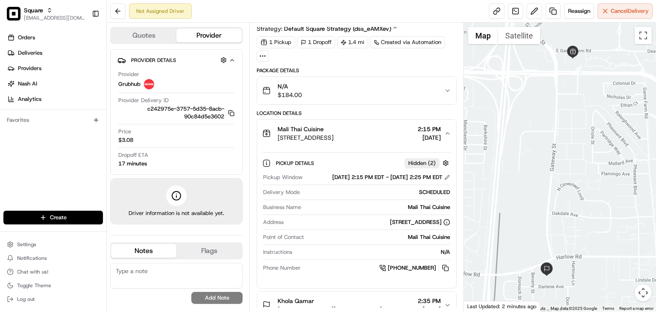
click at [442, 127] on div "Mali Thai Cuisine 864 Beltline Rd, Springfield, OR 97477, USA 2:15 PM 08/22/2025" at bounding box center [353, 133] width 182 height 17
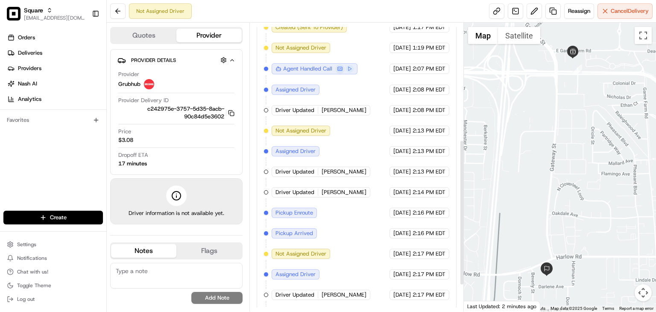
scroll to position [282, 0]
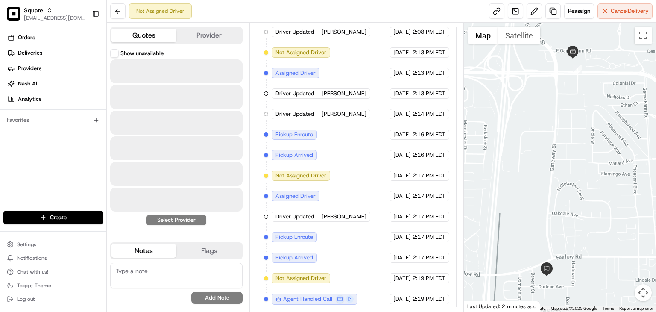
click at [162, 35] on button "Quotes" at bounding box center [143, 36] width 65 height 14
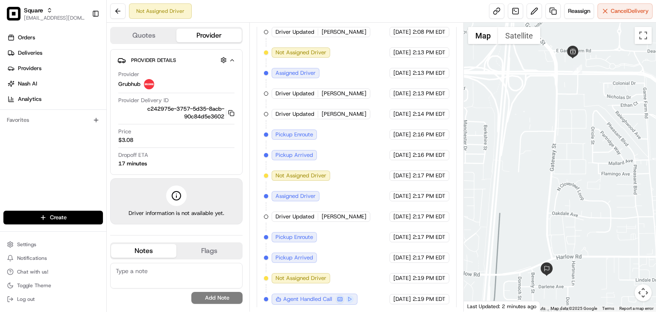
click at [211, 37] on button "Provider" at bounding box center [208, 36] width 65 height 14
click at [543, 128] on div at bounding box center [560, 167] width 192 height 289
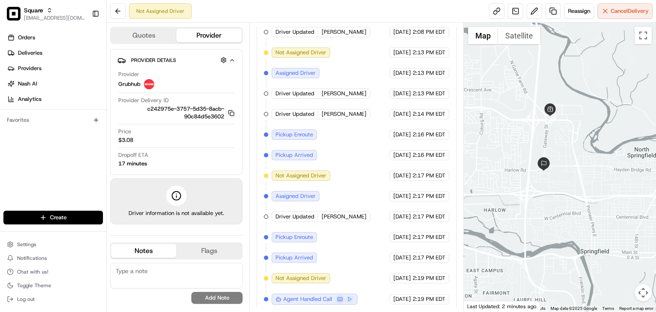
click at [323, 257] on div "Created (Sent To Provider) Grubhub 08/22/2025 1:17 PM EDT Not Assigned Driver G…" at bounding box center [356, 124] width 185 height 361
click at [603, 11] on button "Cancel Delivery" at bounding box center [625, 10] width 55 height 15
click at [139, 38] on button "Quotes" at bounding box center [143, 36] width 65 height 14
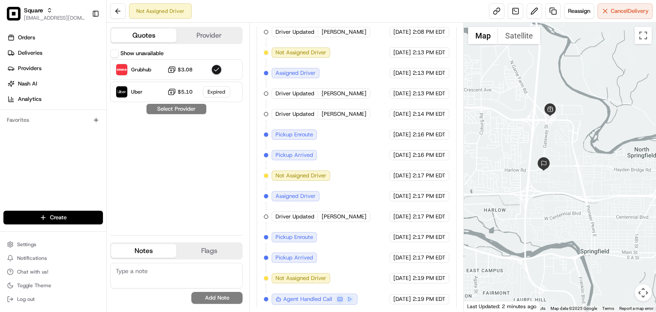
click at [208, 36] on button "Provider" at bounding box center [208, 36] width 65 height 14
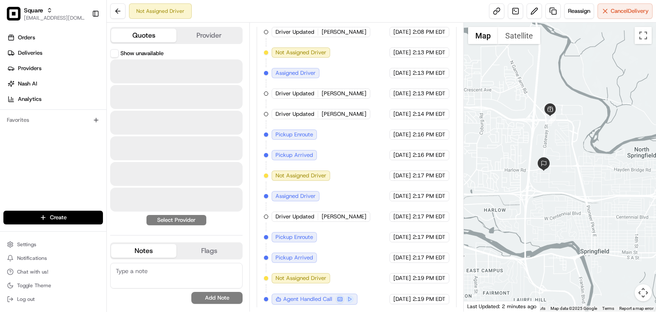
click at [170, 36] on button "Quotes" at bounding box center [143, 36] width 65 height 14
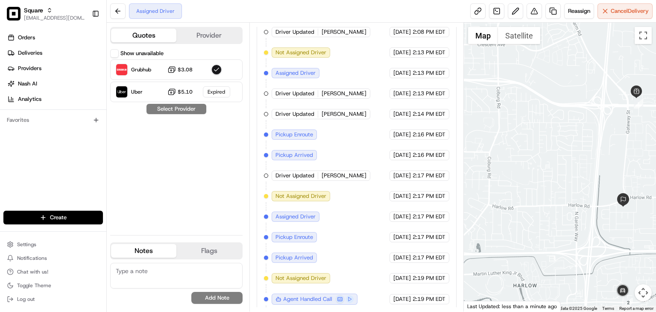
click at [209, 31] on button "Provider" at bounding box center [208, 36] width 65 height 14
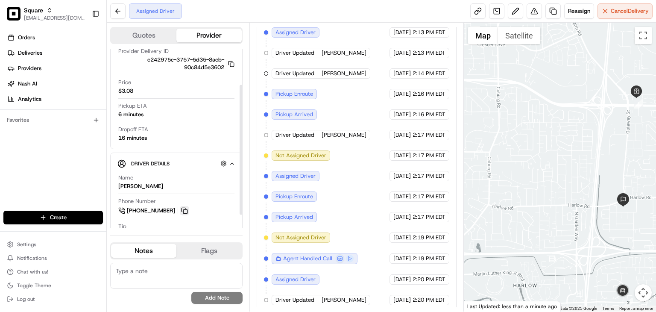
scroll to position [49, 0]
drag, startPoint x: 182, startPoint y: 209, endPoint x: 159, endPoint y: 171, distance: 43.7
click at [182, 209] on button at bounding box center [184, 210] width 9 height 9
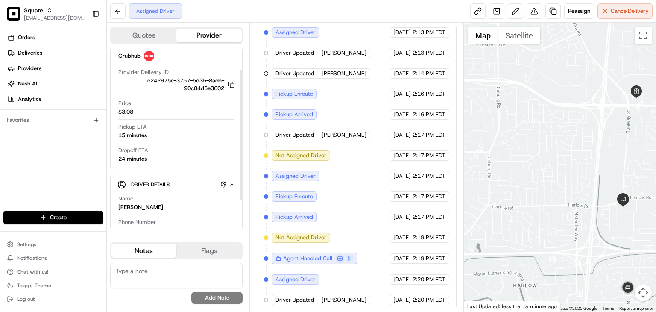
scroll to position [0, 0]
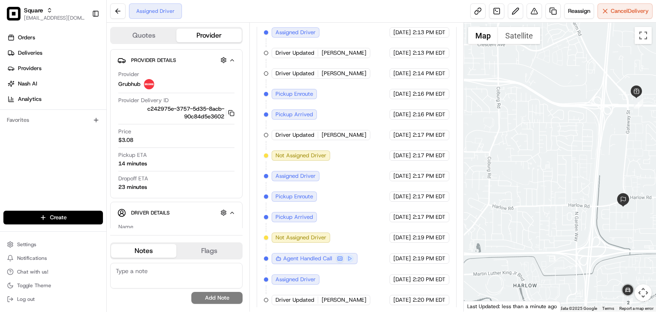
click at [31, 134] on div "Orders Deliveries Providers Nash AI Analytics Favorites" at bounding box center [53, 121] width 106 height 188
click at [176, 267] on textarea at bounding box center [176, 276] width 132 height 26
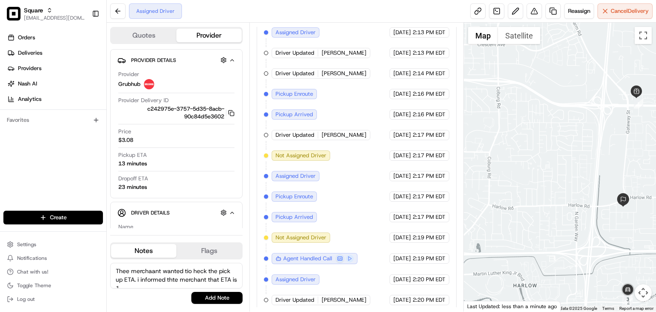
scroll to position [3, 0]
click at [197, 273] on textarea "Thee merchaant wanted tio heck the pick up ETA. i informed thte merchant that E…" at bounding box center [176, 276] width 132 height 26
type textarea "Thee merchaant wanted tio heck the pick up ETA. i informed thte merchant that E…"
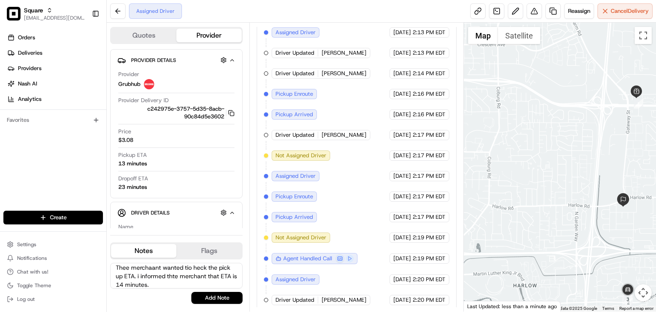
click at [34, 167] on div "Orders Deliveries Providers Nash AI Analytics Favorites" at bounding box center [53, 121] width 106 height 188
click at [159, 279] on textarea "Thee merchaant wanted tio heck the pick up ETA. i informed thte merchant that E…" at bounding box center [176, 276] width 132 height 26
click at [159, 278] on textarea "Thee merchaant wanted tio heck the pick up ETA. i informed thte merchant that E…" at bounding box center [176, 276] width 132 height 26
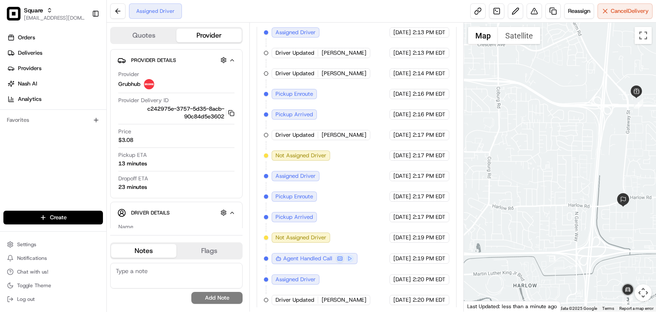
scroll to position [0, 0]
paste textarea ""The merchant inquired about the pickup ETA, and I informed them that it is 14 …"
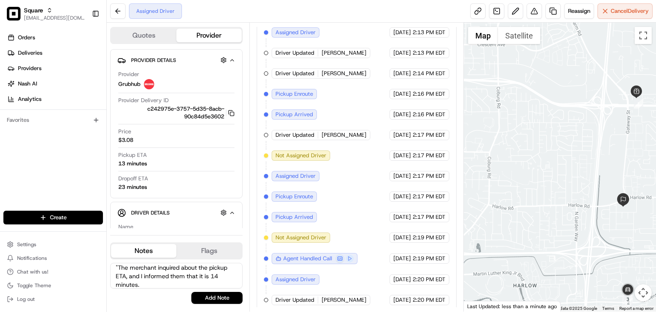
click at [118, 263] on textarea ""The merchant inquired about the pickup ETA, and I informed them that it is 14 …" at bounding box center [176, 276] width 132 height 26
click at [174, 271] on textarea "The merchant inquired about the pickup ETA, and I informed them that it is 14 m…" at bounding box center [176, 276] width 132 height 26
click at [174, 272] on textarea "The merchant inquired about the pickup ETA, and I informed them that it is 14 m…" at bounding box center [176, 276] width 132 height 26
type textarea "The merchant inquired about the pickup ETA, and I informed him that it is 14 mi…"
click at [219, 300] on button "Add Note" at bounding box center [216, 298] width 51 height 12
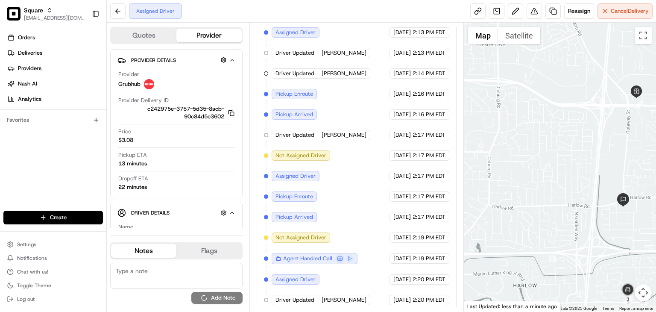
scroll to position [0, 0]
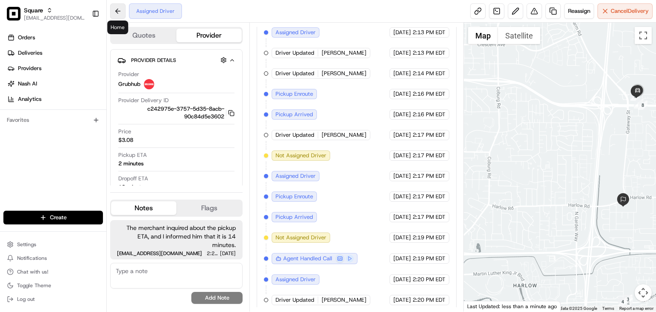
click at [115, 9] on button at bounding box center [117, 10] width 15 height 15
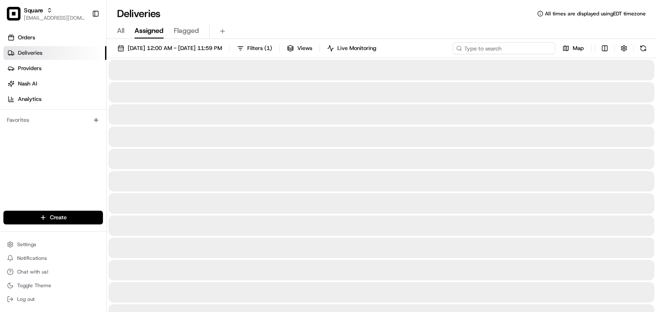
click at [521, 47] on input at bounding box center [504, 48] width 103 height 12
paste input "5895822"
type input "5895822"
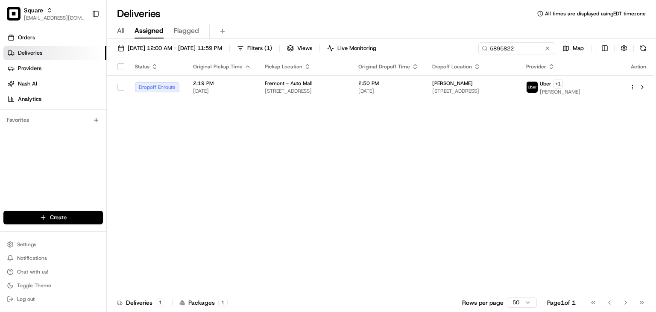
click at [424, 118] on div "Status Original Pickup Time Pickup Location Original Dropoff Time Dropoff Locat…" at bounding box center [381, 175] width 548 height 235
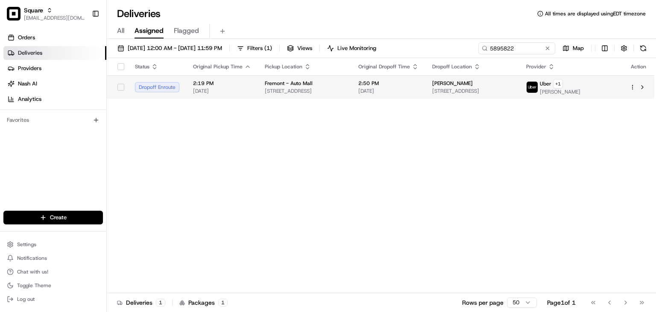
click at [426, 94] on td "2:50 PM 08/22/2025" at bounding box center [389, 86] width 74 height 23
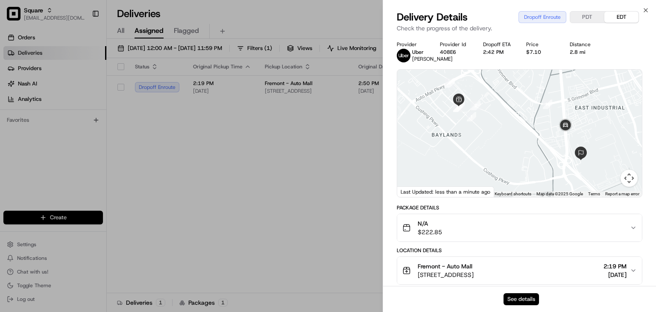
click at [523, 296] on button "See details" at bounding box center [521, 299] width 35 height 12
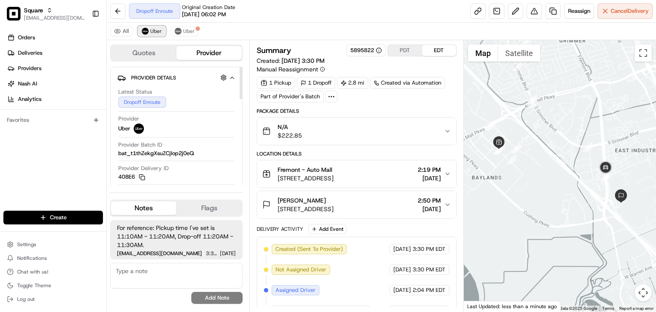
click at [149, 29] on button "Uber" at bounding box center [152, 31] width 28 height 10
click at [176, 30] on img at bounding box center [178, 31] width 7 height 7
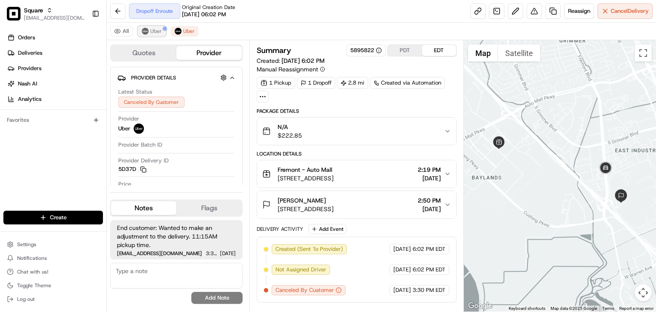
click at [152, 35] on button "Uber" at bounding box center [152, 31] width 28 height 10
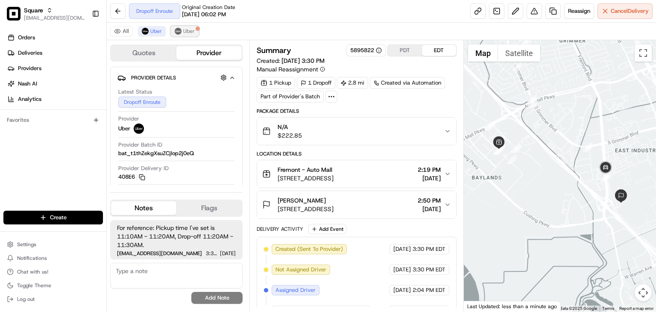
click at [175, 33] on img at bounding box center [178, 31] width 7 height 7
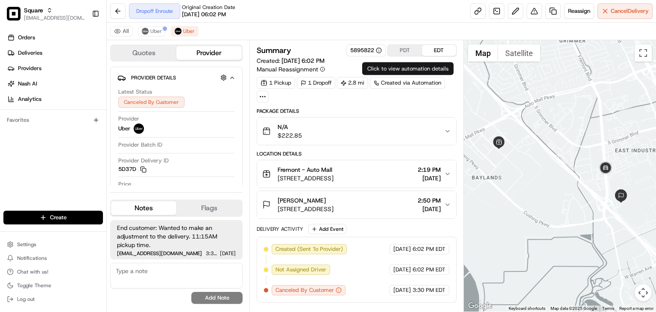
click at [405, 44] on div "PDT EDT" at bounding box center [422, 50] width 69 height 12
click at [406, 49] on button "PDT" at bounding box center [405, 50] width 34 height 11
click at [435, 49] on button "EDT" at bounding box center [439, 50] width 34 height 11
click at [144, 32] on img at bounding box center [145, 31] width 7 height 7
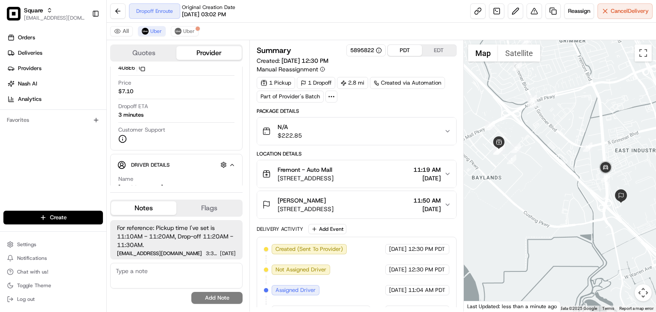
click at [406, 46] on button "PDT" at bounding box center [405, 50] width 34 height 11
click at [431, 52] on button "EDT" at bounding box center [439, 50] width 34 height 11
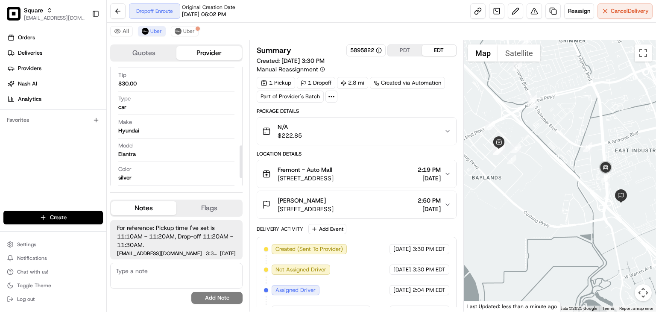
scroll to position [314, 0]
click at [439, 200] on span "2:50 PM" at bounding box center [429, 200] width 23 height 9
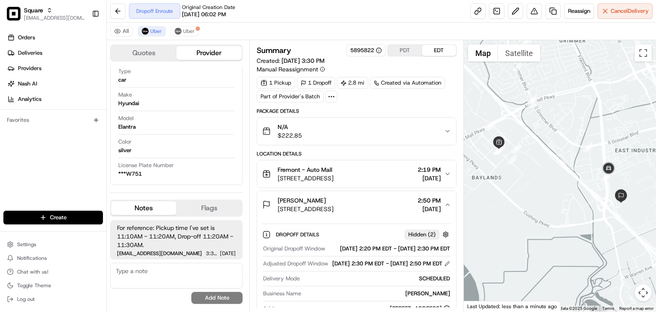
click at [439, 200] on span "2:50 PM" at bounding box center [429, 200] width 23 height 9
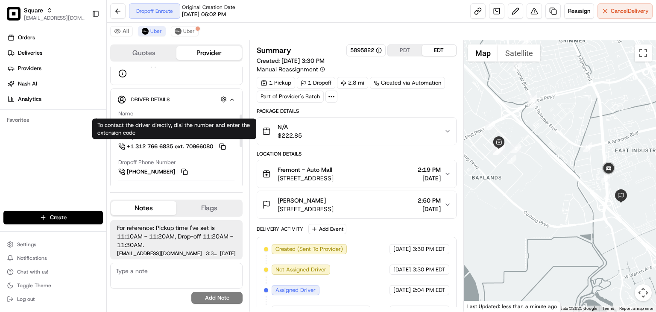
scroll to position [173, 0]
click at [226, 145] on button at bounding box center [222, 147] width 9 height 9
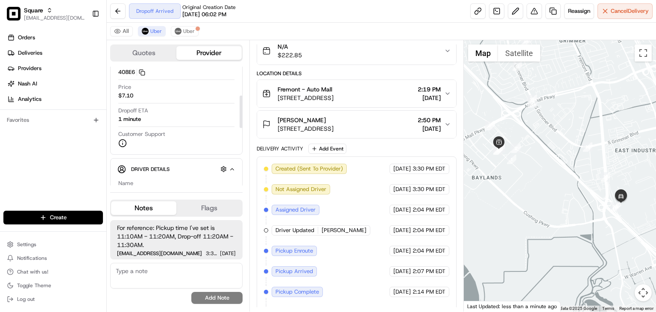
scroll to position [104, 0]
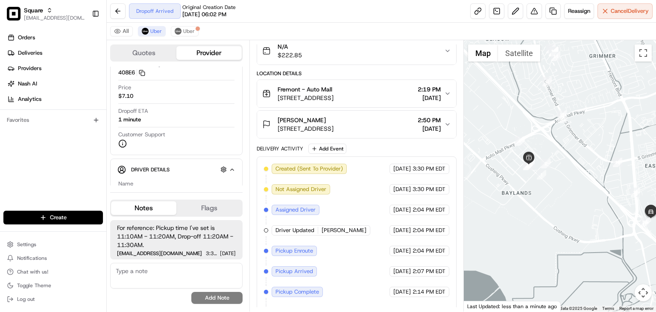
drag, startPoint x: 517, startPoint y: 170, endPoint x: 534, endPoint y: 181, distance: 19.4
click at [534, 181] on div at bounding box center [560, 175] width 192 height 271
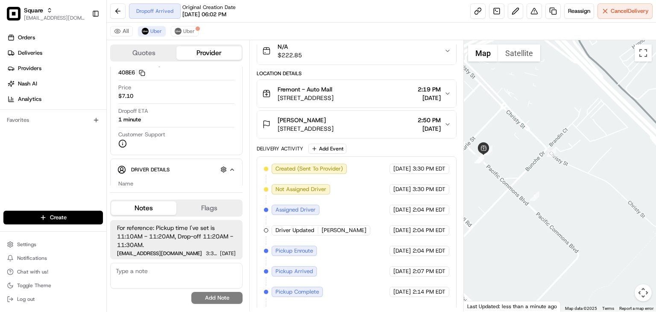
drag, startPoint x: 528, startPoint y: 159, endPoint x: 551, endPoint y: 163, distance: 22.9
click at [551, 163] on div at bounding box center [560, 175] width 192 height 271
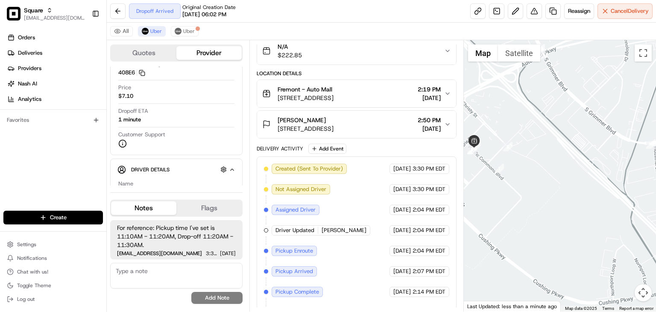
drag, startPoint x: 603, startPoint y: 189, endPoint x: 502, endPoint y: 147, distance: 108.8
click at [499, 143] on div at bounding box center [560, 175] width 192 height 271
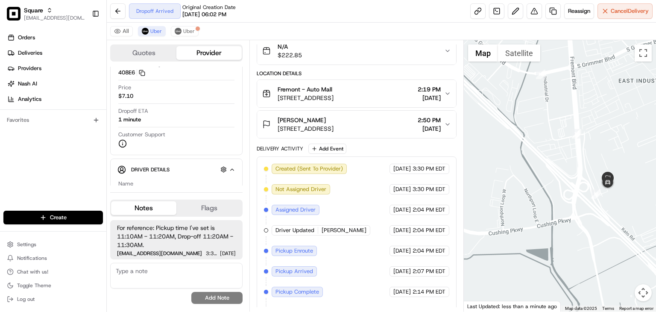
drag, startPoint x: 564, startPoint y: 200, endPoint x: 556, endPoint y: 194, distance: 10.4
click at [555, 194] on div at bounding box center [560, 175] width 192 height 271
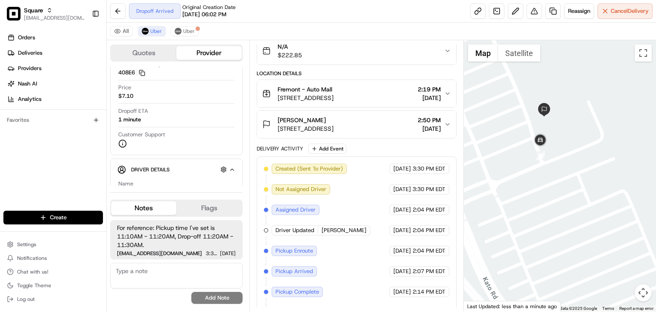
drag, startPoint x: 558, startPoint y: 146, endPoint x: 572, endPoint y: 153, distance: 15.3
click at [572, 153] on div at bounding box center [560, 175] width 192 height 271
drag, startPoint x: 572, startPoint y: 145, endPoint x: 579, endPoint y: 152, distance: 10.0
click at [579, 152] on div at bounding box center [560, 175] width 192 height 271
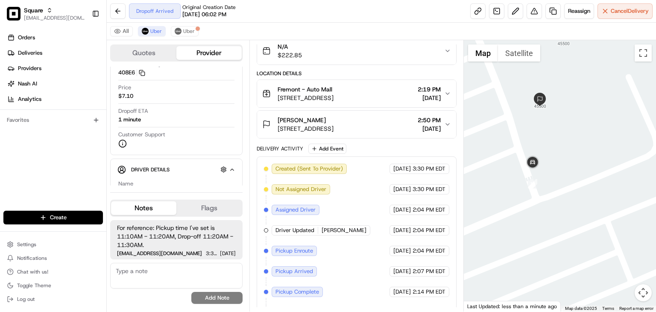
drag, startPoint x: 563, startPoint y: 129, endPoint x: 579, endPoint y: 137, distance: 18.2
click at [579, 137] on div at bounding box center [560, 175] width 192 height 271
click at [65, 169] on div "Orders Deliveries Providers Nash AI Analytics Favorites" at bounding box center [53, 121] width 106 height 188
click at [150, 271] on textarea at bounding box center [176, 276] width 132 height 26
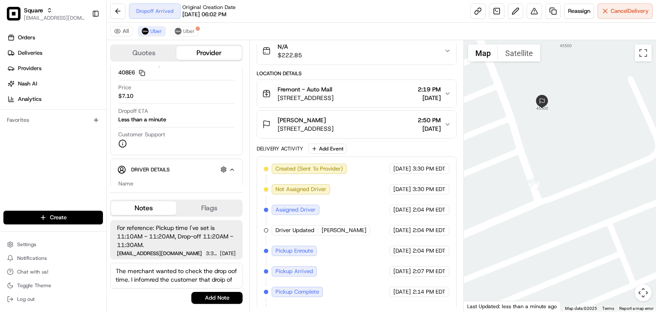
scroll to position [3, 0]
click at [135, 269] on textarea "The merchant wanted to check the drop oof time. I infomred the customer that dr…" at bounding box center [176, 276] width 132 height 26
click at [127, 285] on textarea "The customer wanted to check the drop of time. I informed the customer that dro…" at bounding box center [176, 276] width 132 height 26
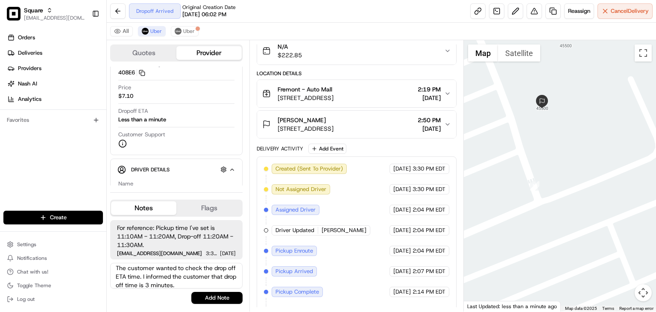
click at [142, 276] on textarea "The customer wanted to check the drop off ETA time. I informed the customer tha…" at bounding box center [176, 276] width 132 height 26
click at [197, 286] on textarea "The customer wanted to check the drop-off ETA. I informed the customer that dro…" at bounding box center [176, 276] width 132 height 26
type textarea "The customer wanted to check the drop-off ETA. I informed the customer that dro…"
click at [210, 296] on button "Add Note" at bounding box center [216, 298] width 51 height 12
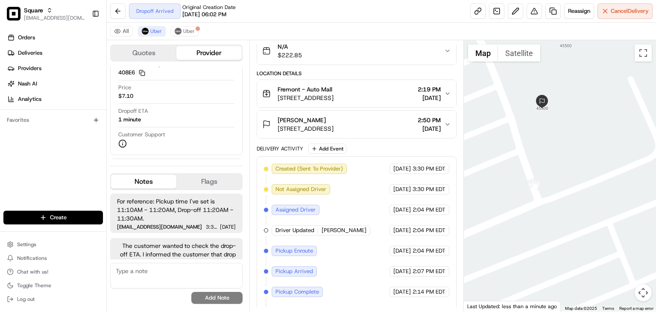
scroll to position [18, 0]
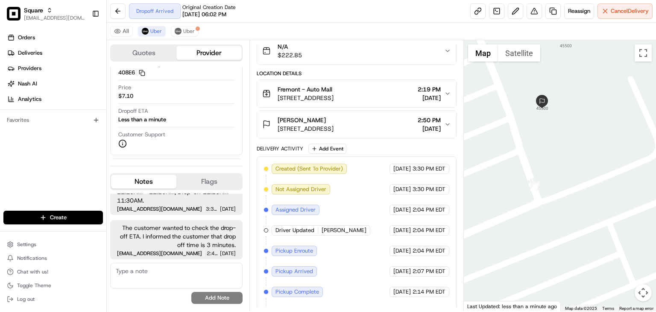
click at [48, 176] on div "Orders Deliveries Providers Nash AI Analytics Favorites" at bounding box center [53, 121] width 106 height 188
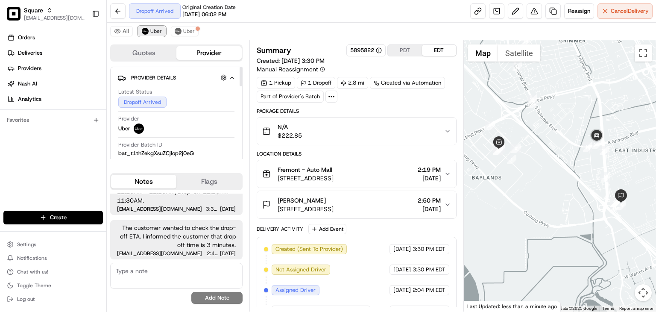
click at [156, 30] on span "Uber" at bounding box center [156, 31] width 12 height 7
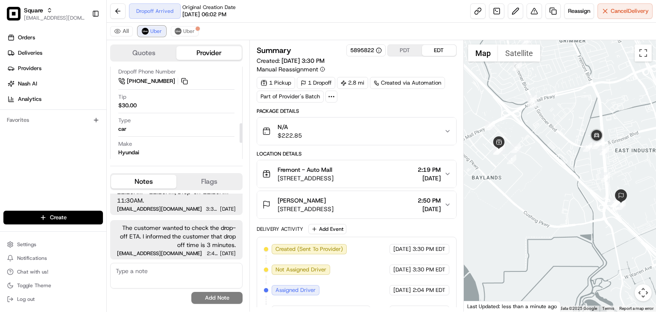
scroll to position [340, 0]
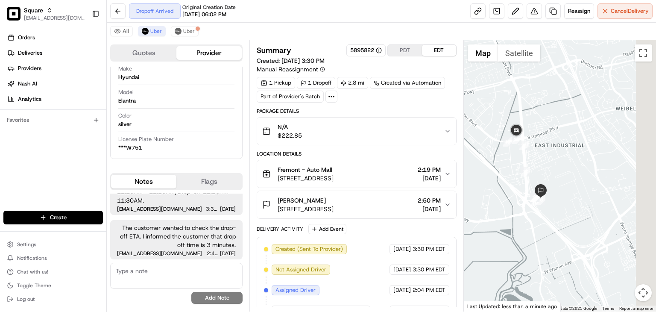
drag, startPoint x: 544, startPoint y: 107, endPoint x: 530, endPoint y: 113, distance: 15.9
click at [513, 107] on div at bounding box center [560, 175] width 192 height 271
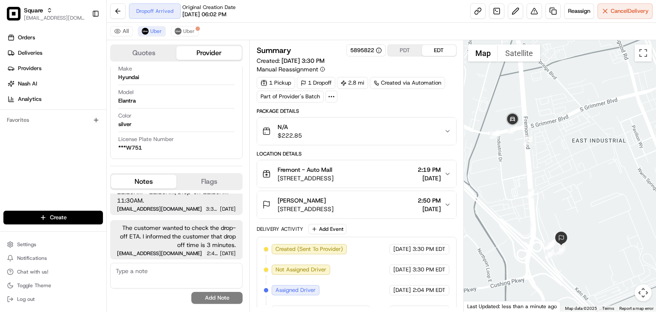
click at [535, 98] on div at bounding box center [560, 175] width 192 height 271
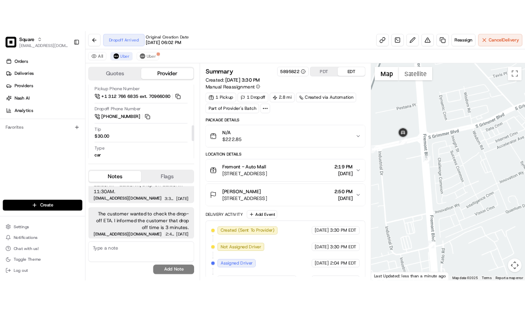
scroll to position [116, 0]
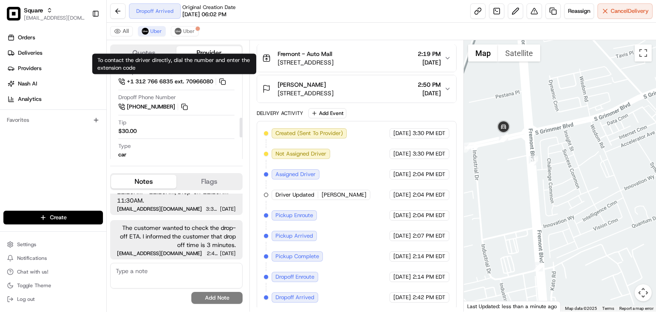
click at [157, 80] on span "+1 312 766 6835 ext. 70966080" at bounding box center [170, 82] width 86 height 8
click at [226, 79] on button at bounding box center [222, 81] width 9 height 9
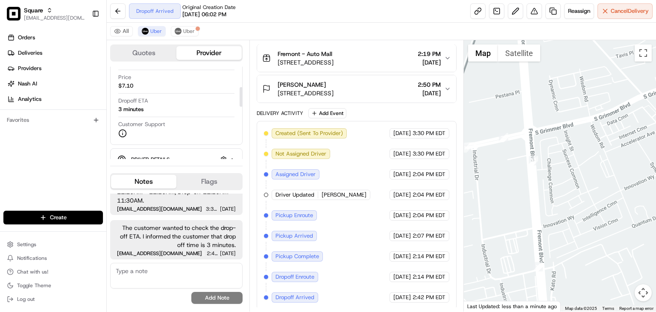
scroll to position [95, 0]
